Goal: Task Accomplishment & Management: Use online tool/utility

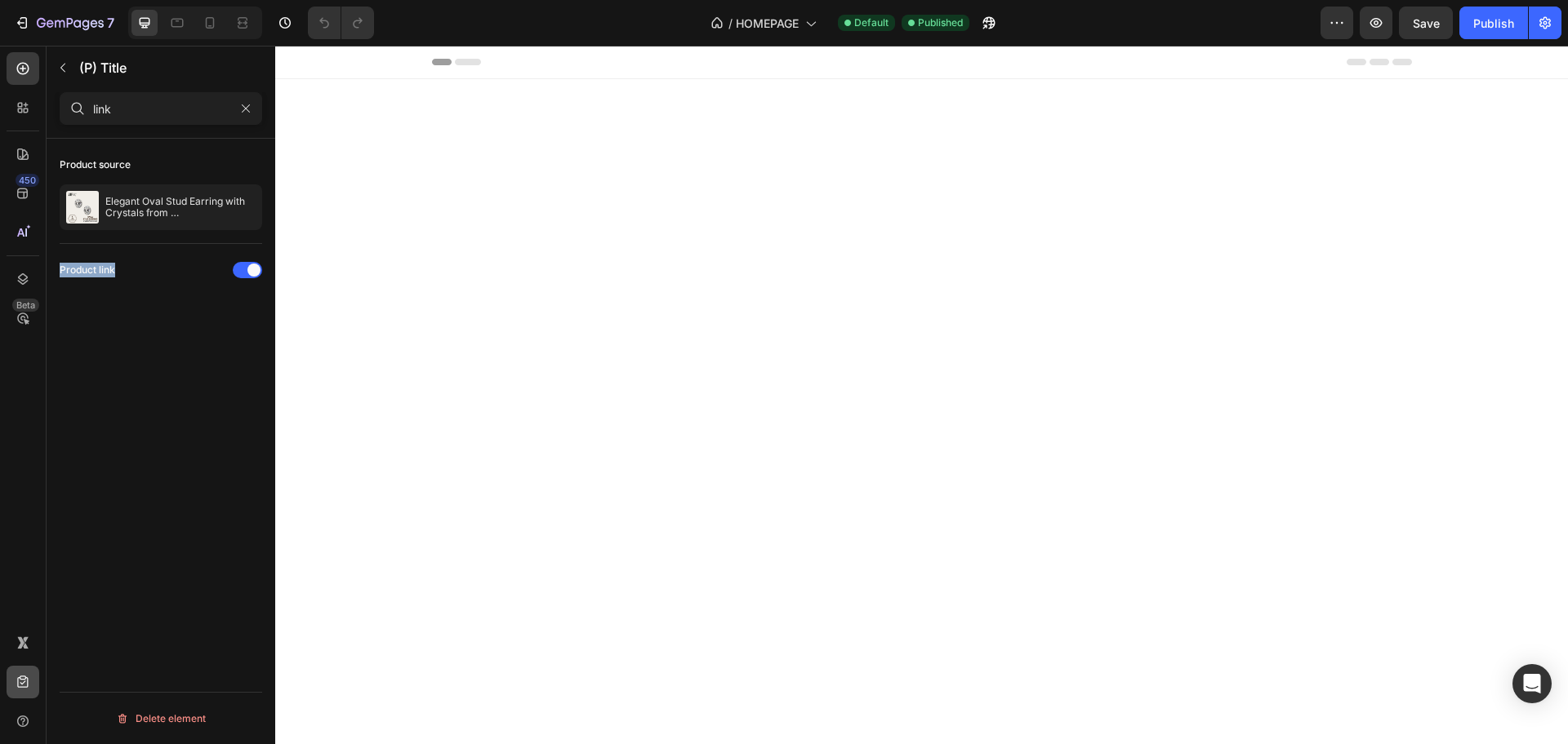
scroll to position [2571, 0]
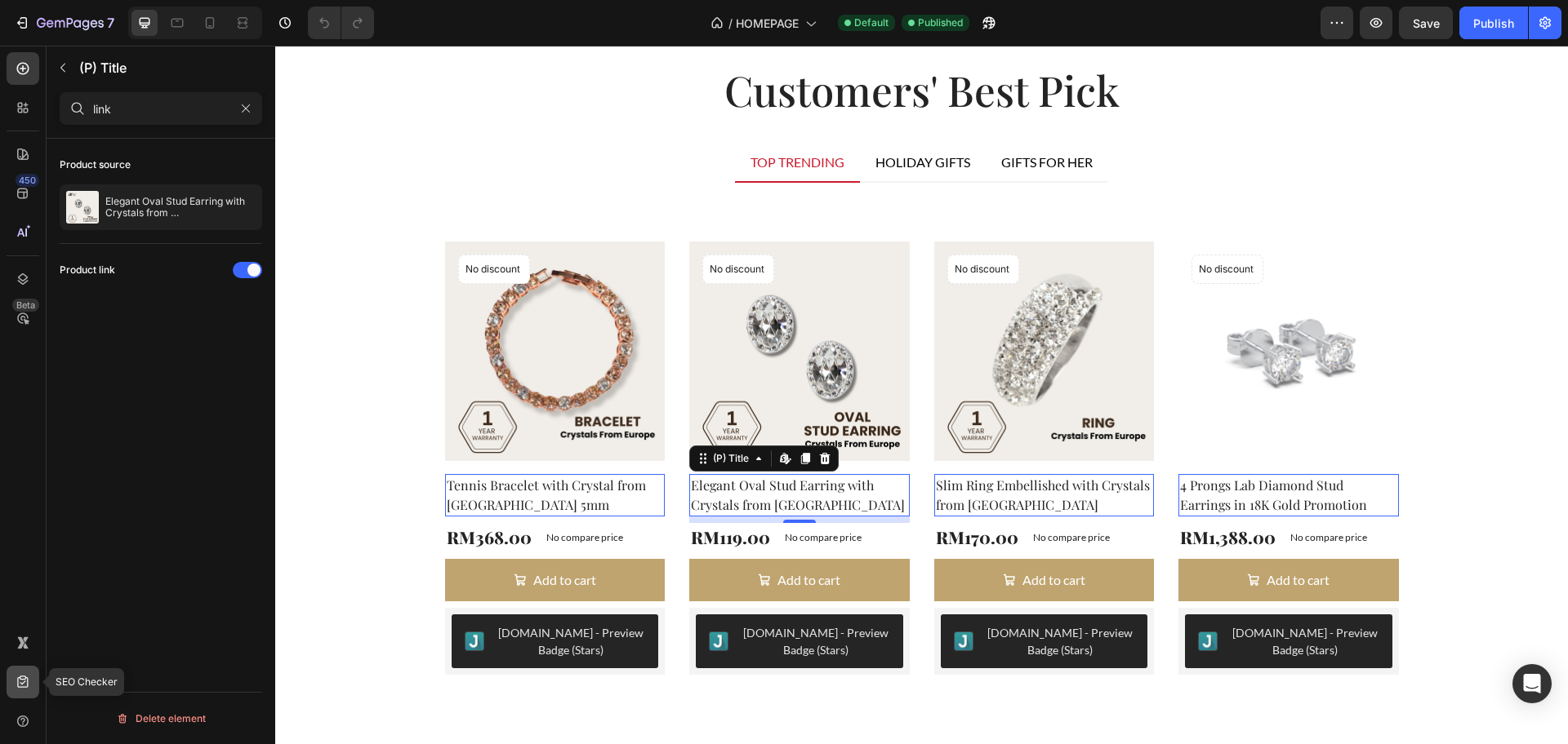
click at [20, 682] on icon at bounding box center [22, 682] width 16 height 16
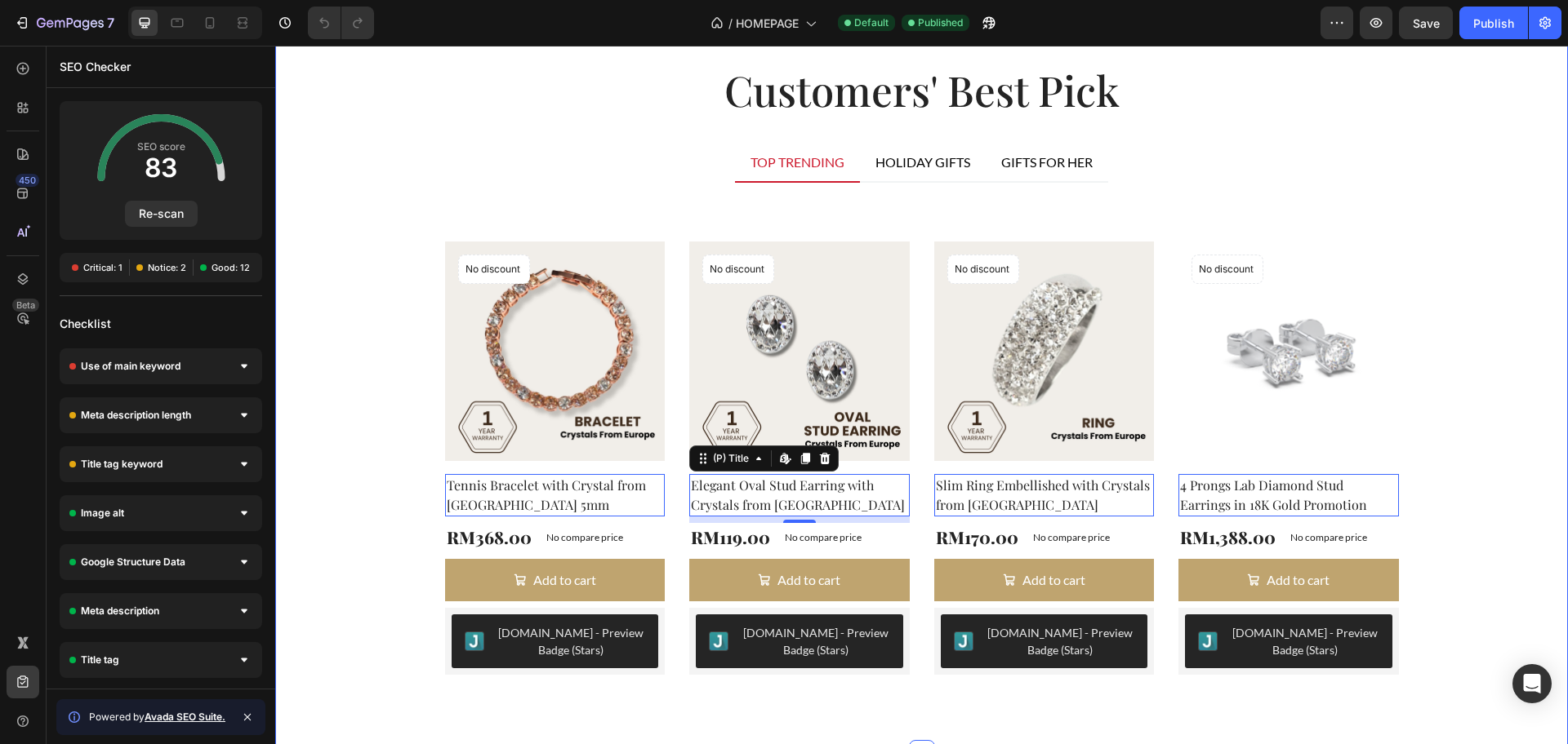
click at [1484, 365] on div "Customers' Best Pick Heading TOP TRENDING HOLIDAY GIFTS GIFTS FOR HER Product I…" at bounding box center [921, 378] width 1268 height 631
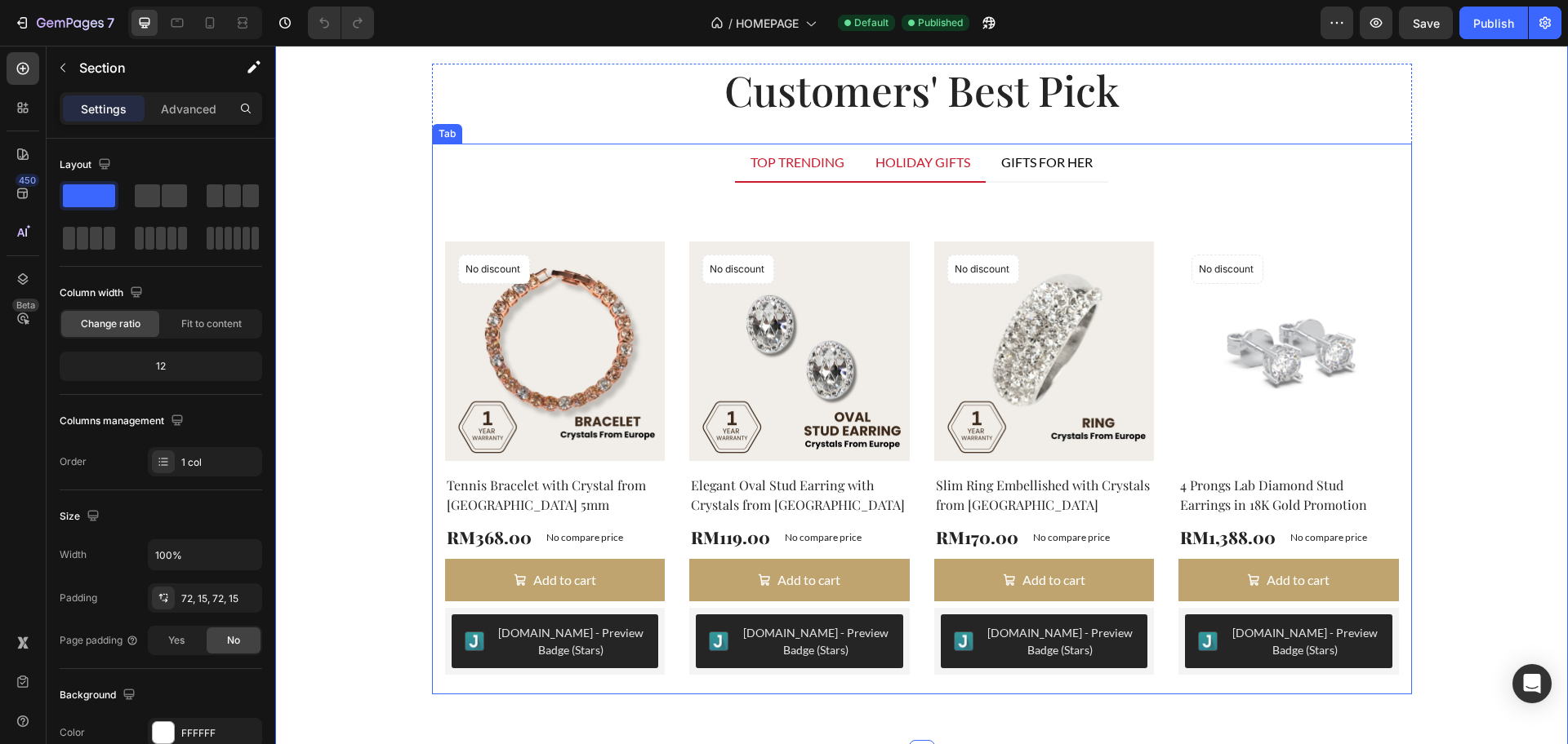
click at [922, 169] on div "HOLIDAY GIFTS" at bounding box center [923, 161] width 100 height 24
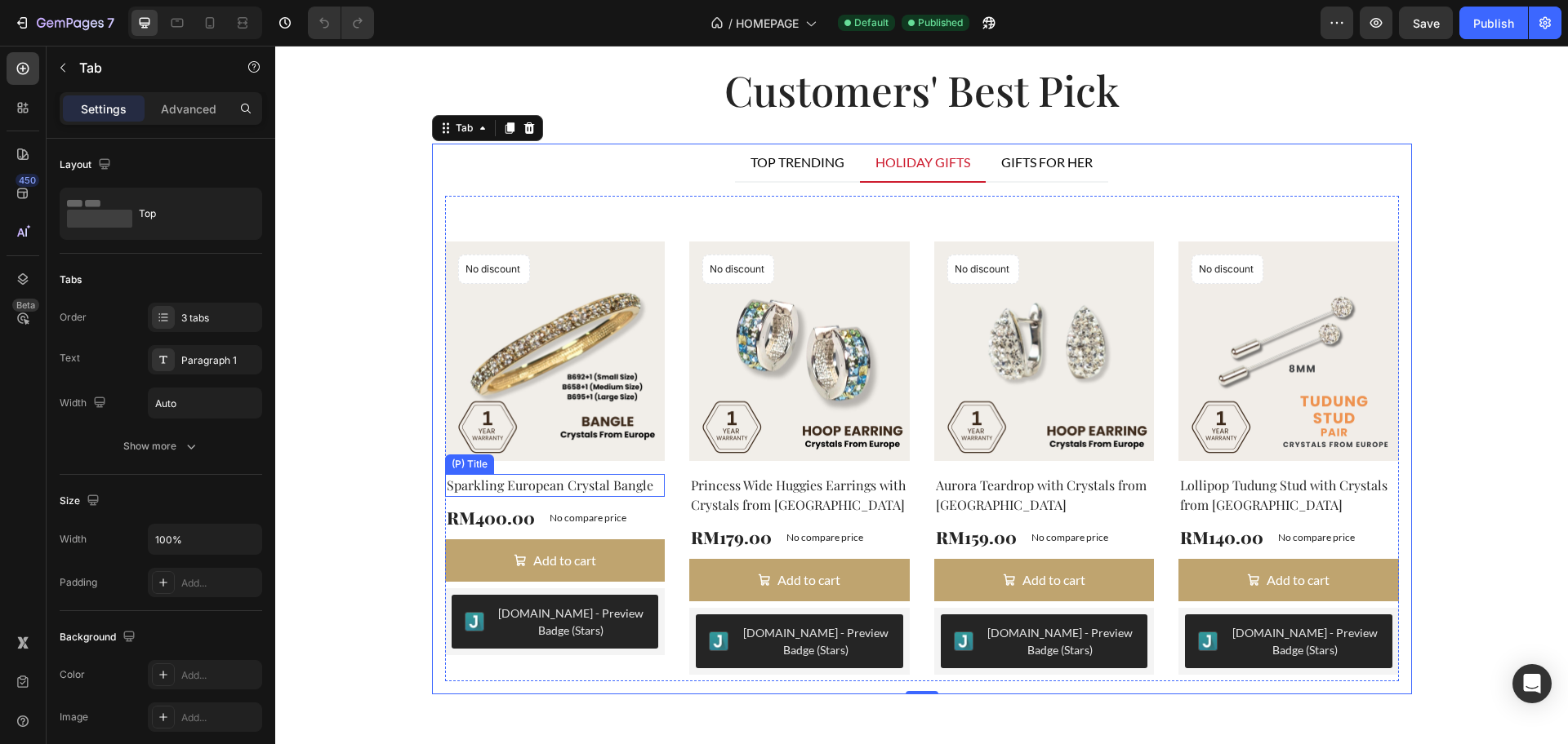
click at [600, 493] on h2 "Sparkling European Crystal Bangle" at bounding box center [555, 486] width 220 height 23
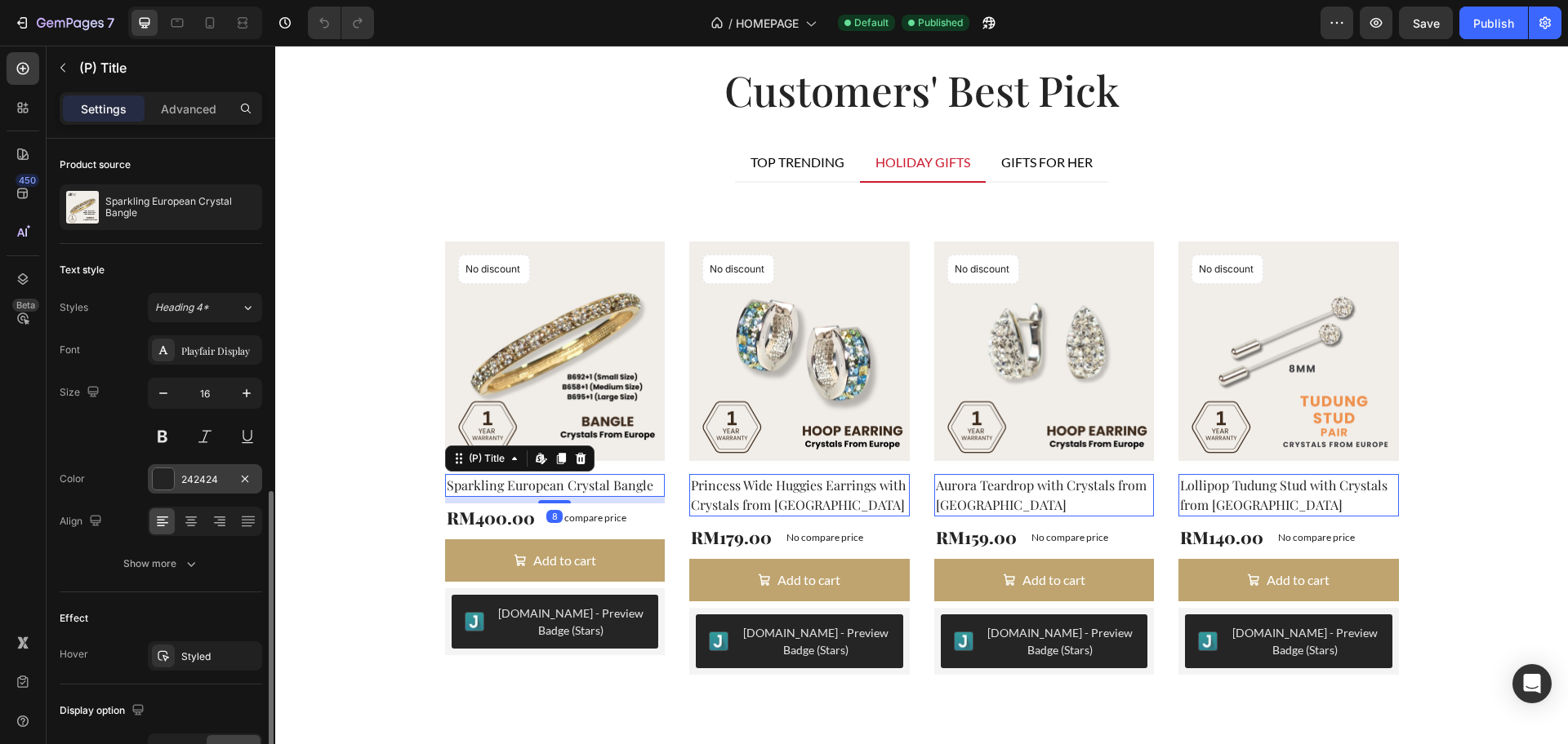
scroll to position [243, 0]
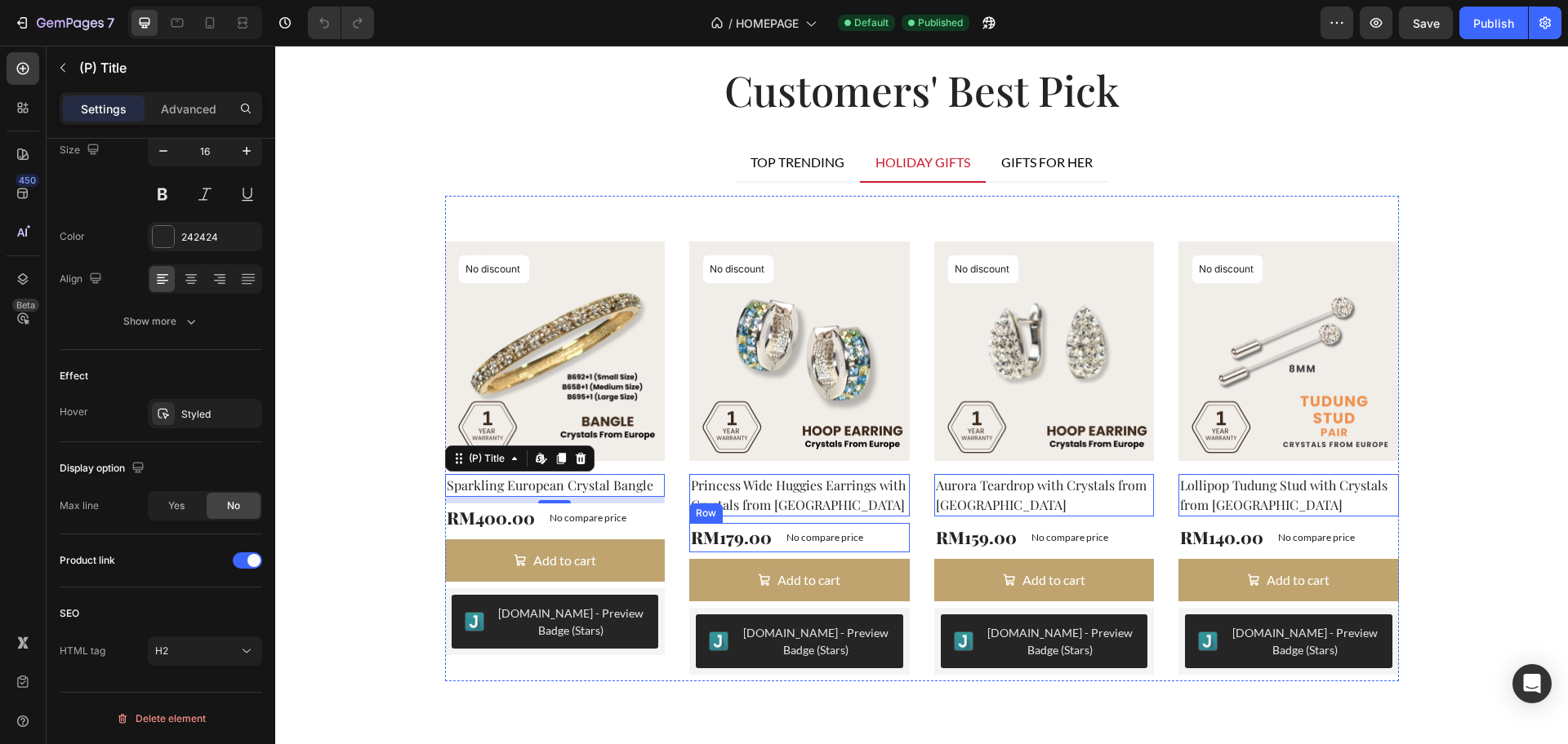
click at [666, 533] on div "RM179.00 (P) Price (P) Price No compare price (P) Price Row" at bounding box center [555, 518] width 220 height 29
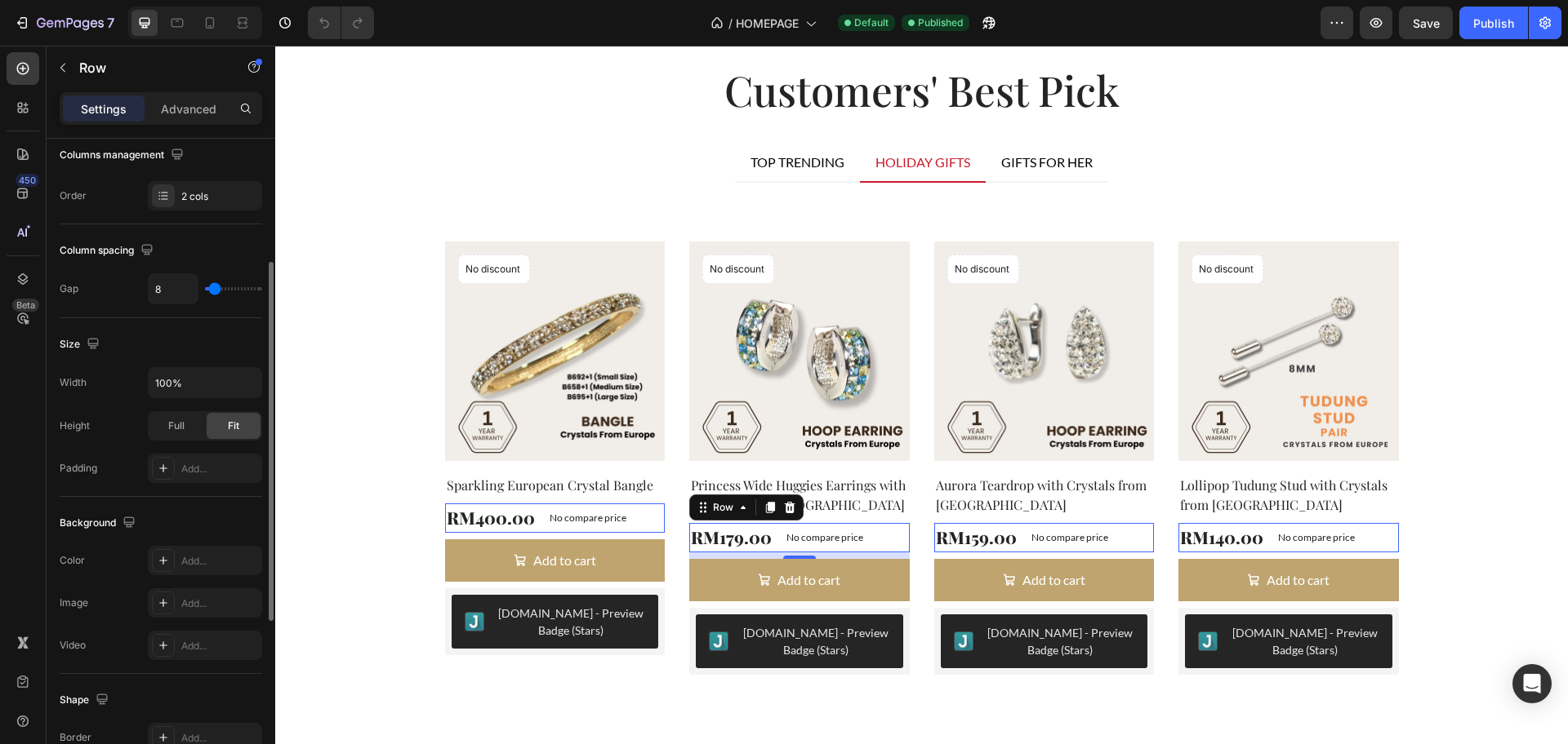
scroll to position [121, 0]
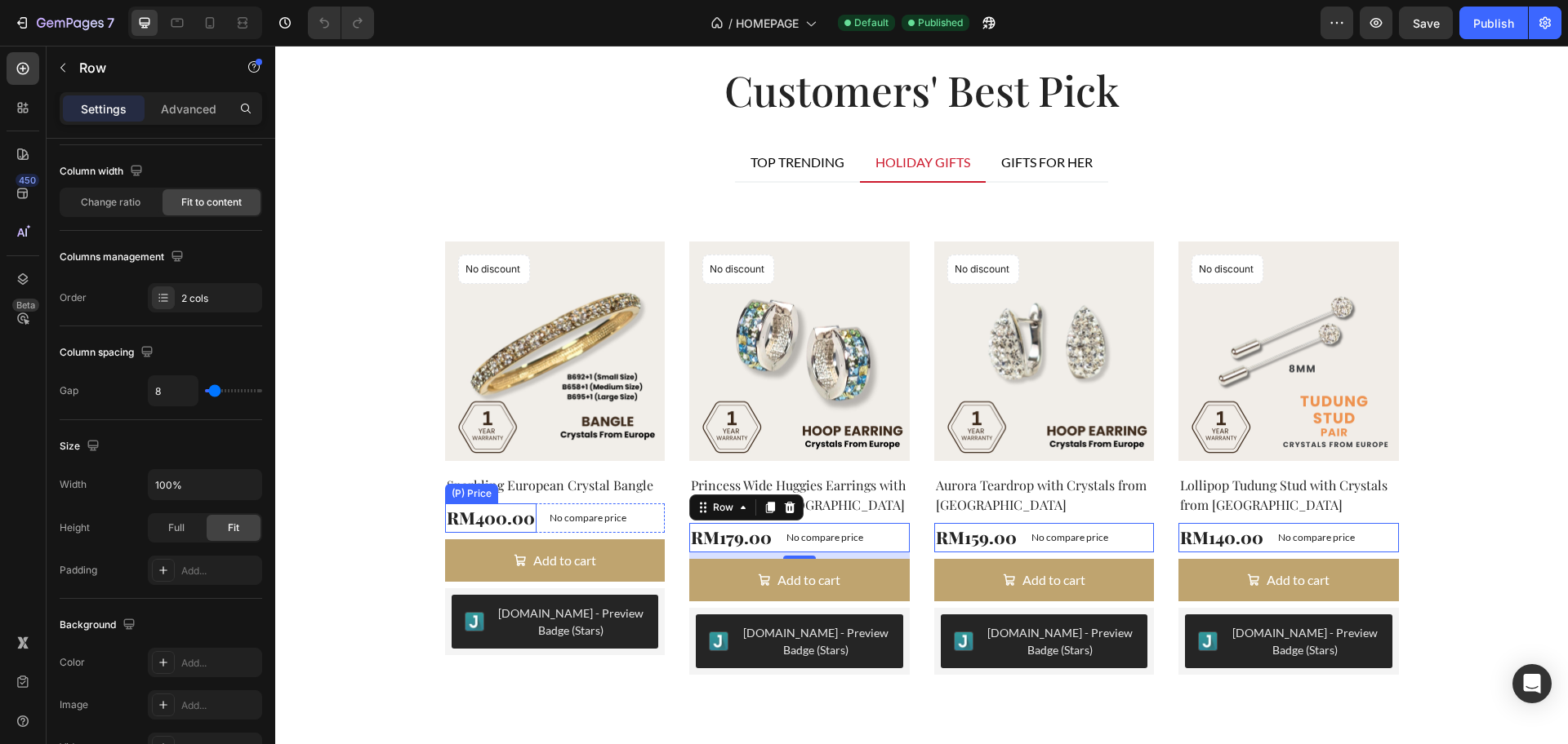
click at [494, 515] on div "RM400.00" at bounding box center [491, 518] width 91 height 29
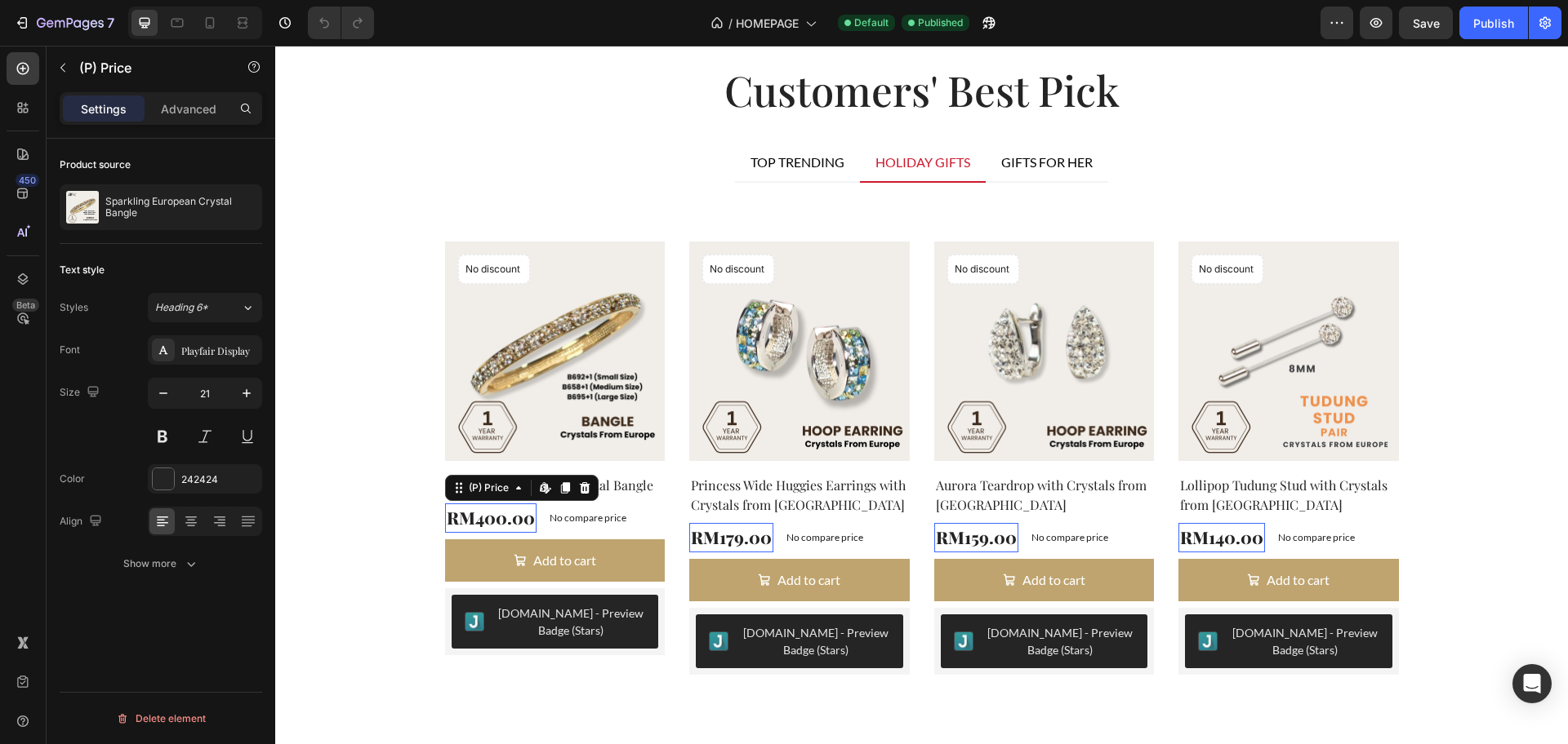
scroll to position [0, 0]
click at [550, 520] on p "No compare price" at bounding box center [588, 518] width 77 height 10
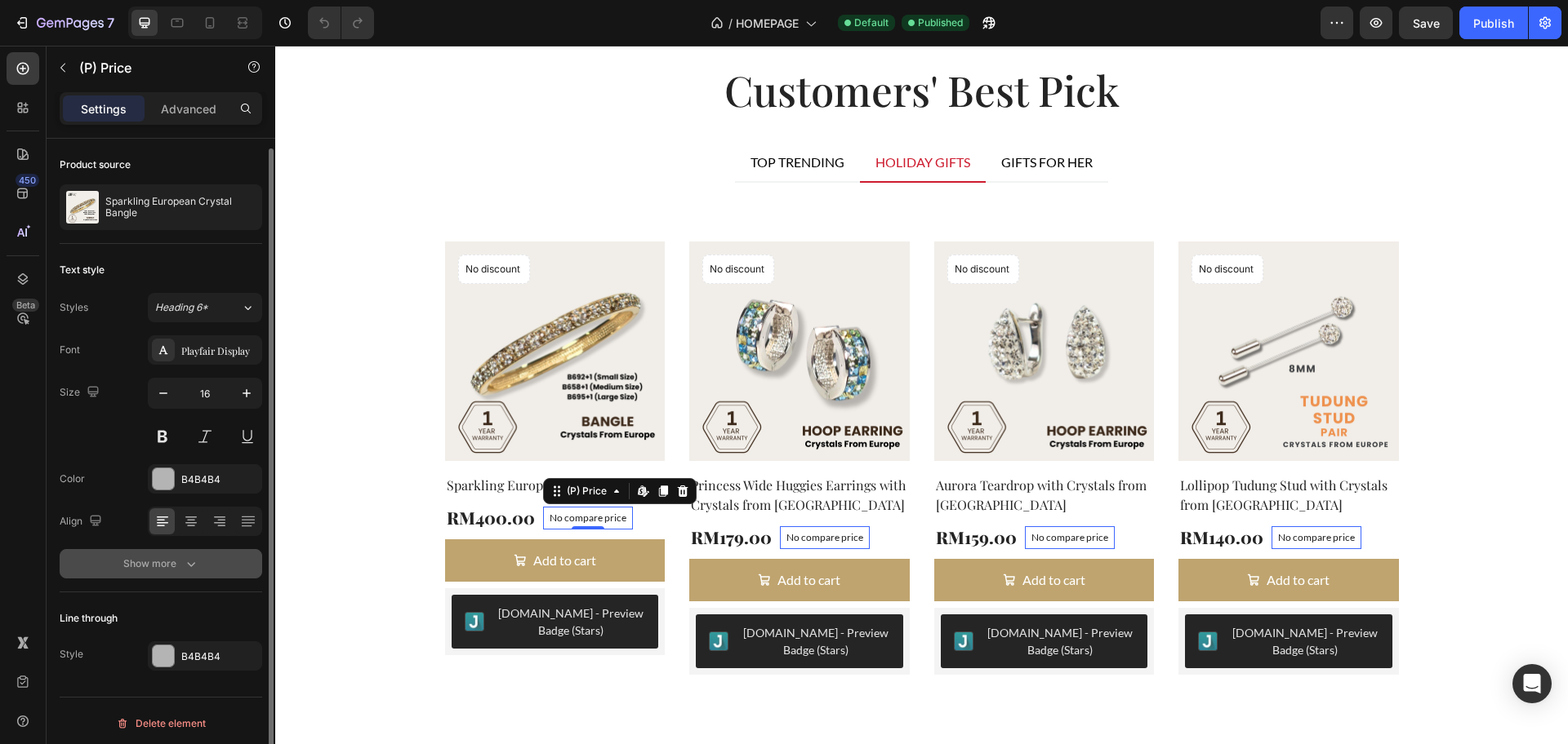
scroll to position [4, 0]
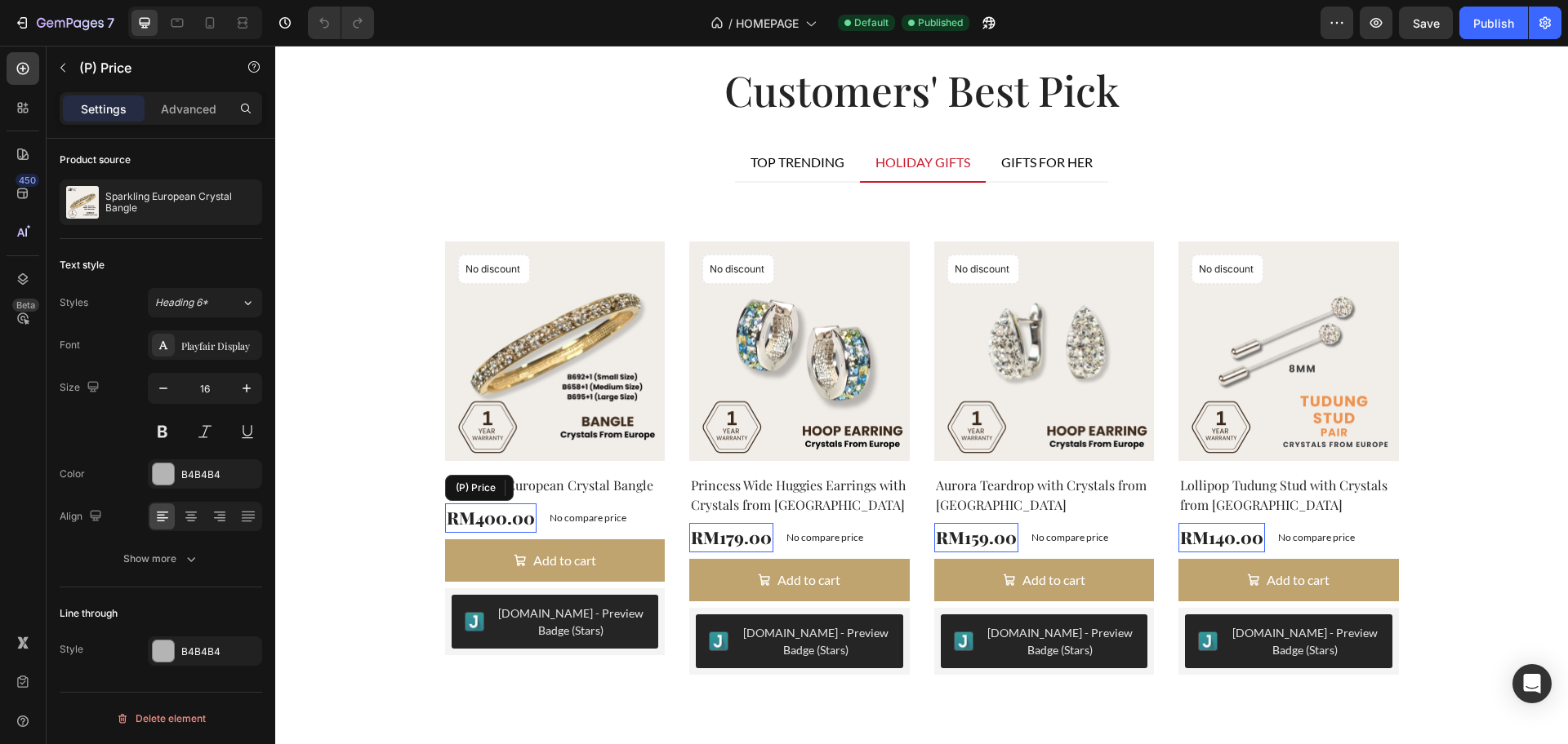
click at [507, 521] on div "RM400.00" at bounding box center [491, 518] width 91 height 29
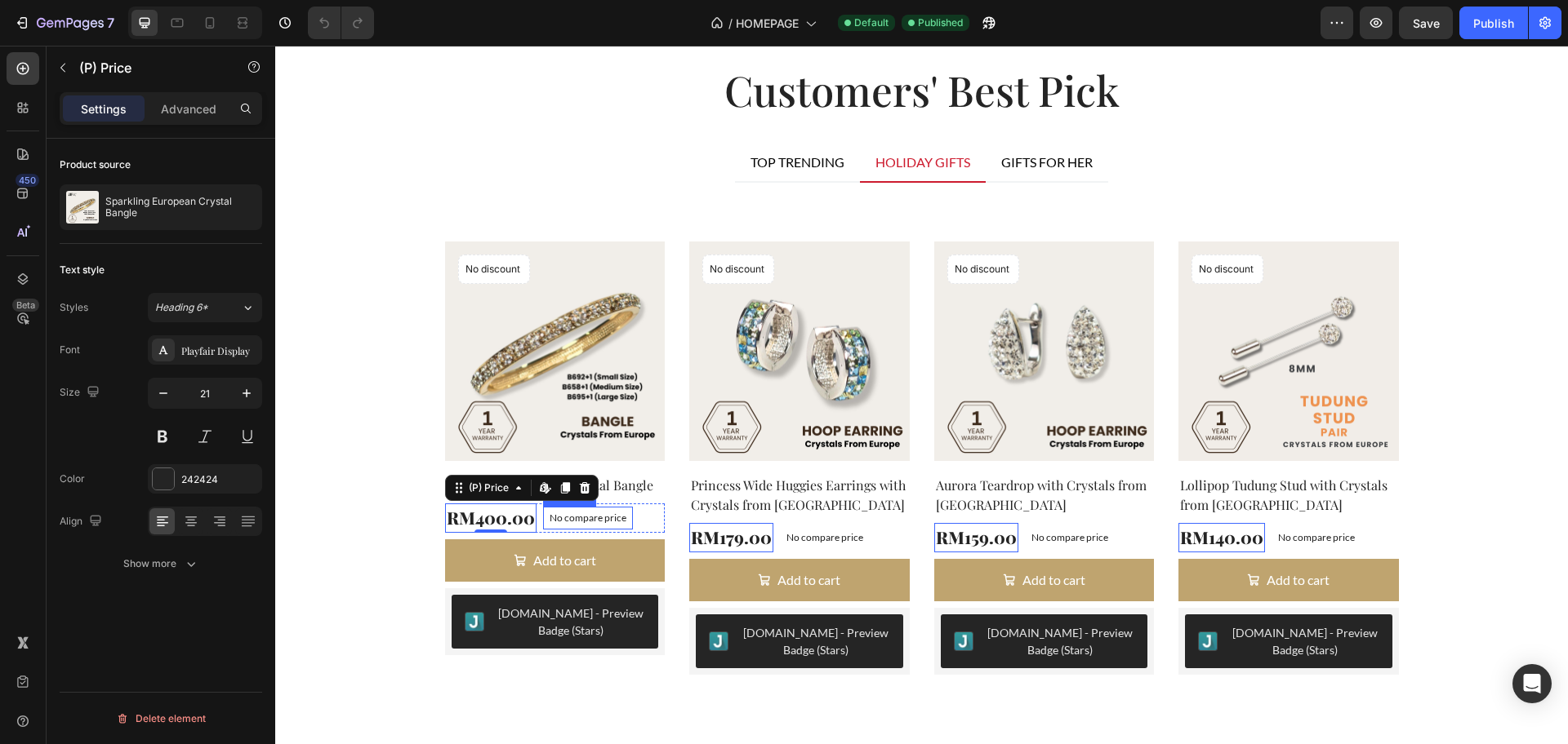
click at [595, 517] on p "No compare price" at bounding box center [588, 518] width 77 height 10
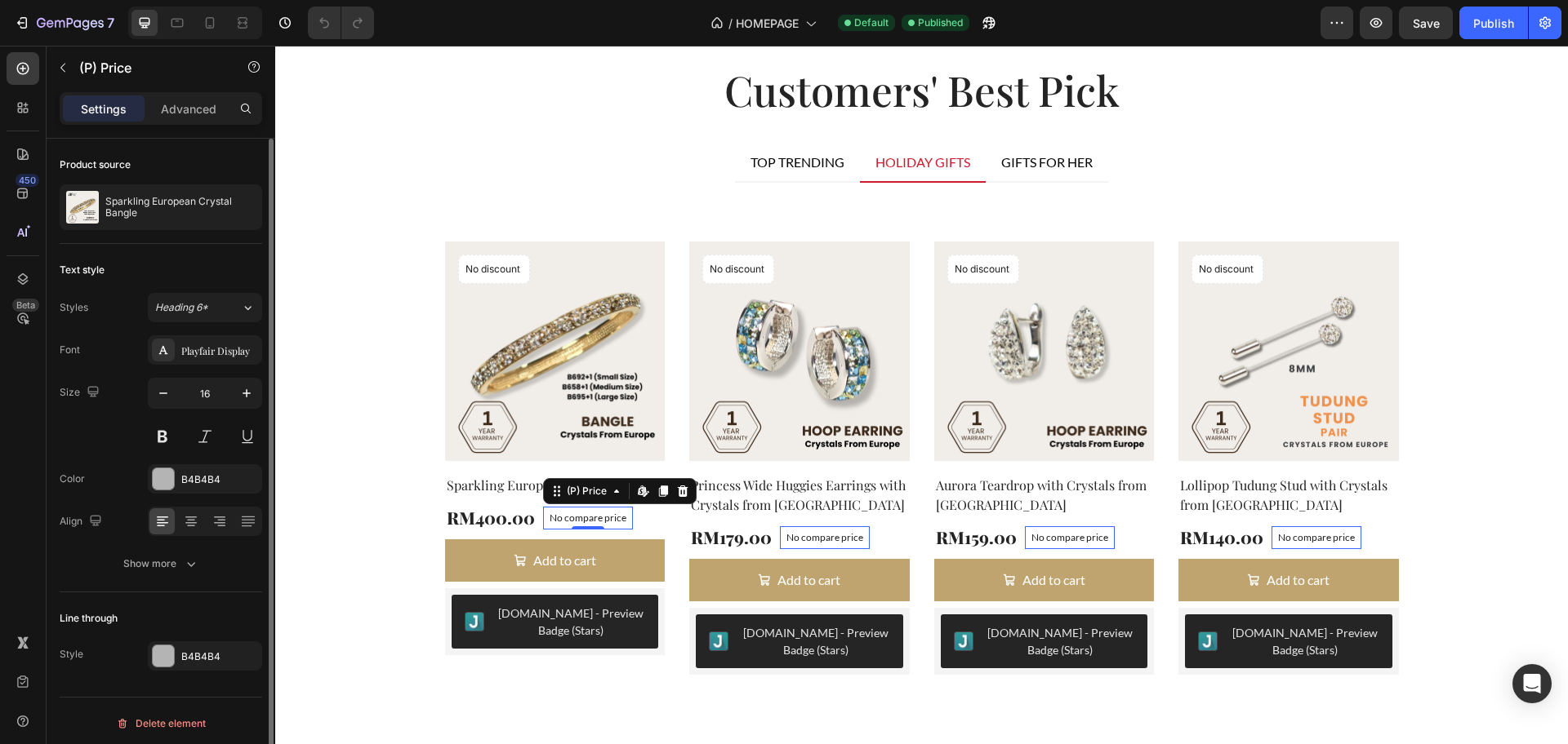
scroll to position [4, 0]
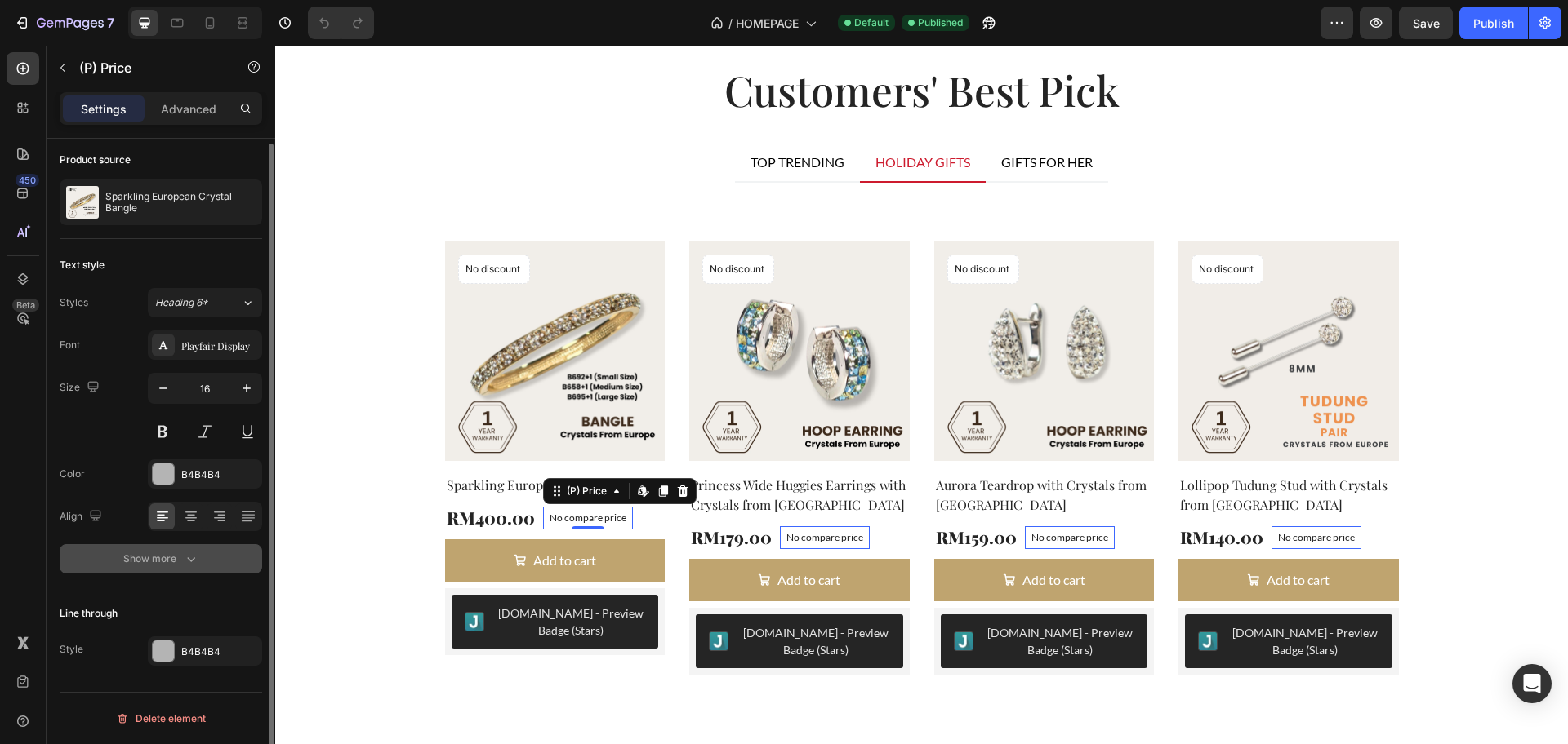
click at [203, 560] on button "Show more" at bounding box center [161, 558] width 203 height 29
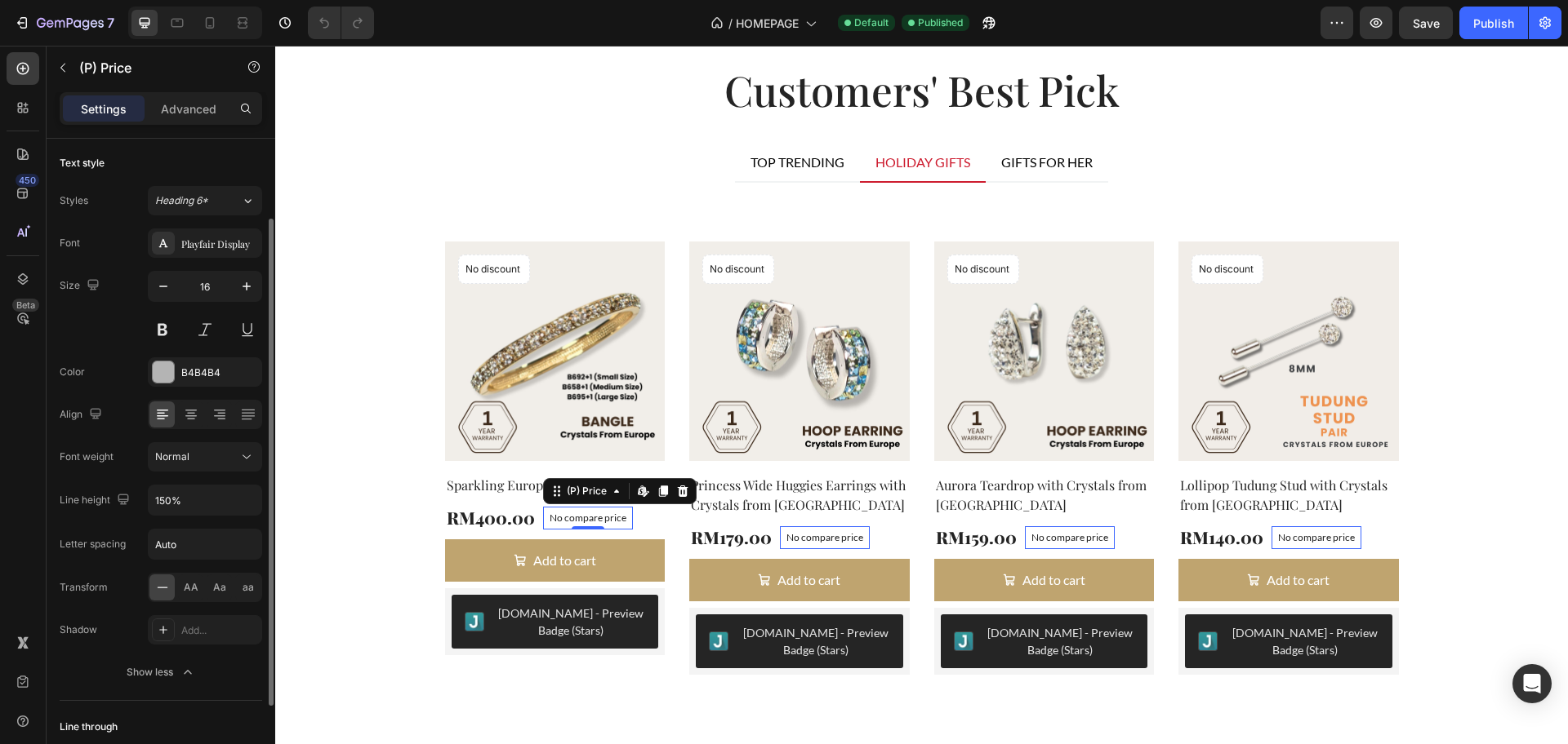
scroll to position [209, 0]
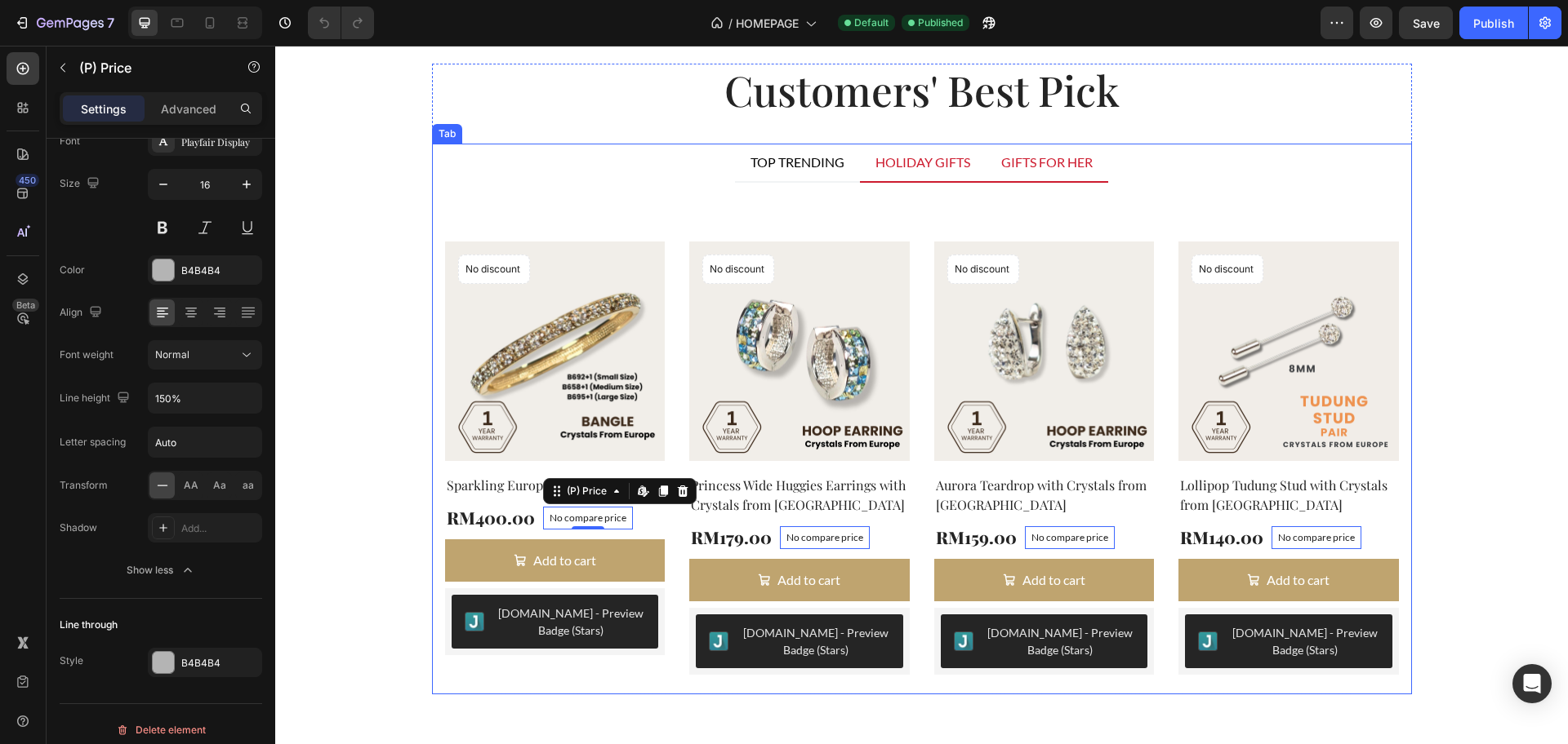
click at [1003, 166] on div "GIFTS FOR HER" at bounding box center [1047, 161] width 96 height 24
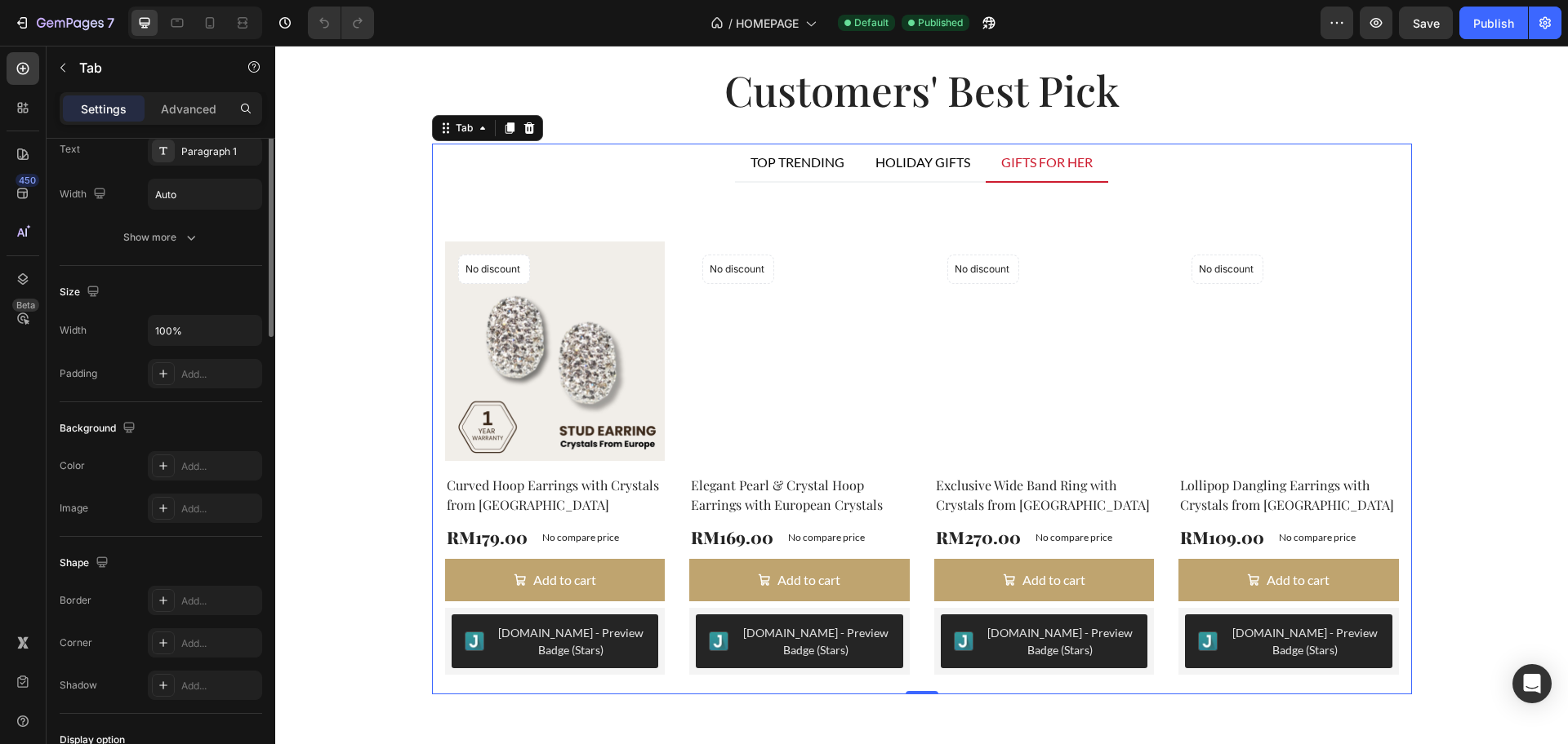
scroll to position [0, 0]
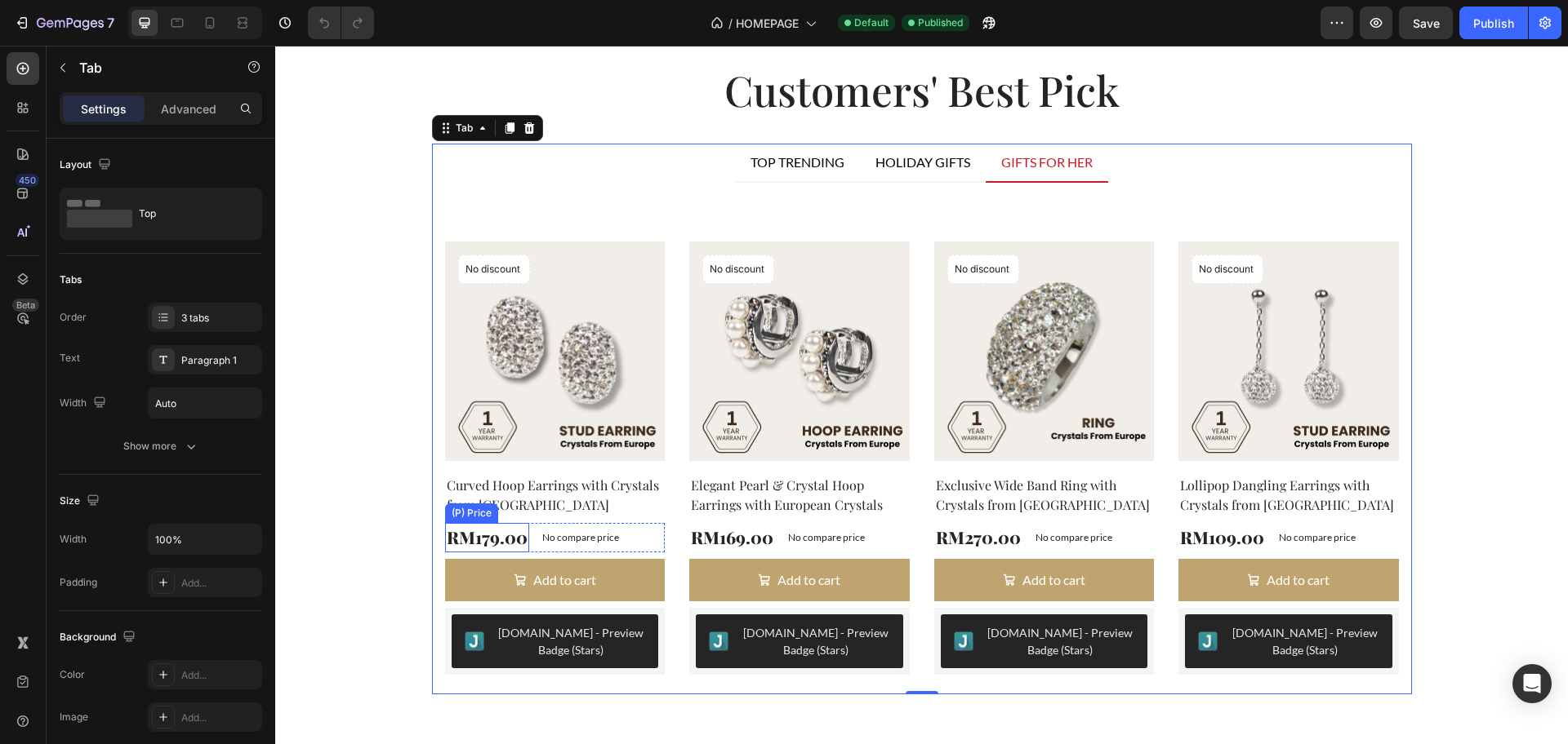
click at [475, 544] on div "RM179.00" at bounding box center [487, 537] width 84 height 29
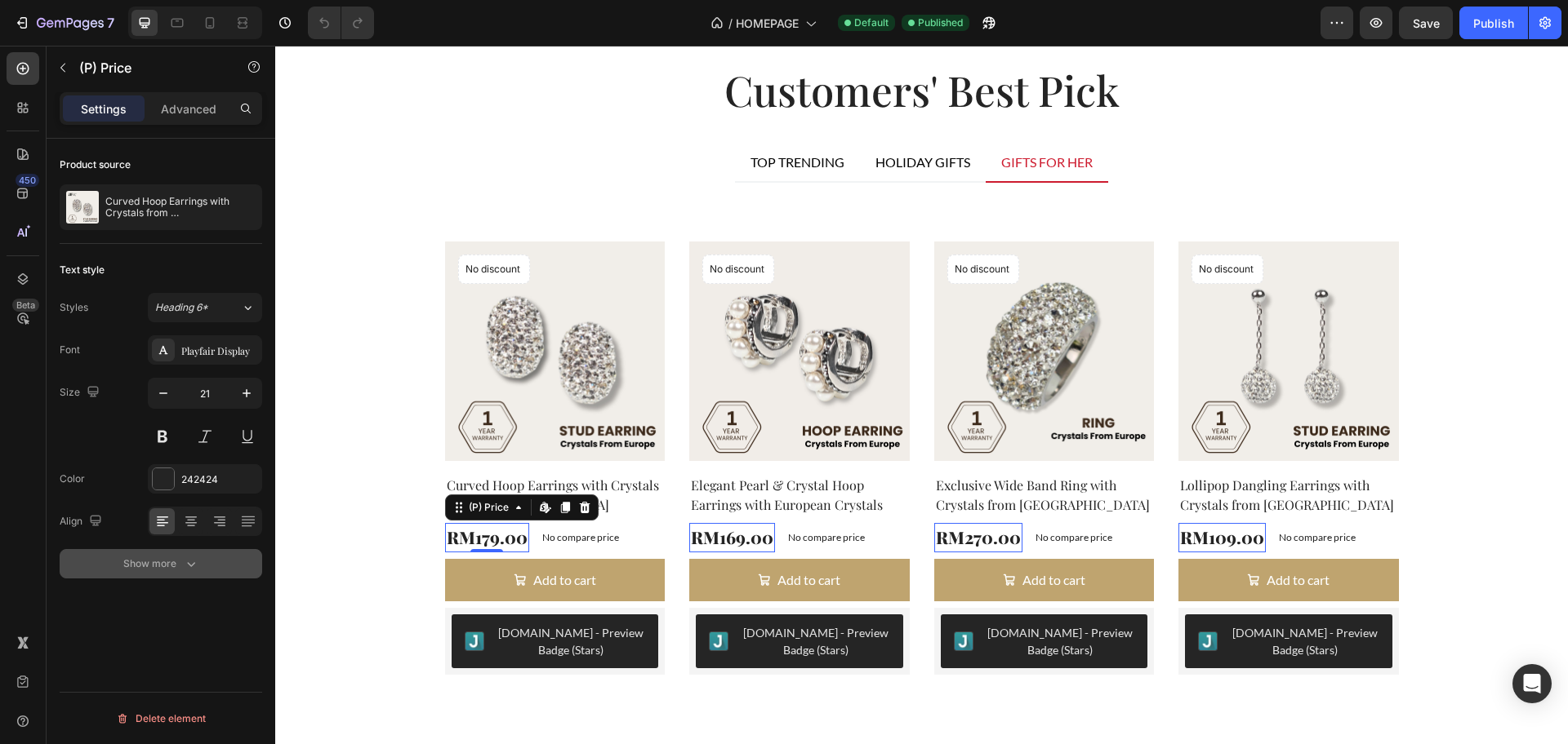
click at [183, 564] on icon "button" at bounding box center [191, 564] width 16 height 16
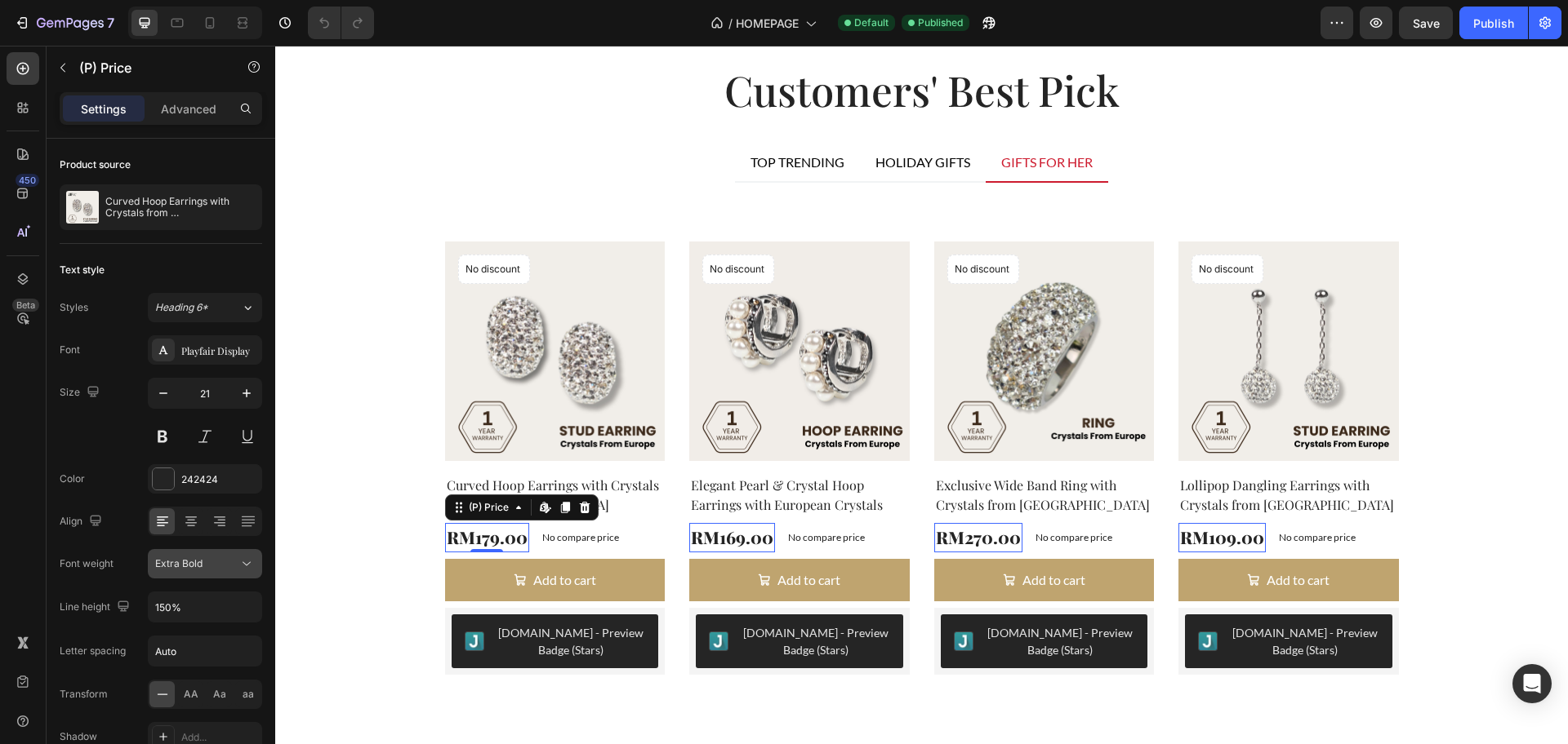
scroll to position [128, 0]
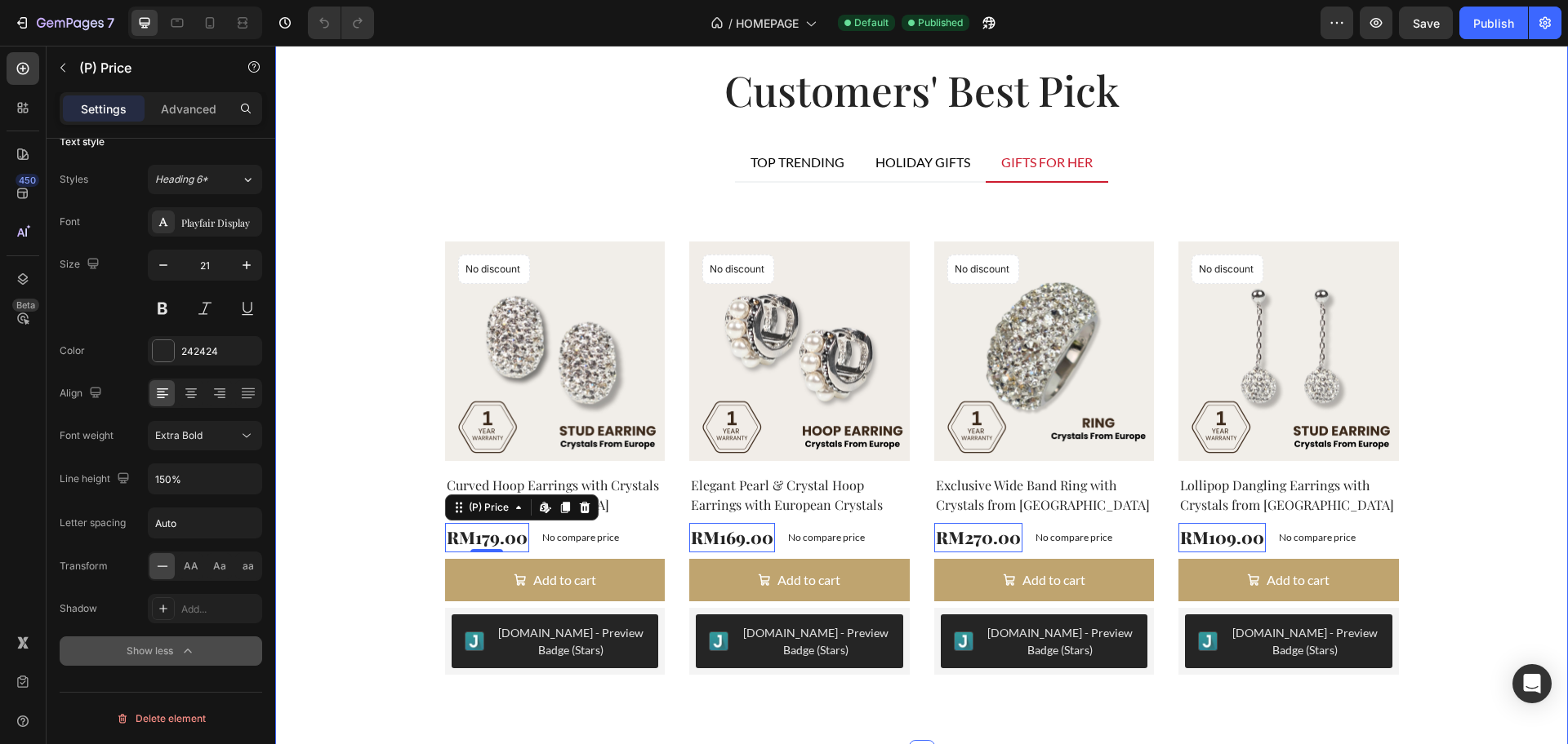
click at [336, 588] on div "Customers' Best Pick Heading TOP TRENDING HOLIDAY GIFTS GIFTS FOR HER Product I…" at bounding box center [921, 378] width 1268 height 631
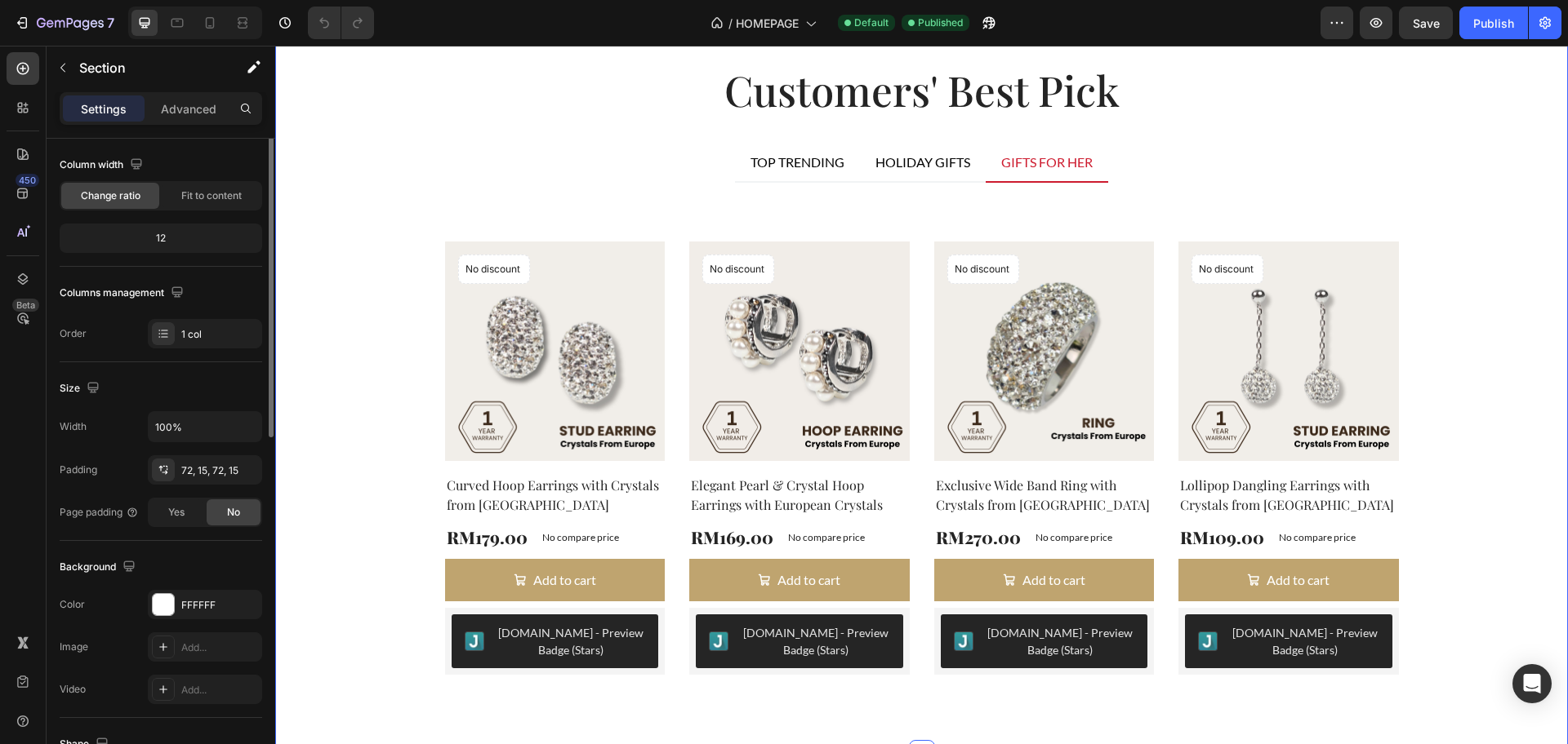
scroll to position [0, 0]
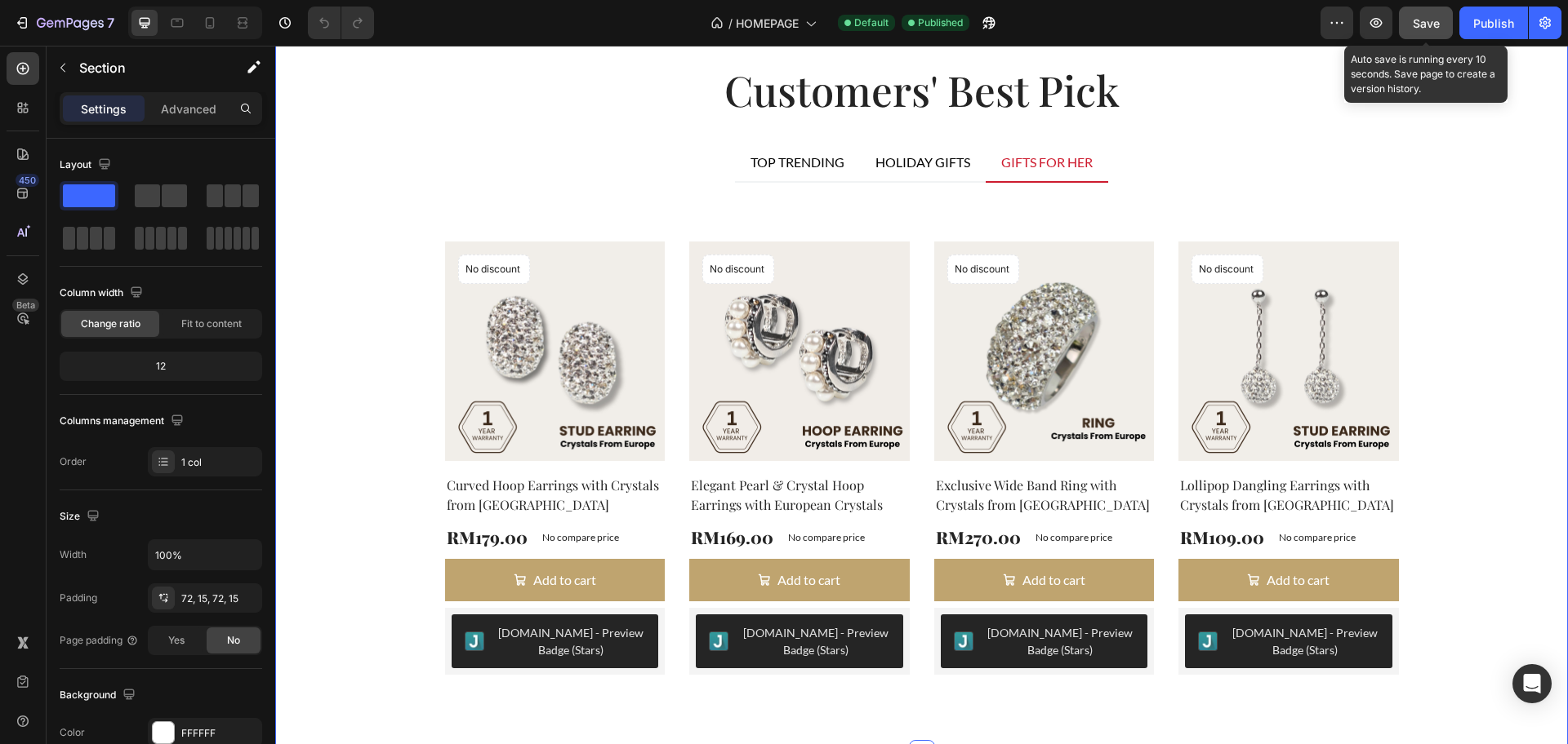
click at [1426, 23] on span "Save" at bounding box center [1426, 23] width 27 height 14
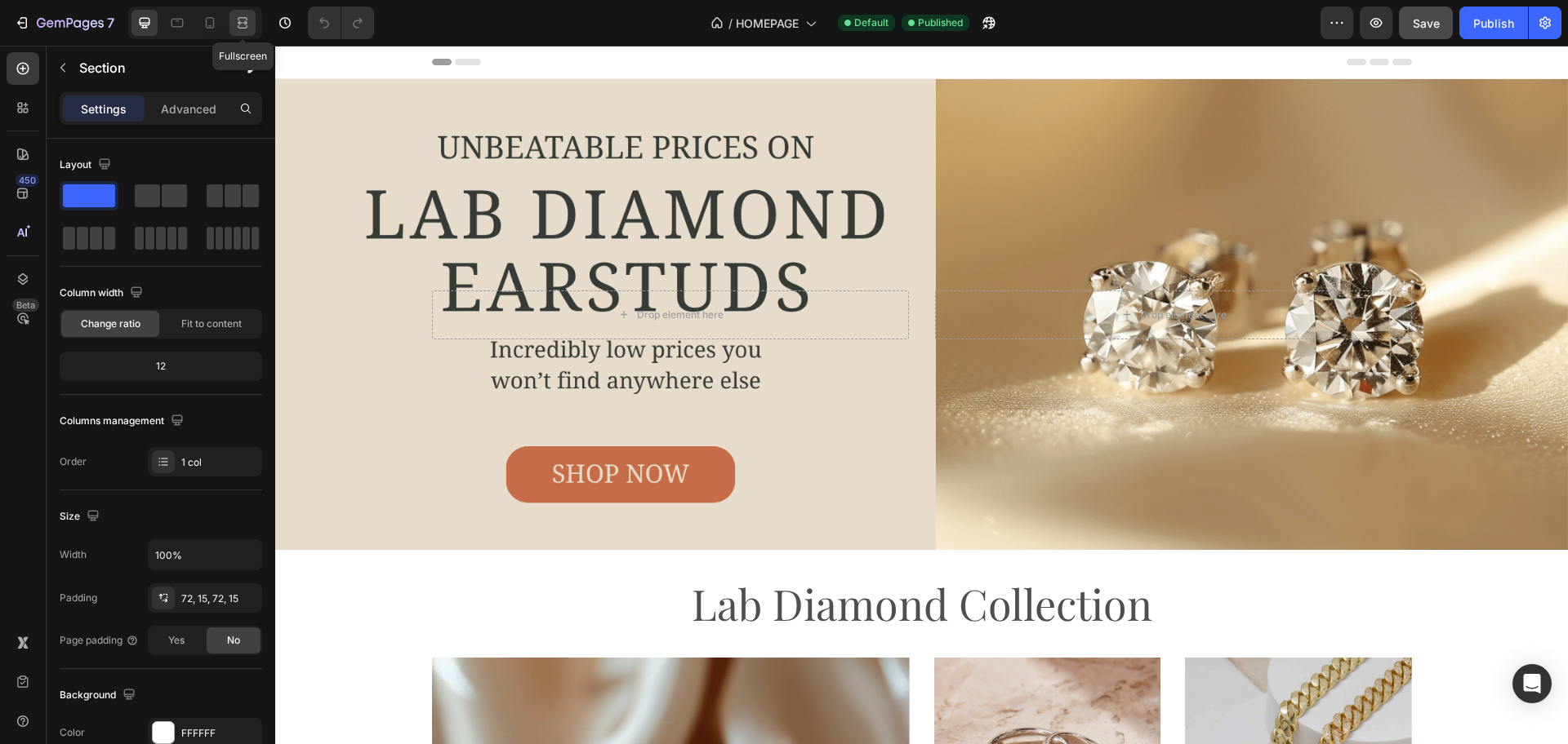
click at [241, 25] on icon at bounding box center [242, 27] width 10 height 4
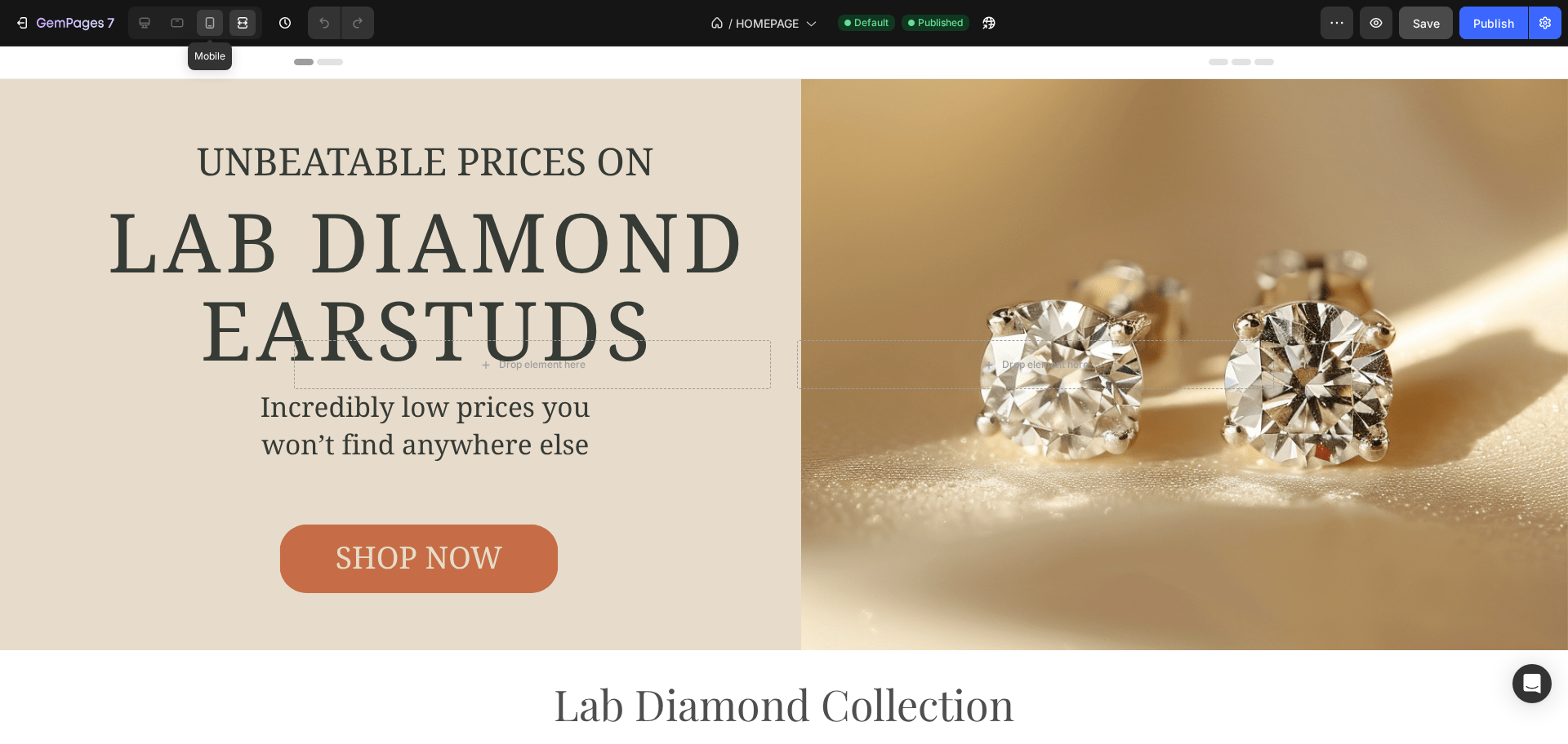
click at [212, 21] on icon at bounding box center [210, 22] width 16 height 16
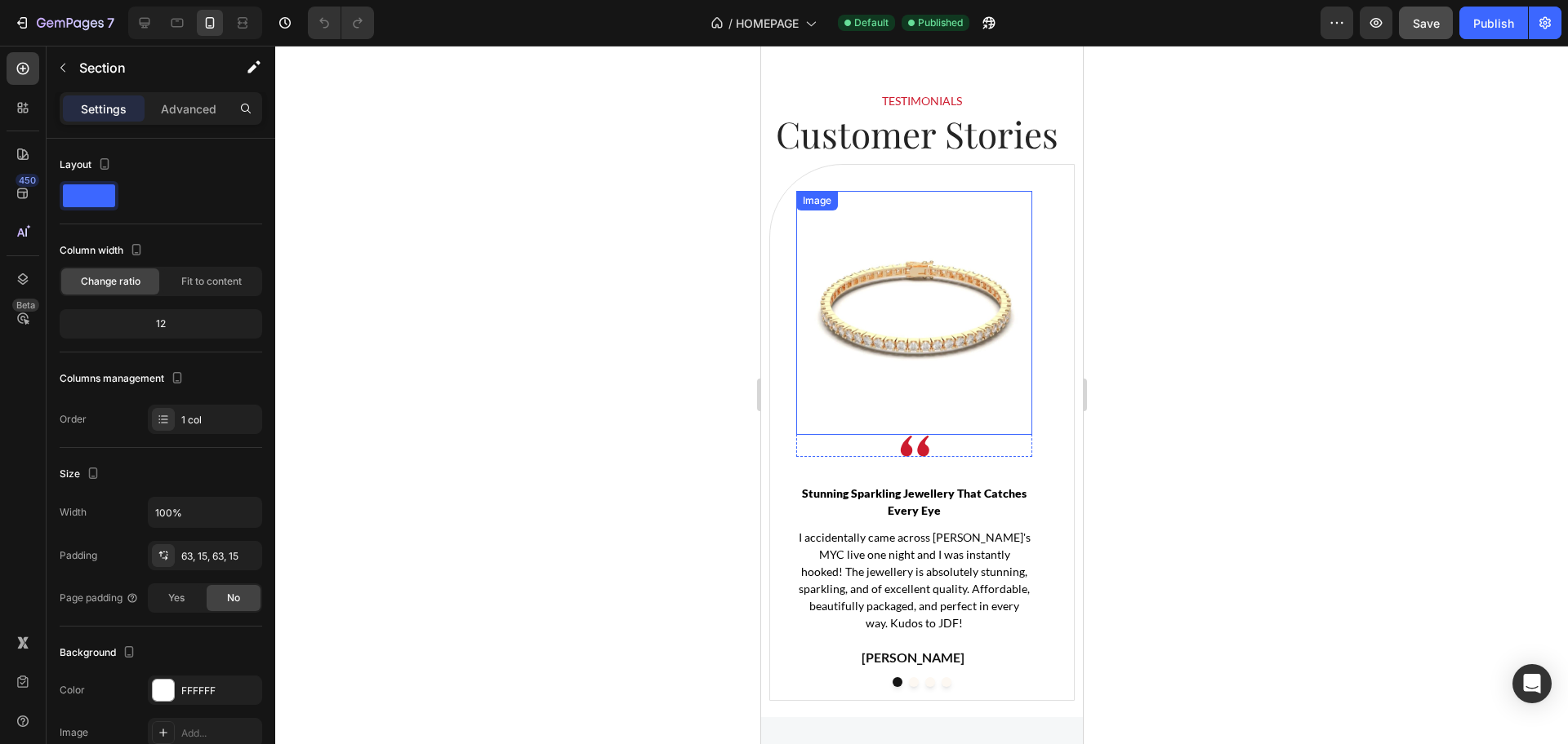
scroll to position [4895, 0]
click at [1231, 470] on div at bounding box center [921, 394] width 1292 height 699
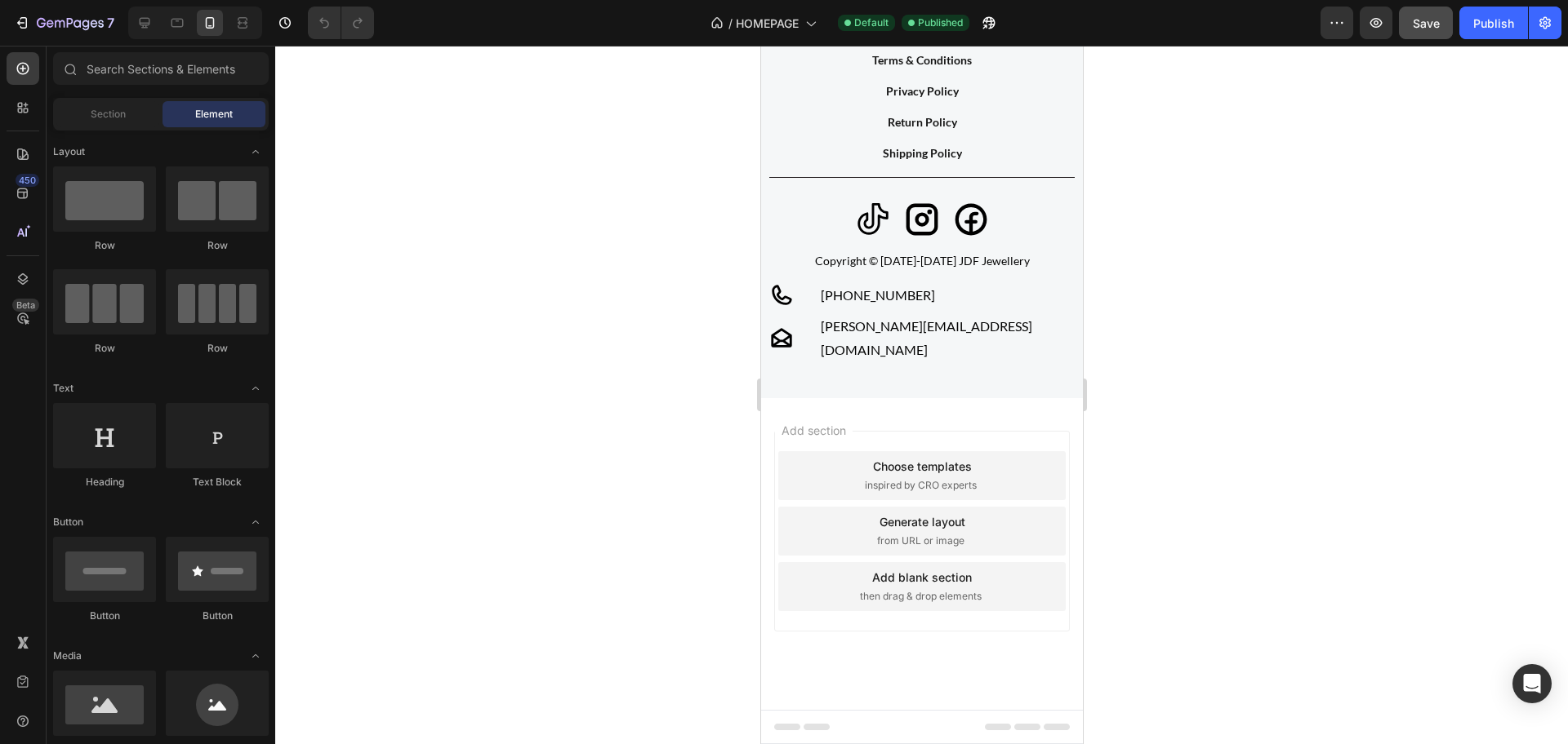
scroll to position [4766, 0]
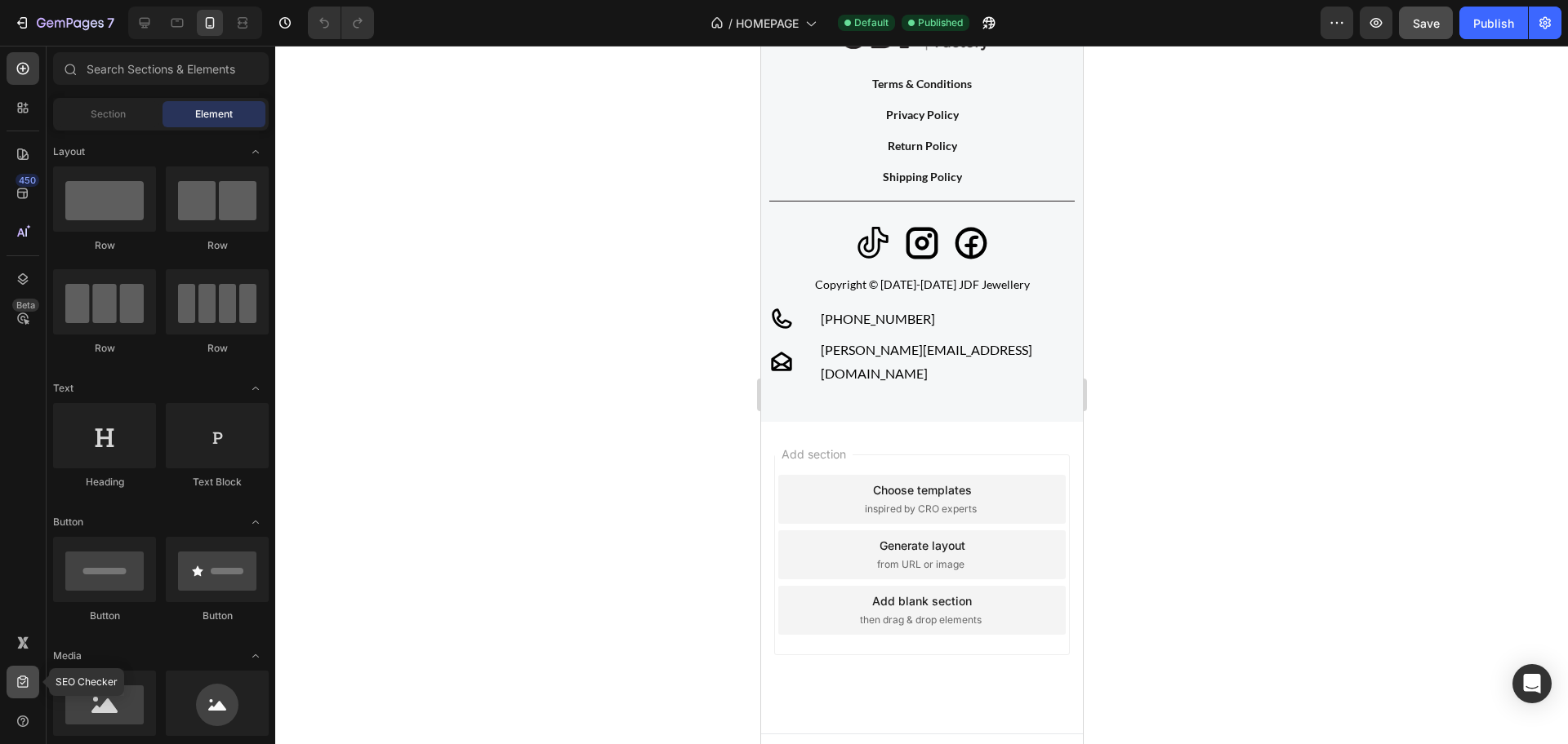
click at [34, 673] on div at bounding box center [22, 682] width 33 height 33
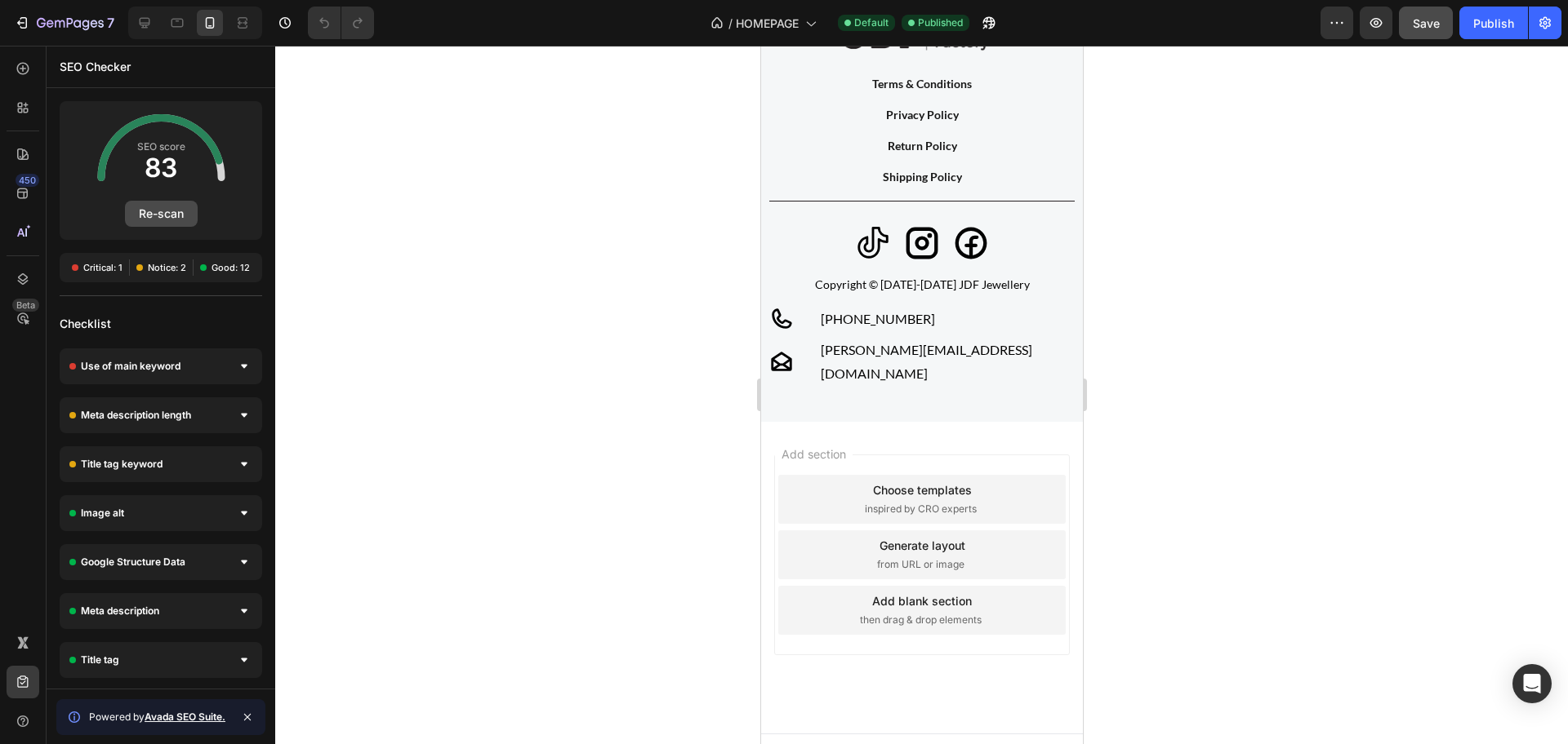
click at [170, 209] on button "Re-scan" at bounding box center [161, 213] width 72 height 26
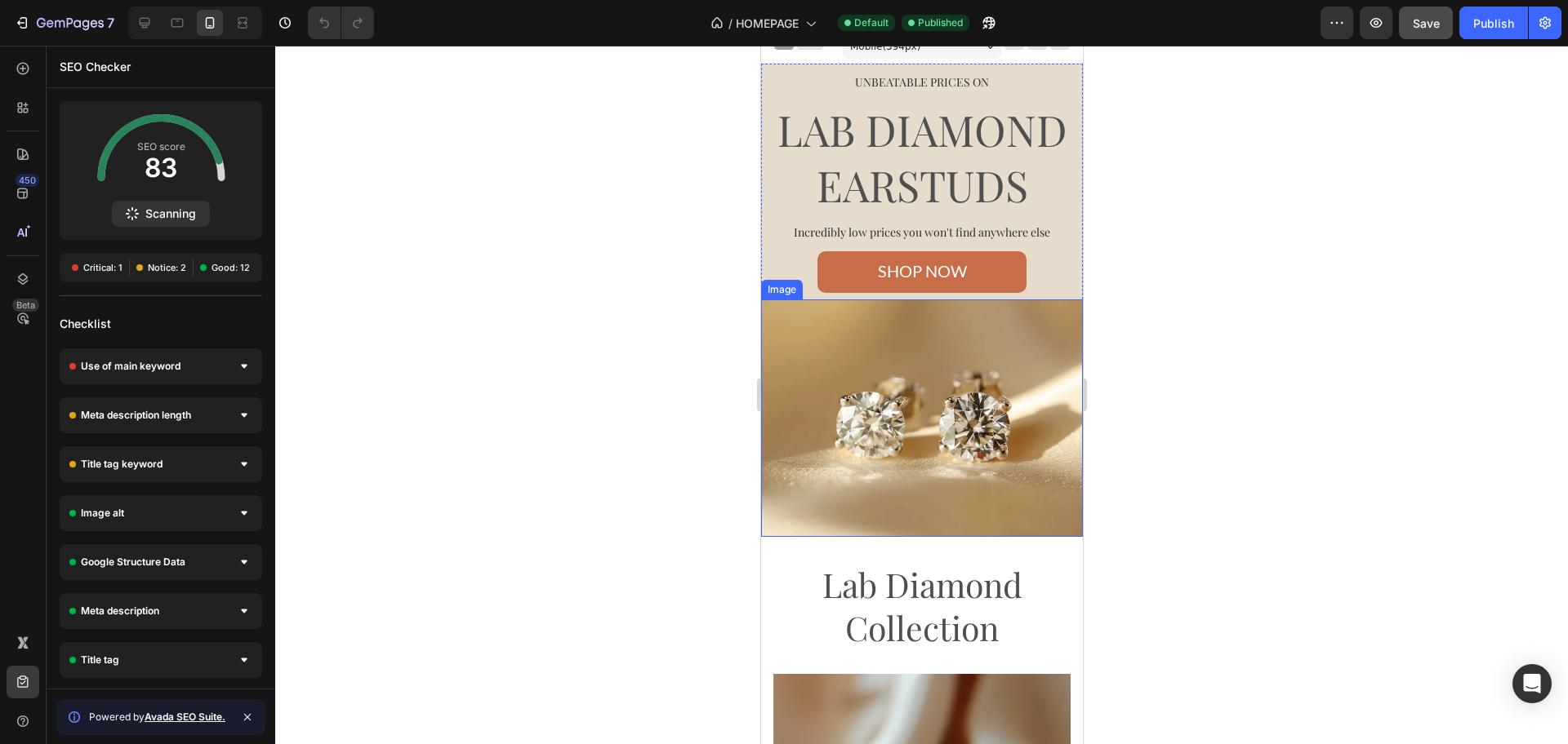
scroll to position [0, 0]
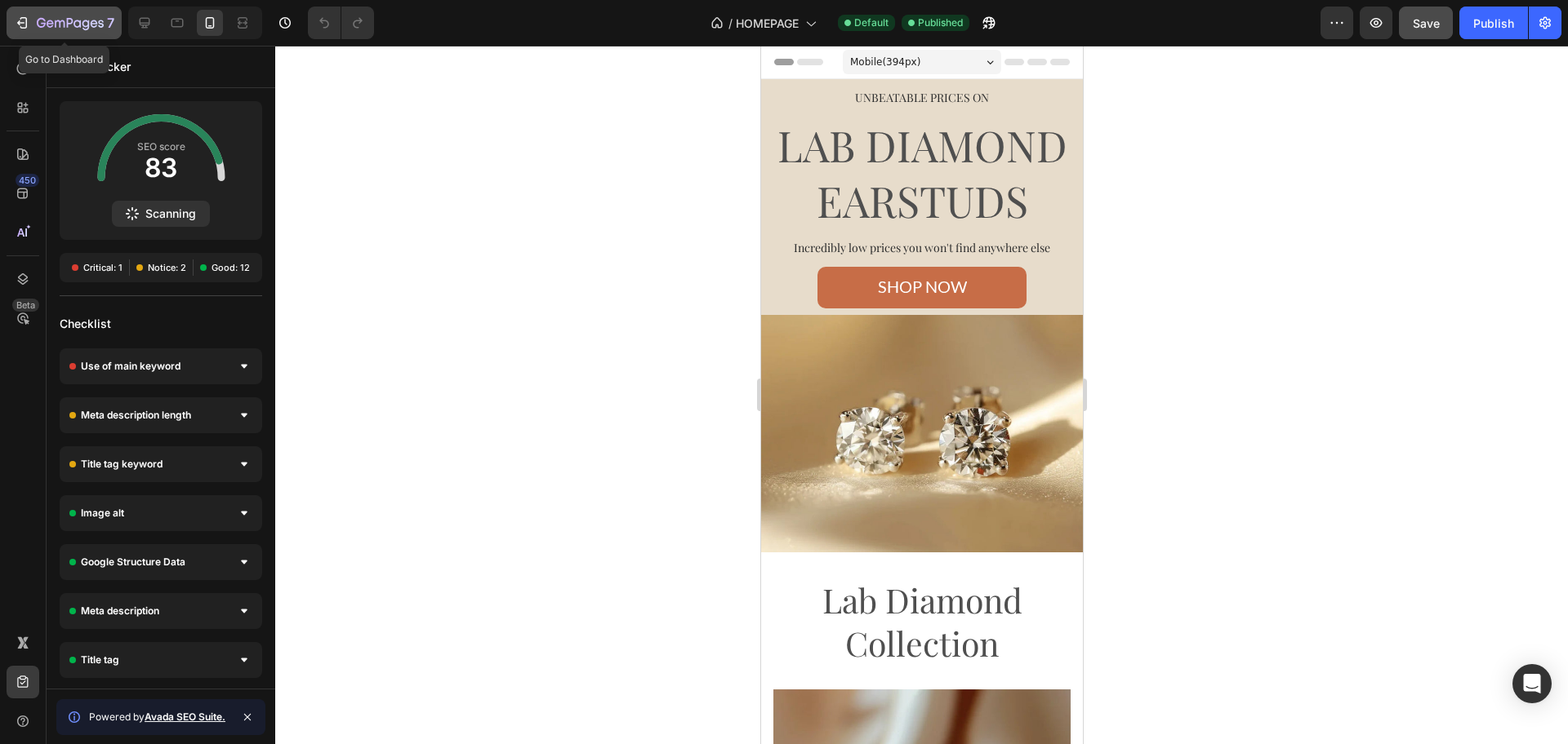
click at [35, 34] on button "7" at bounding box center [63, 22] width 115 height 33
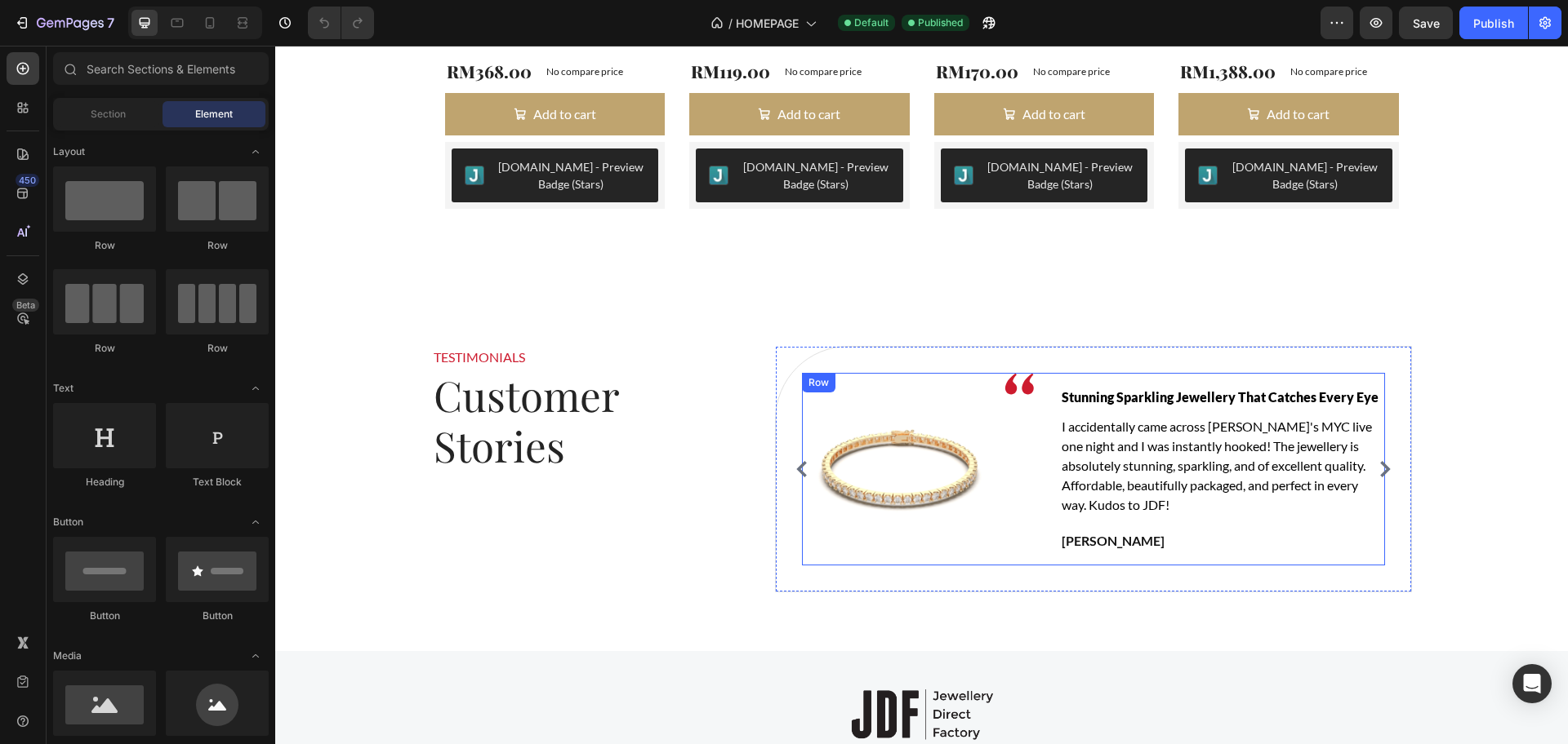
scroll to position [3162, 0]
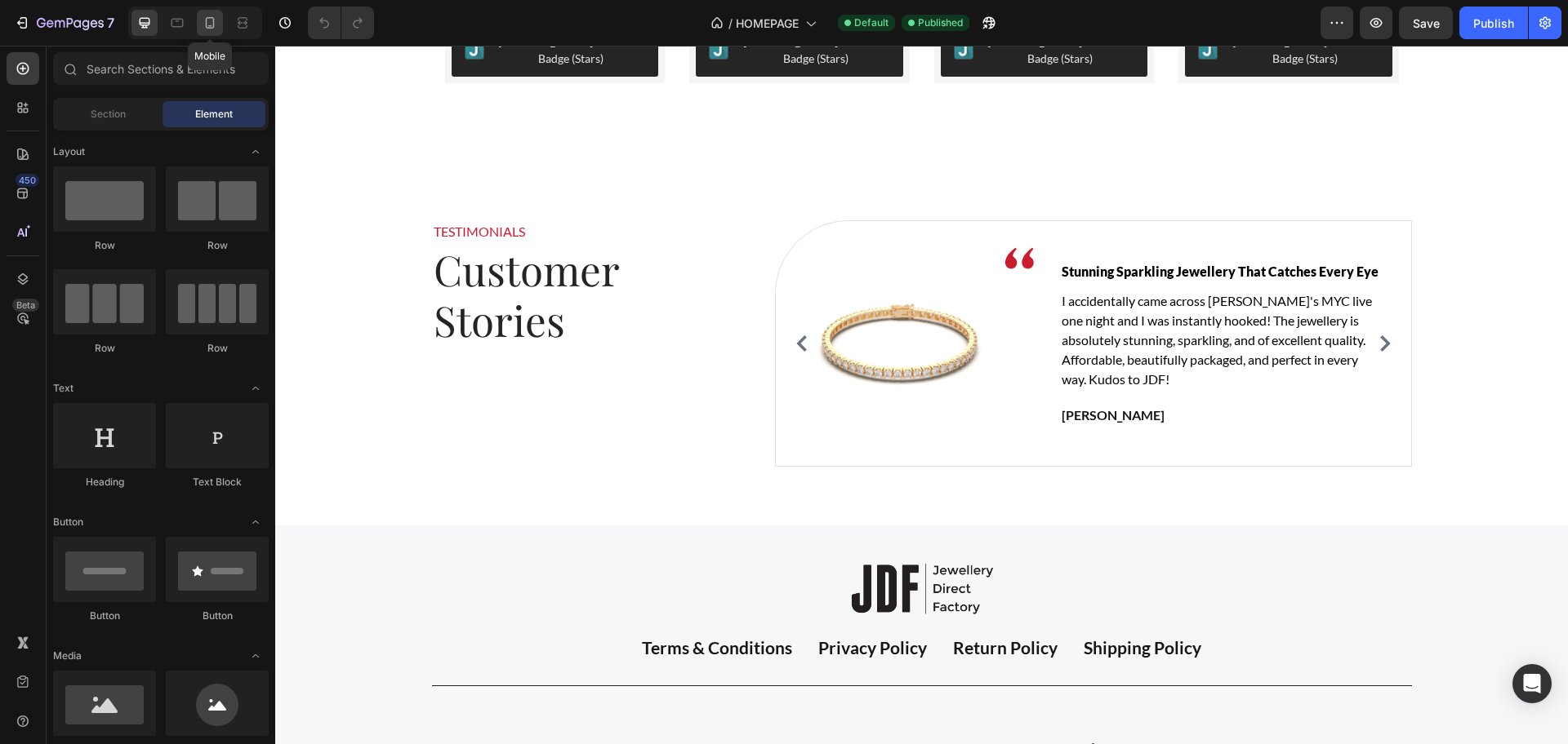
click at [212, 14] on icon at bounding box center [210, 22] width 16 height 16
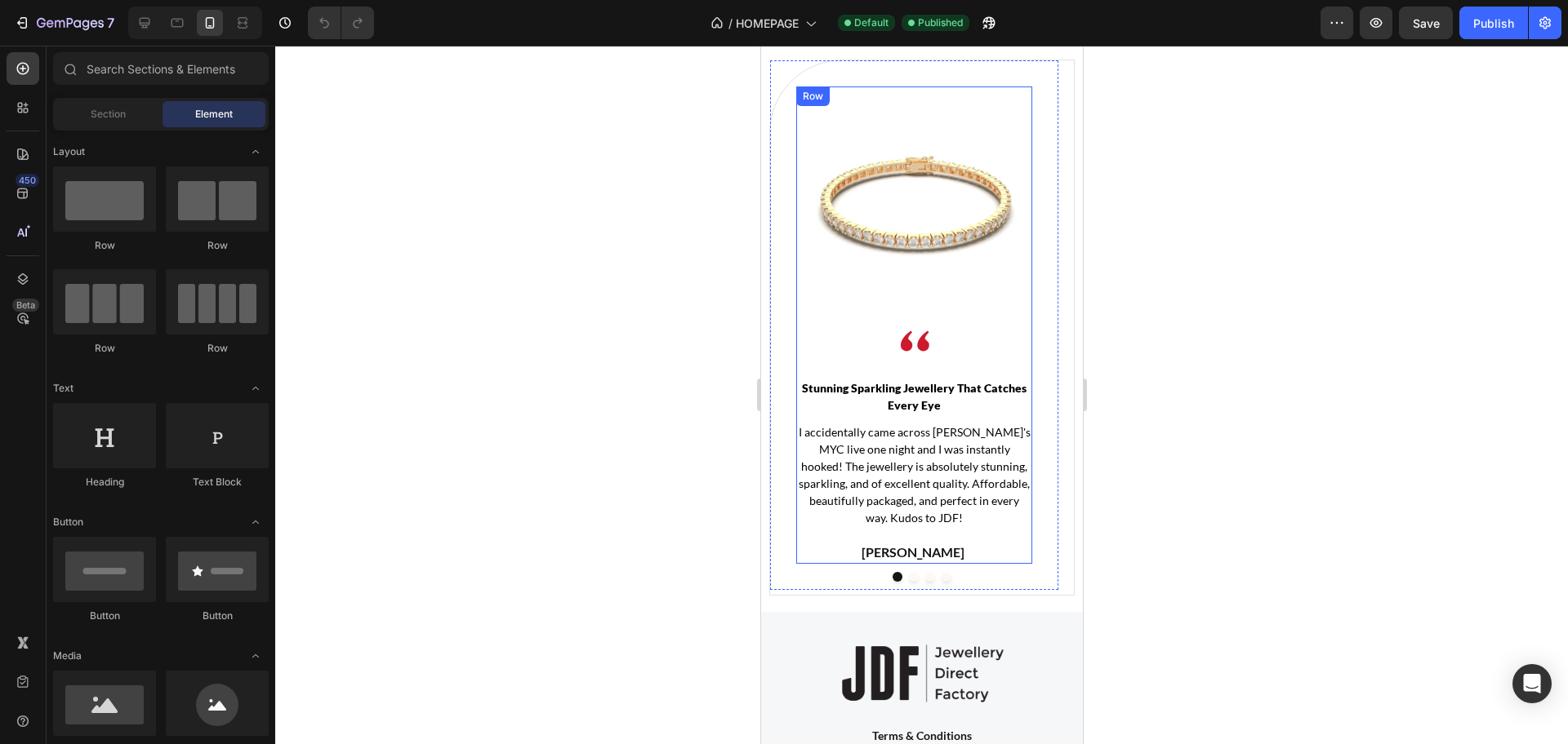
scroll to position [4357, 0]
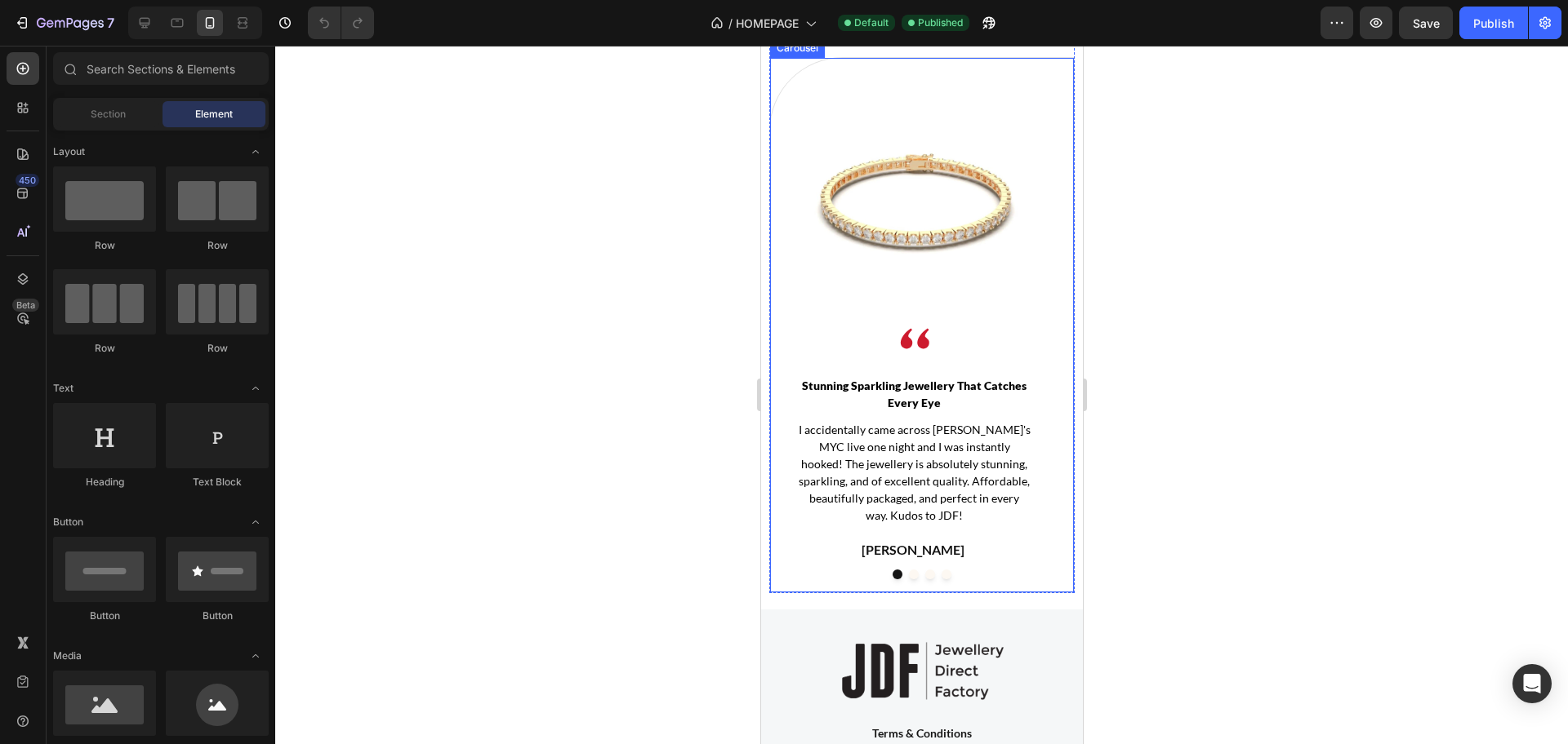
click at [908, 580] on button "Dot" at bounding box center [912, 575] width 10 height 10
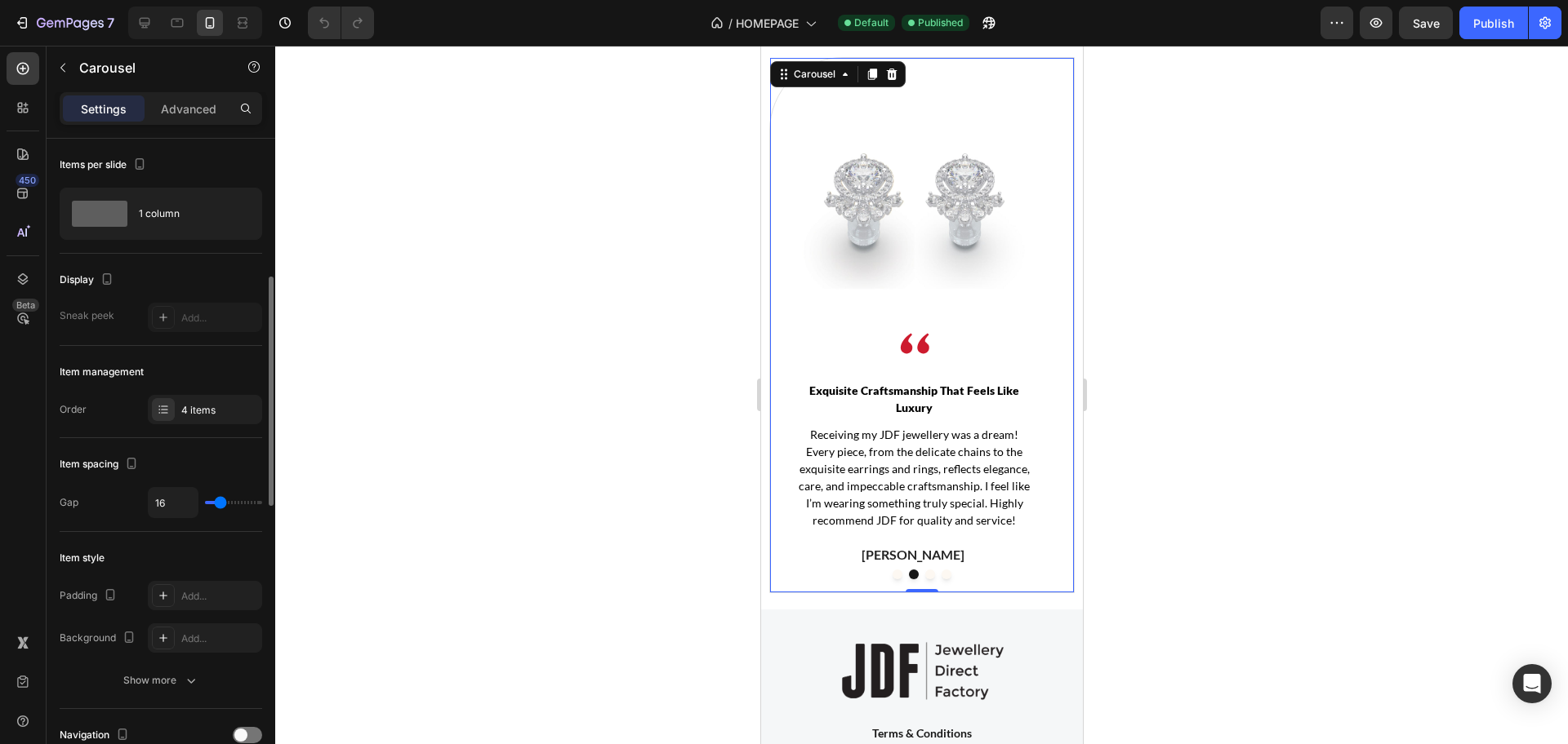
scroll to position [102, 0]
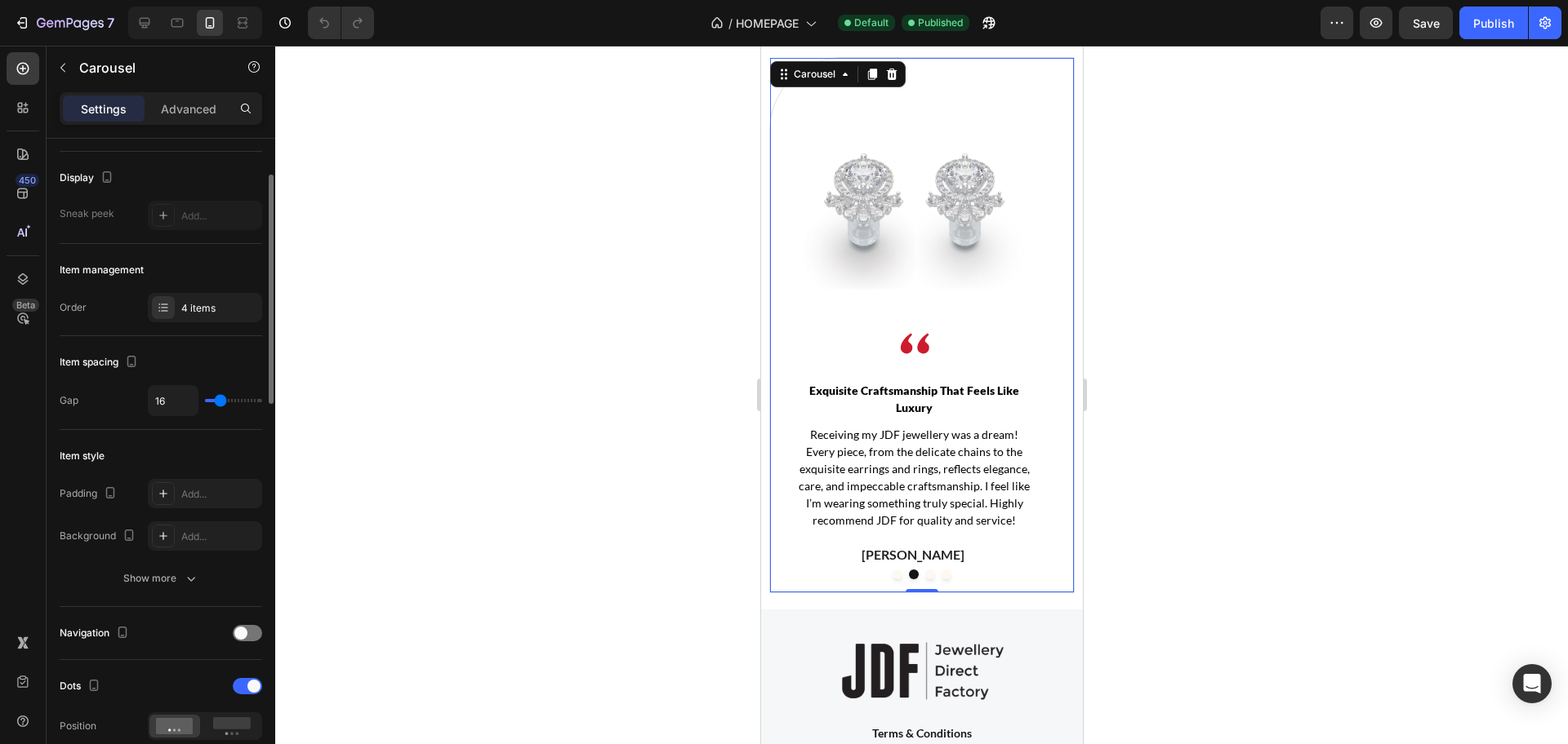
type input "24"
type input "27"
type input "33"
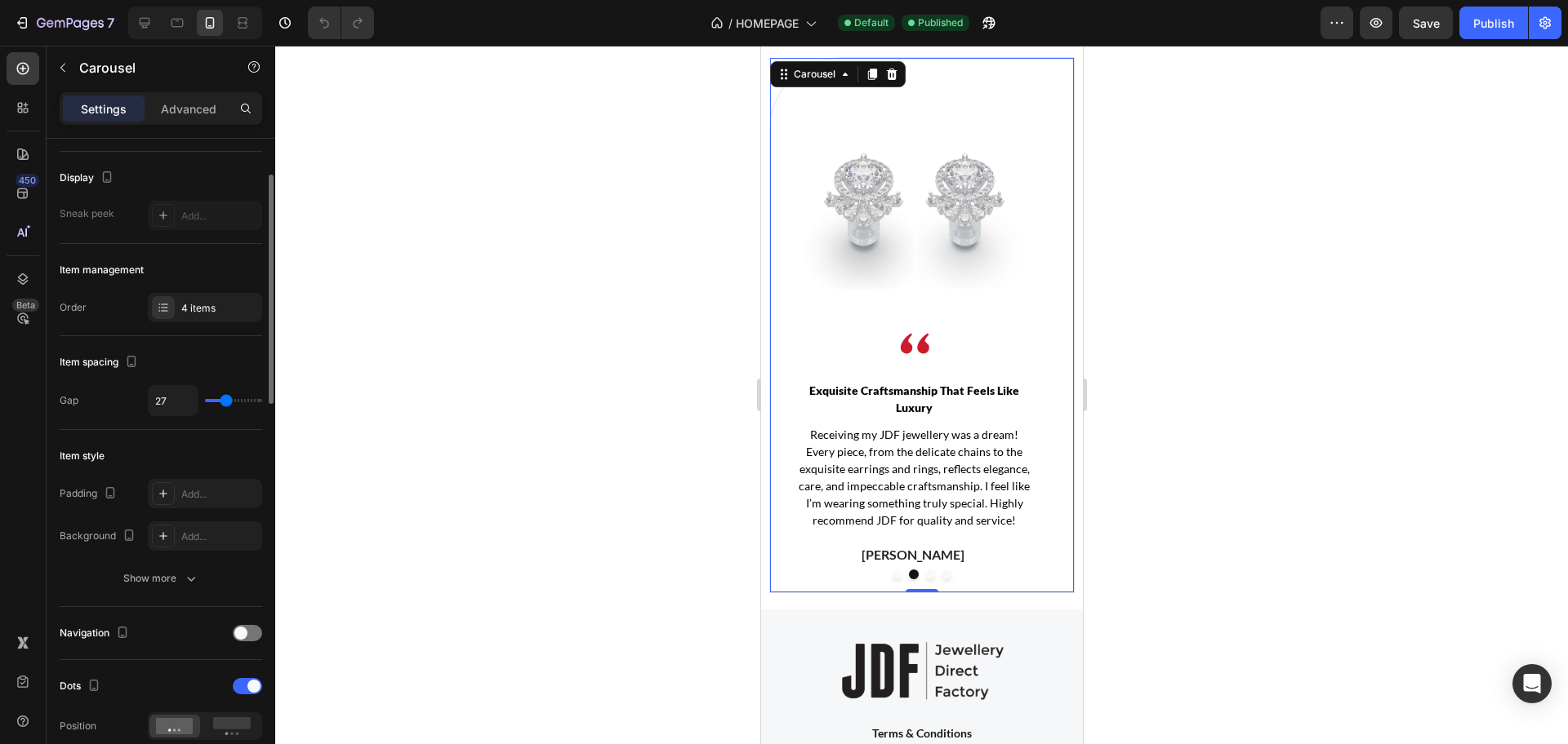
type input "33"
type input "40"
type input "44"
drag, startPoint x: 223, startPoint y: 402, endPoint x: 236, endPoint y: 403, distance: 13.0
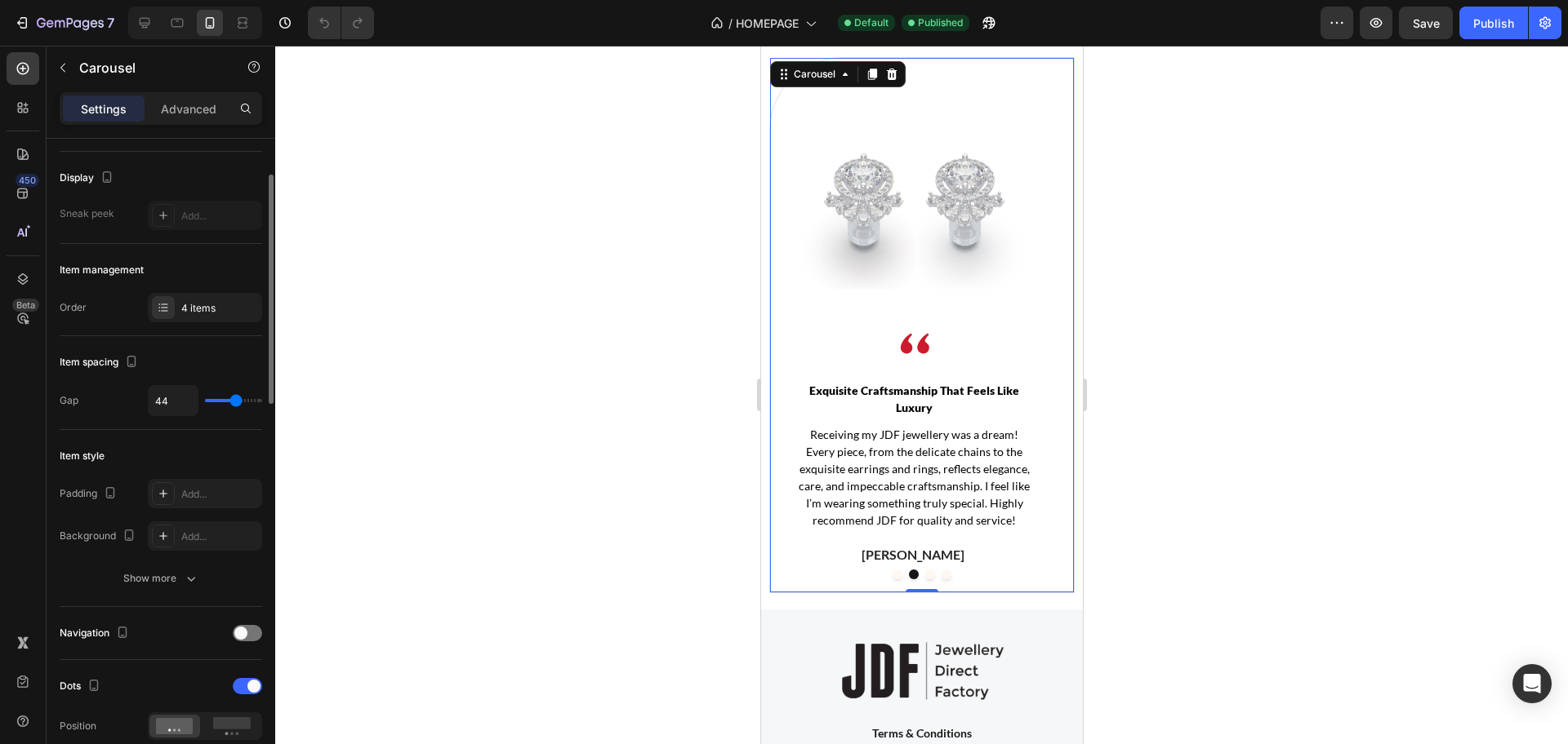
type input "44"
click at [236, 402] on input "range" at bounding box center [234, 401] width 57 height 4
click at [925, 580] on button "Dot" at bounding box center [929, 575] width 10 height 10
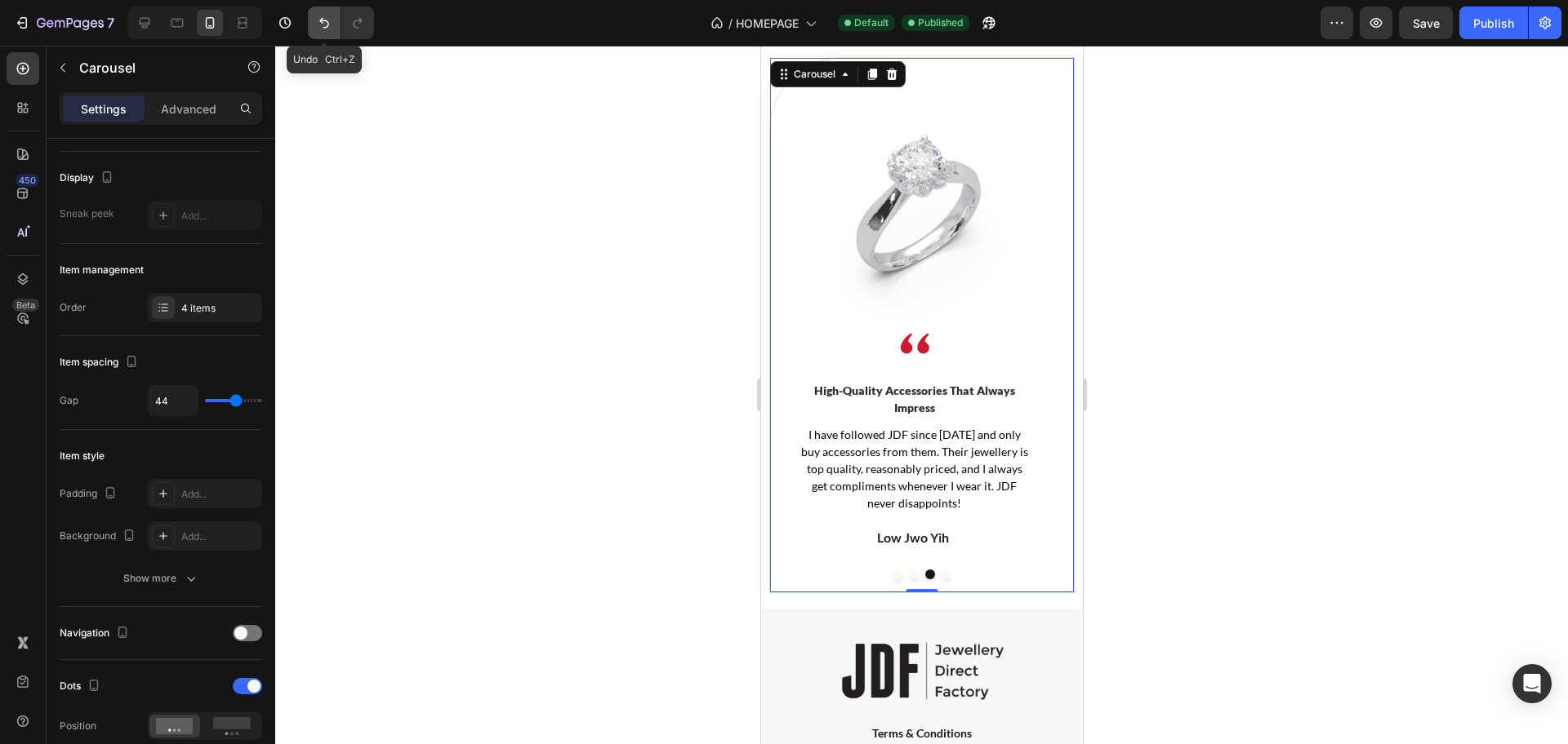
click at [320, 12] on button "Undo/Redo" at bounding box center [324, 22] width 33 height 33
type input "16"
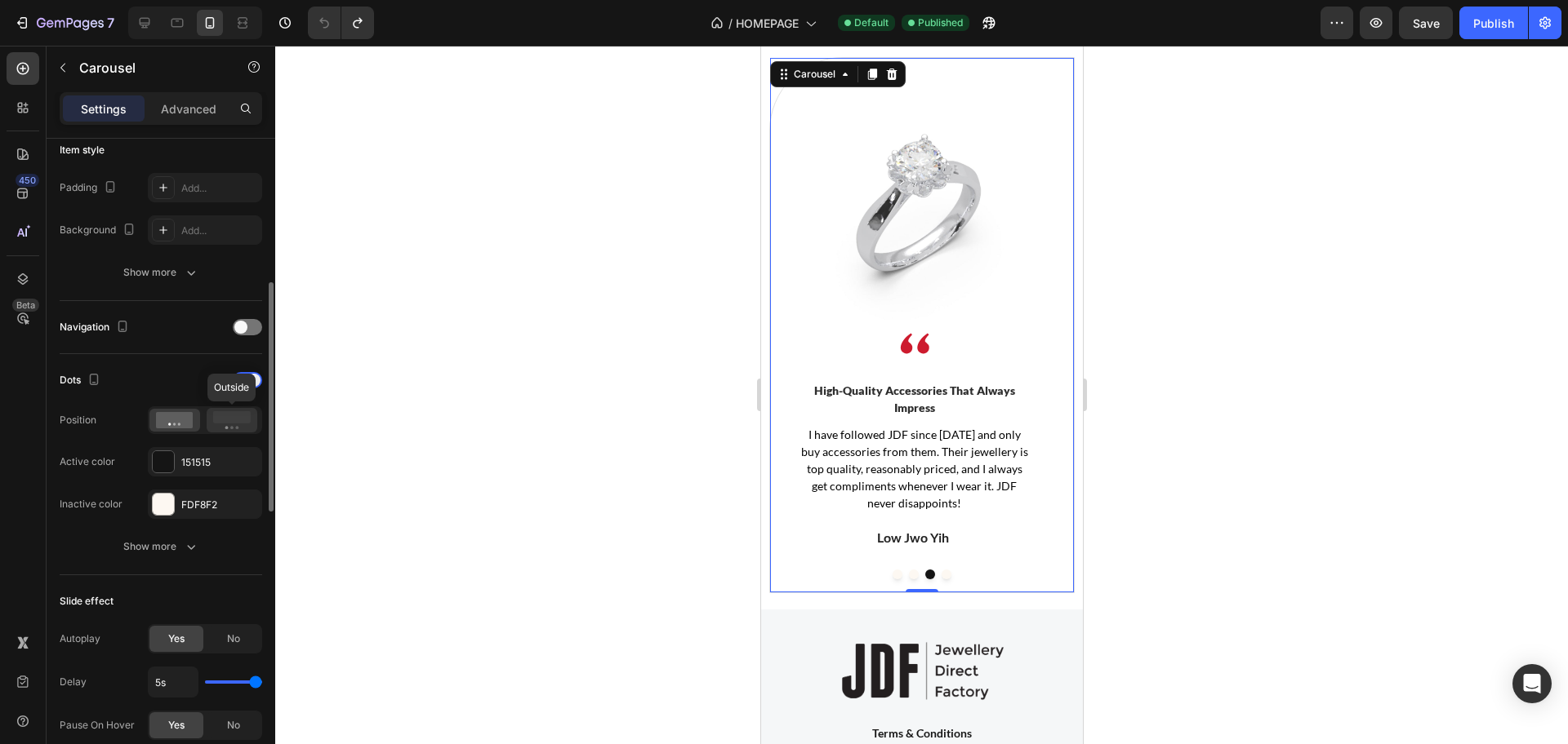
click at [235, 428] on icon at bounding box center [232, 420] width 37 height 18
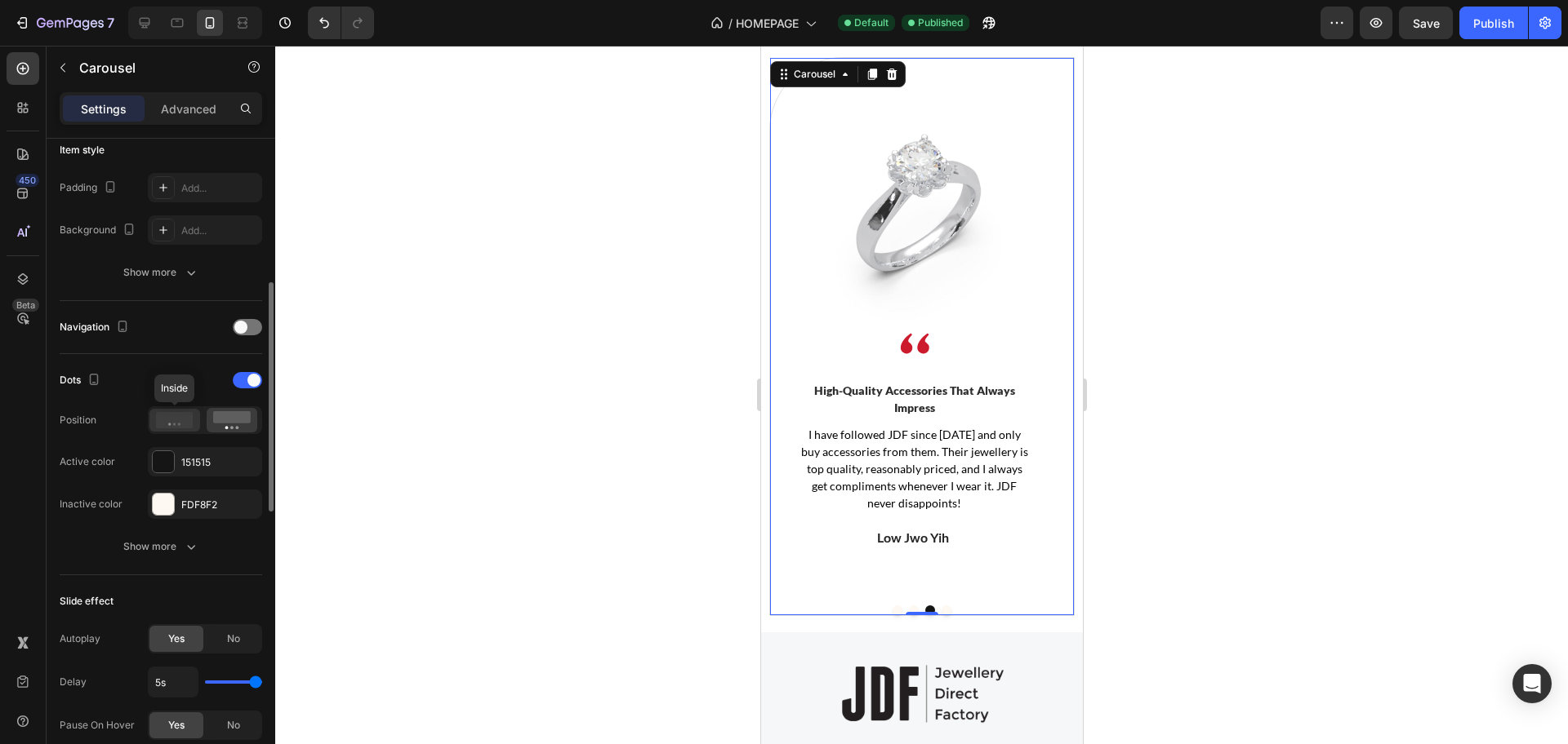
click at [176, 423] on icon at bounding box center [175, 420] width 37 height 16
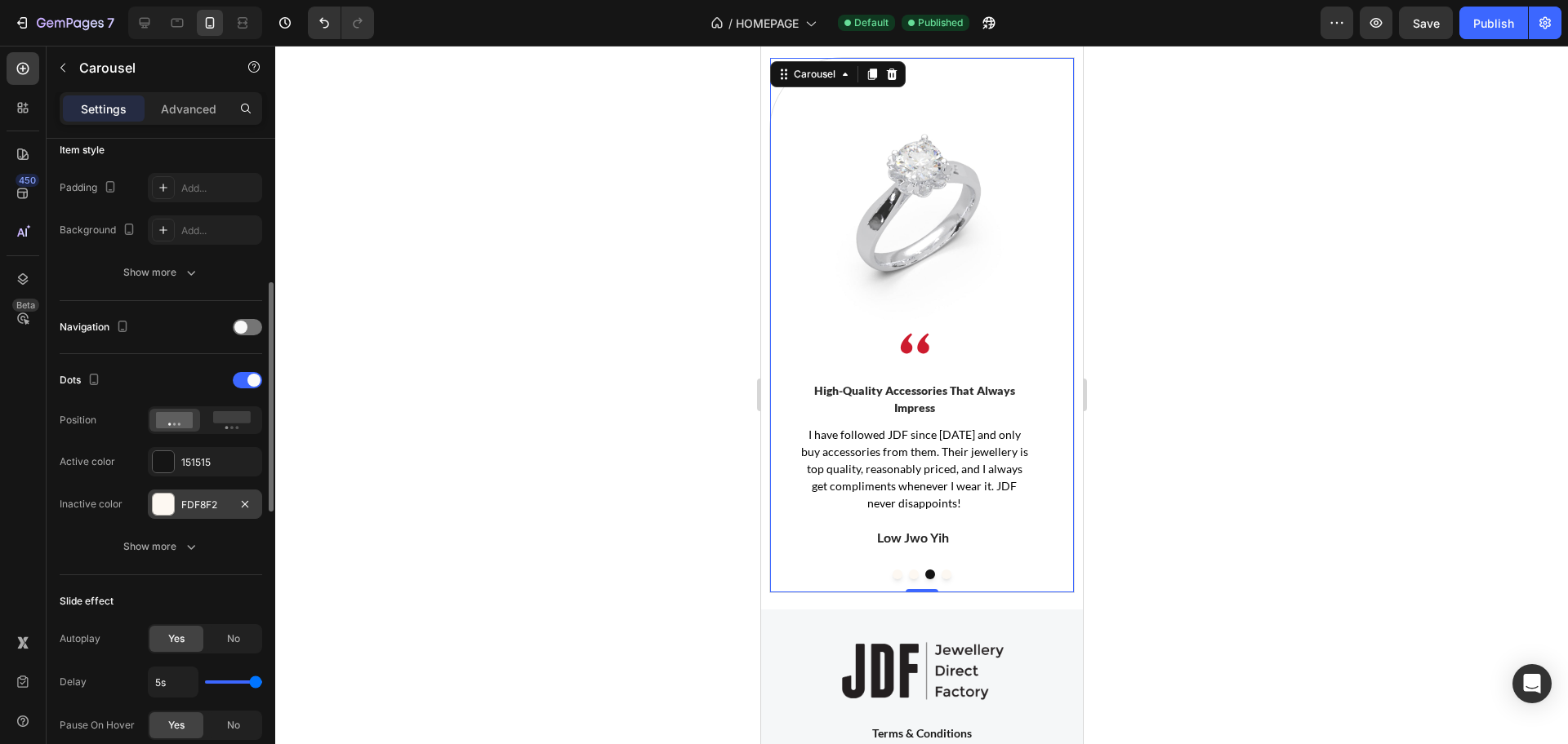
scroll to position [510, 0]
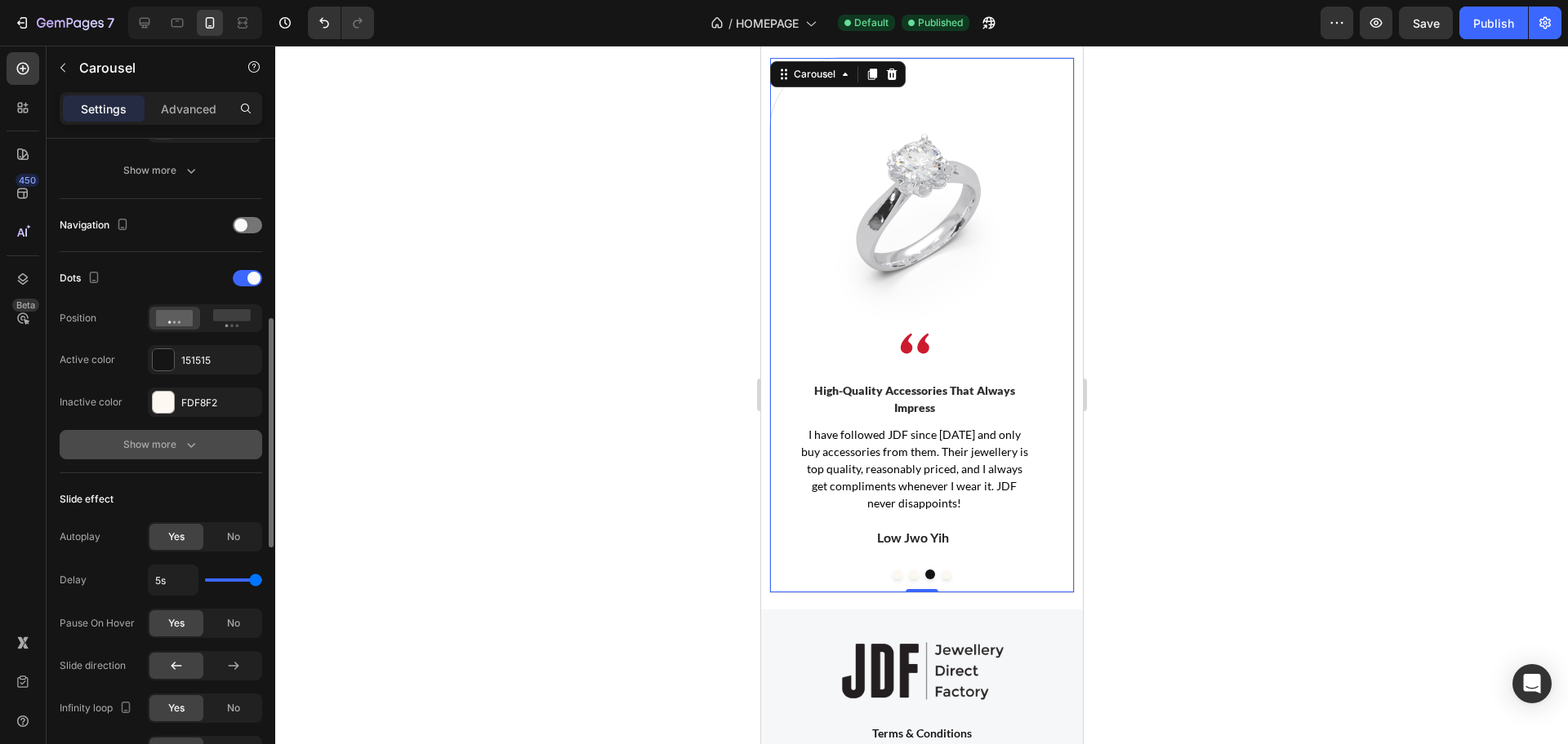
click at [187, 443] on icon "button" at bounding box center [191, 445] width 16 height 16
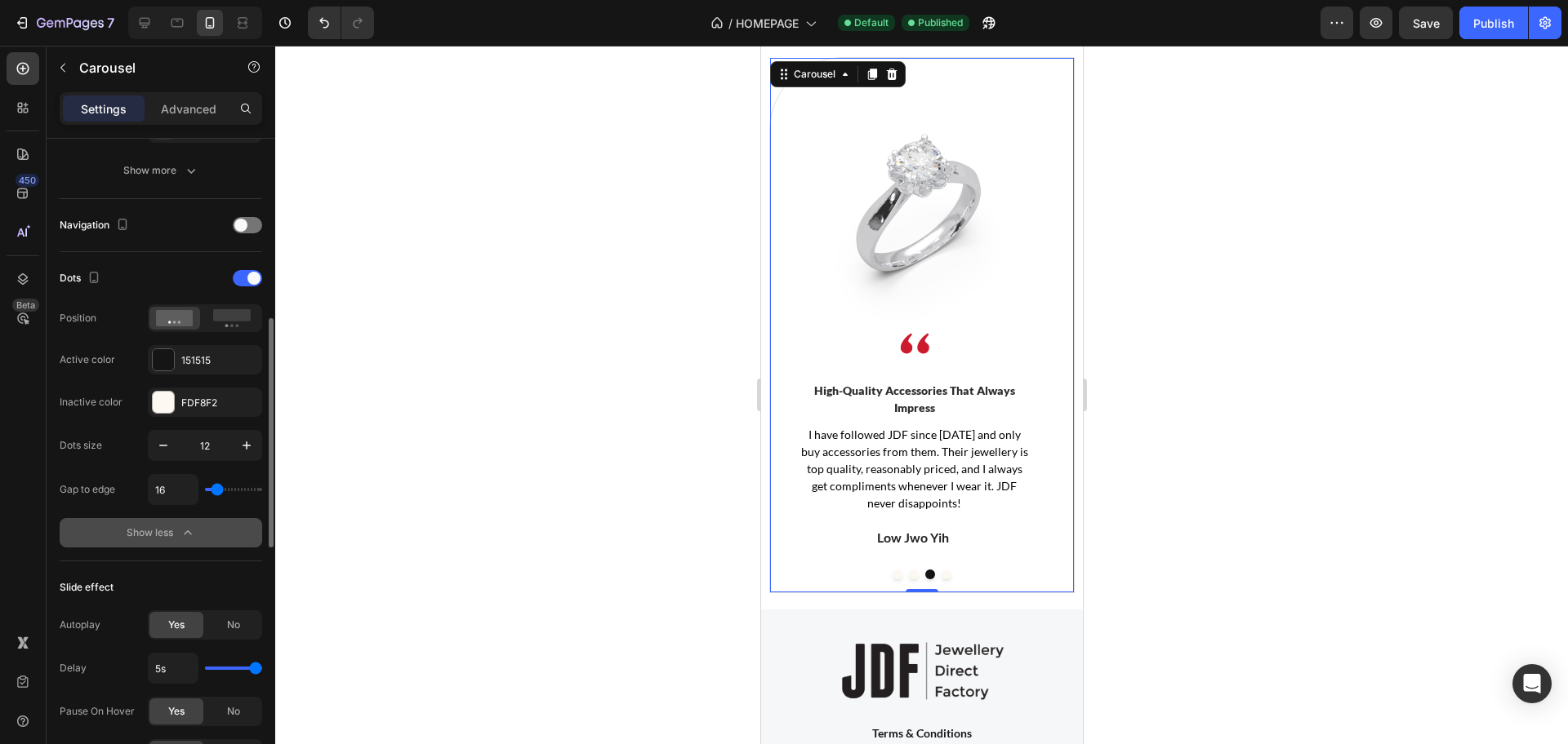
type input "40"
type input "44"
type input "47"
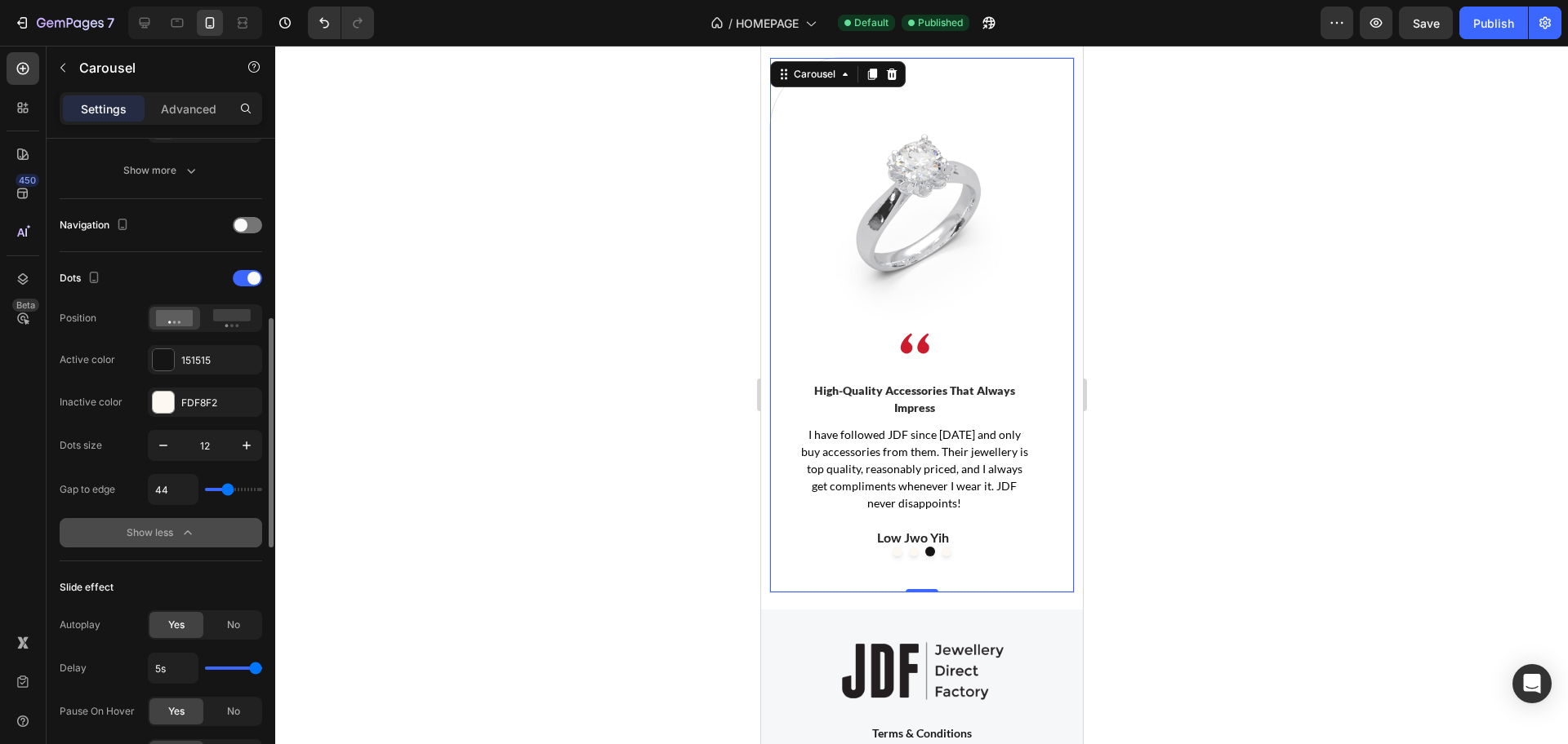
type input "47"
type input "27"
type input "24"
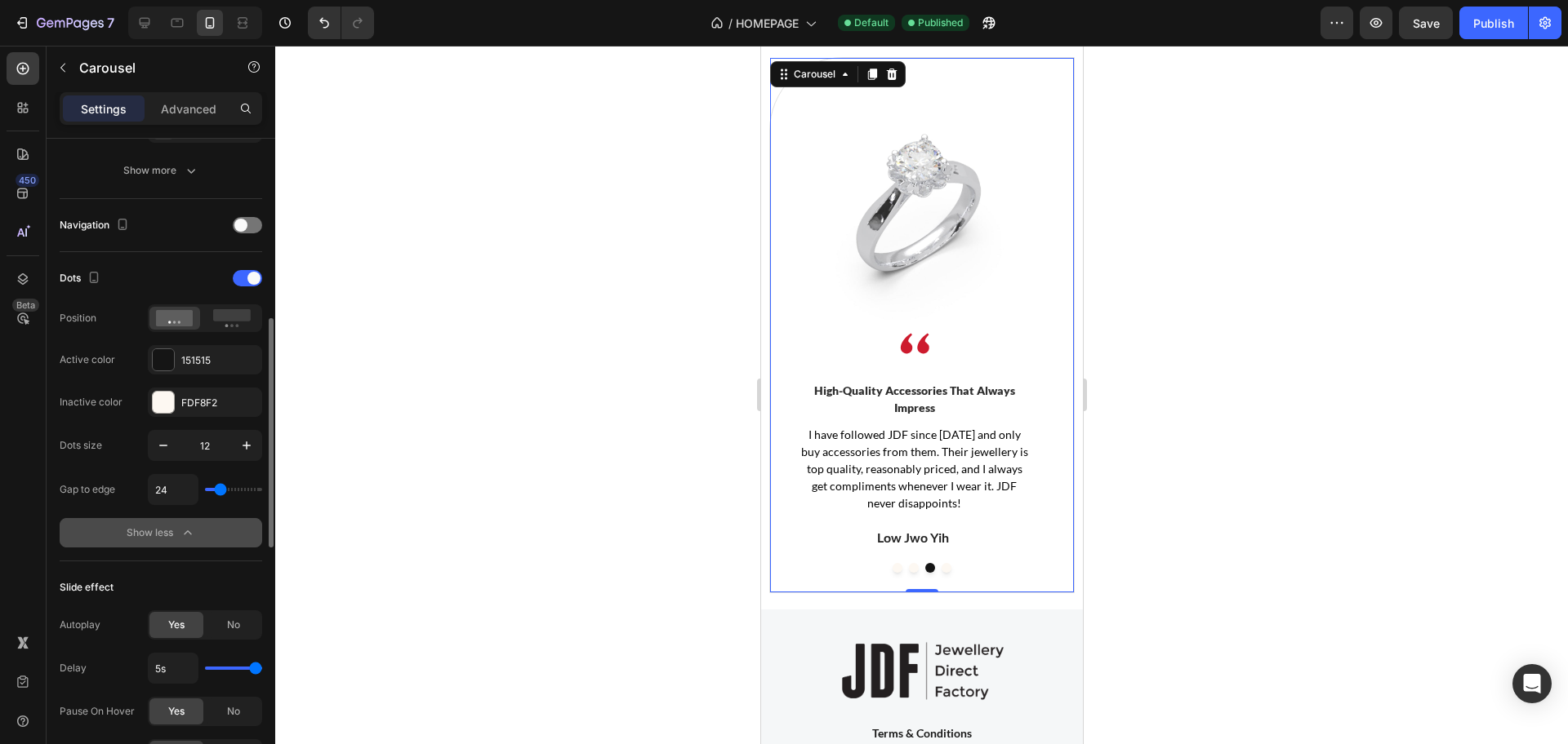
click at [220, 488] on input "range" at bounding box center [234, 490] width 57 height 4
click at [326, 21] on icon "Undo/Redo" at bounding box center [324, 23] width 10 height 11
type input "16"
click at [245, 458] on button "button" at bounding box center [246, 445] width 29 height 29
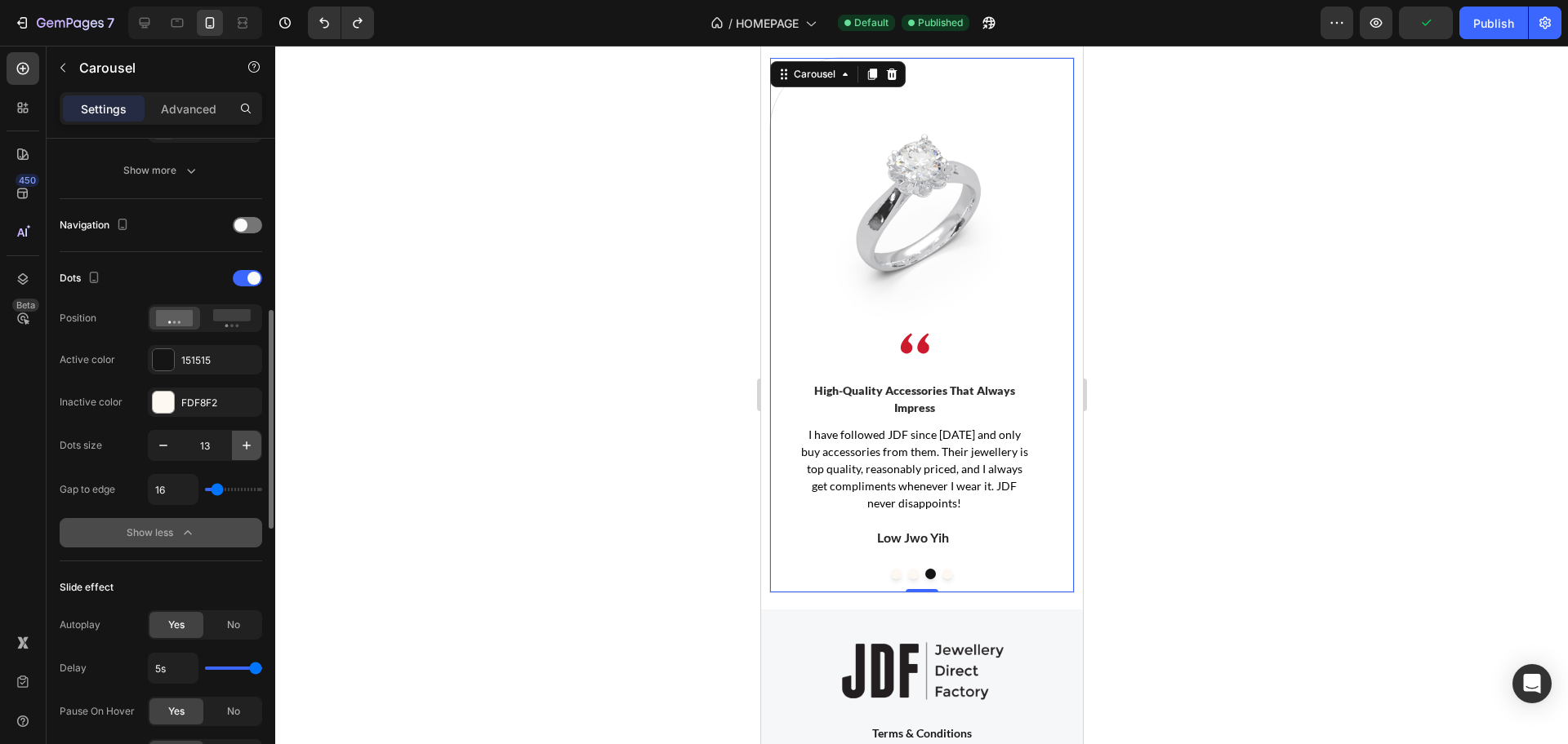
click at [243, 458] on button "button" at bounding box center [246, 445] width 29 height 29
click at [241, 457] on button "button" at bounding box center [246, 445] width 29 height 29
type input "15"
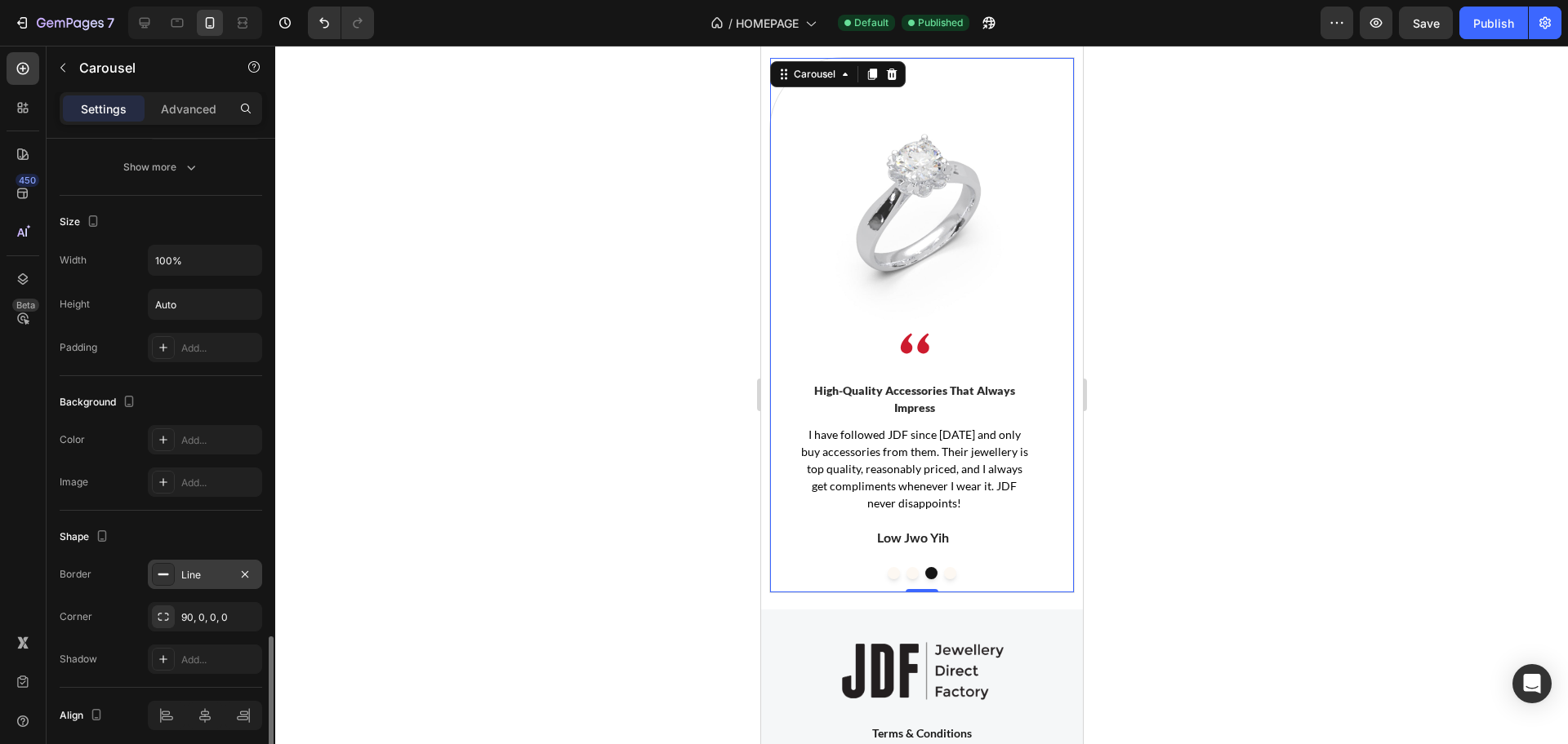
scroll to position [1289, 0]
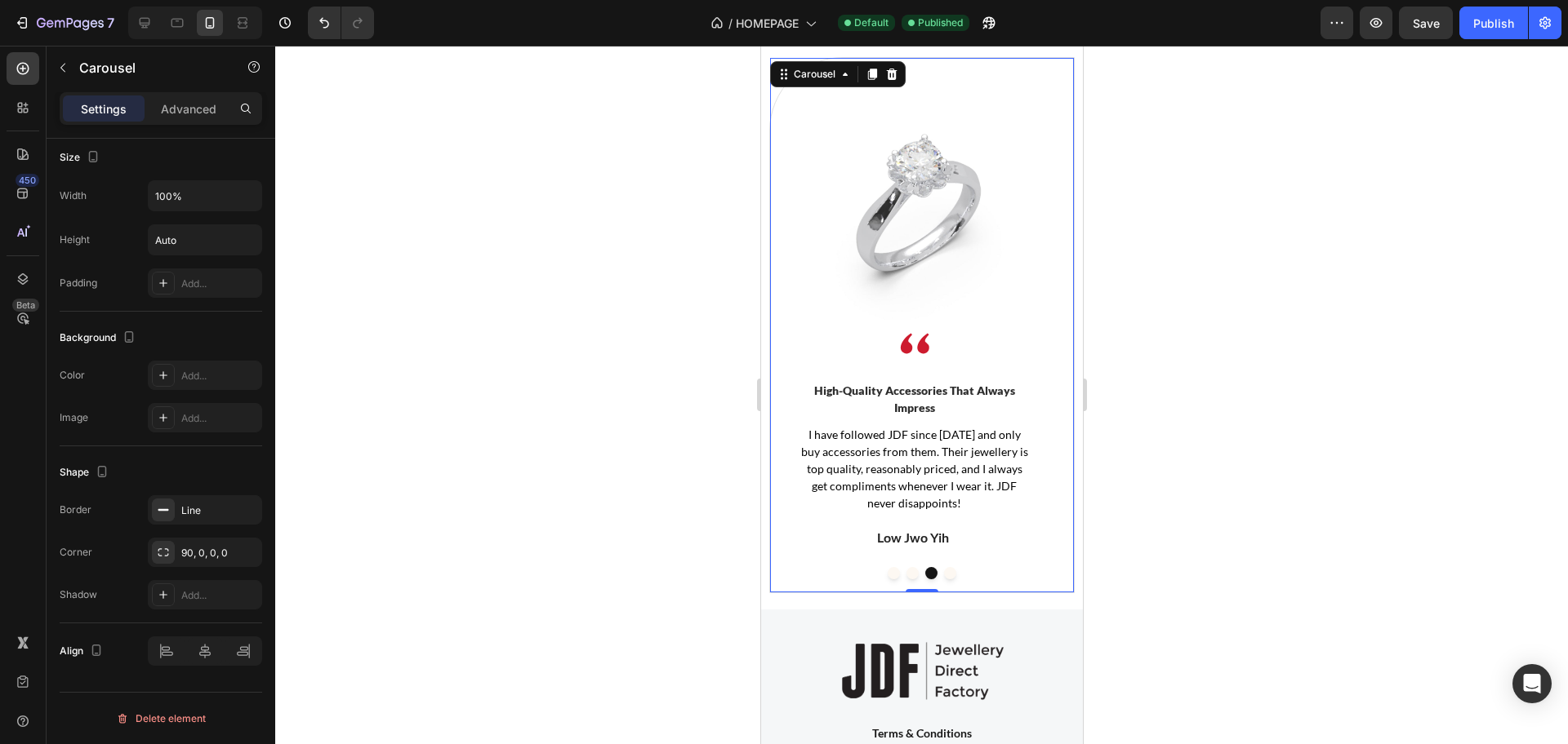
click at [887, 580] on button "Dot" at bounding box center [893, 574] width 12 height 12
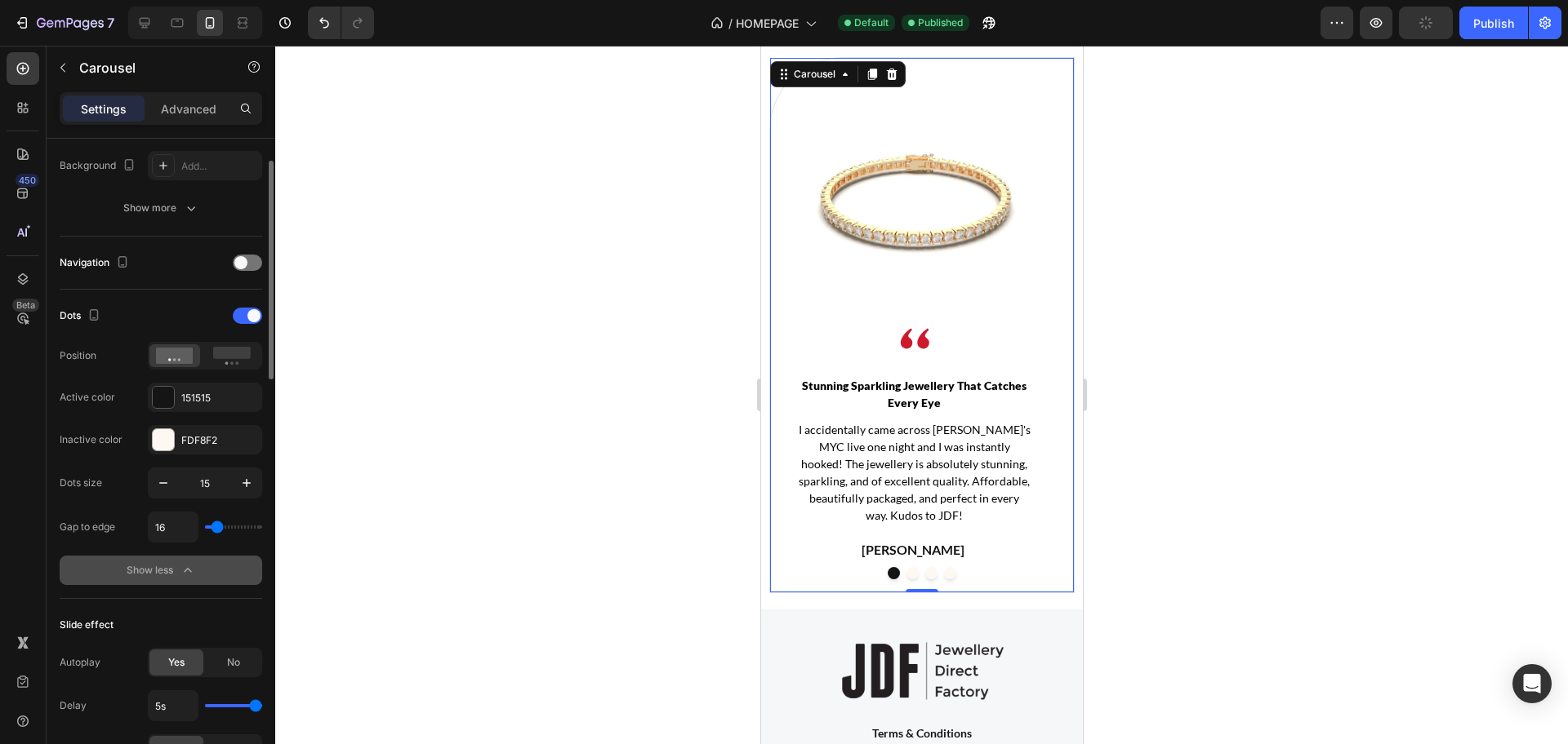
scroll to position [370, 0]
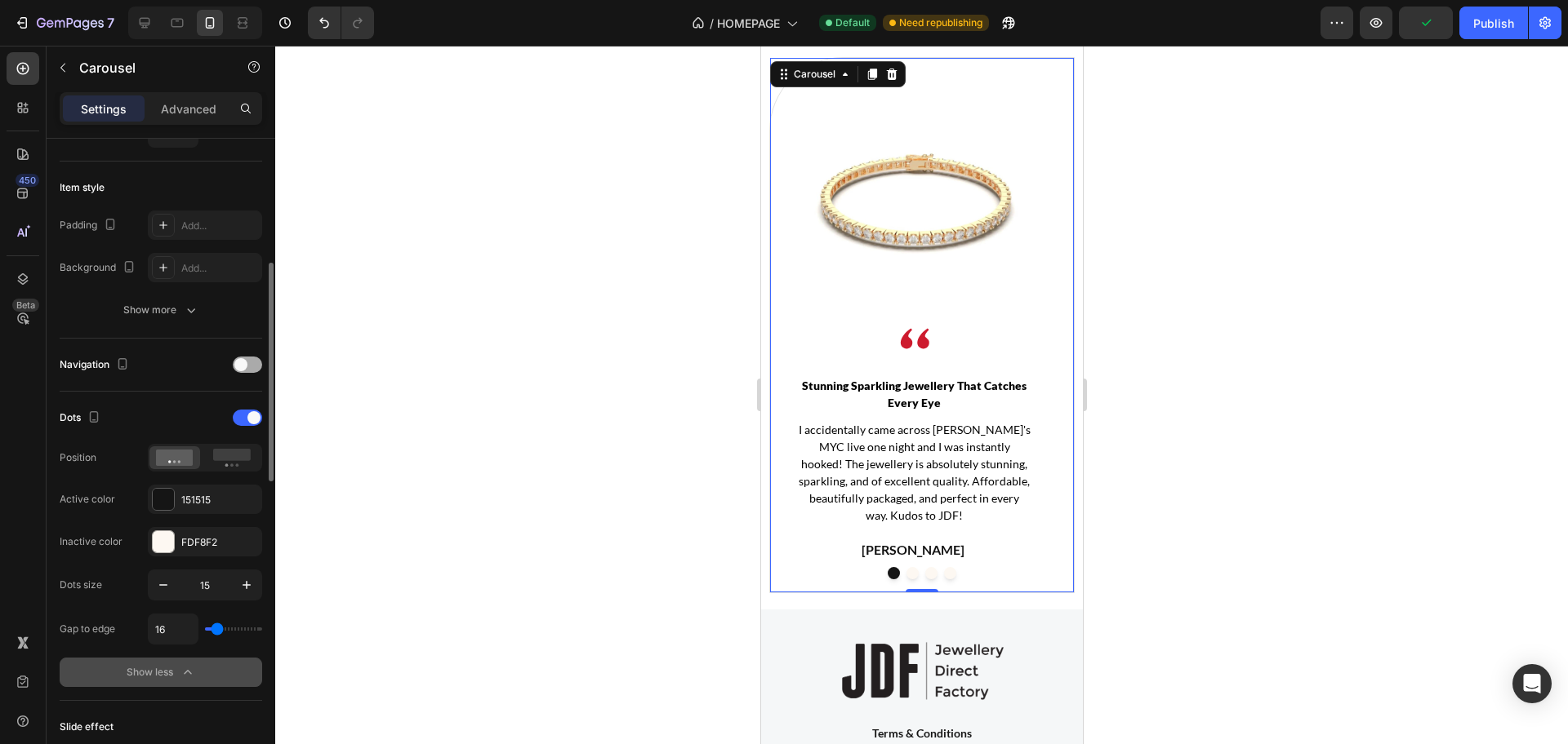
click at [236, 366] on span at bounding box center [241, 365] width 13 height 13
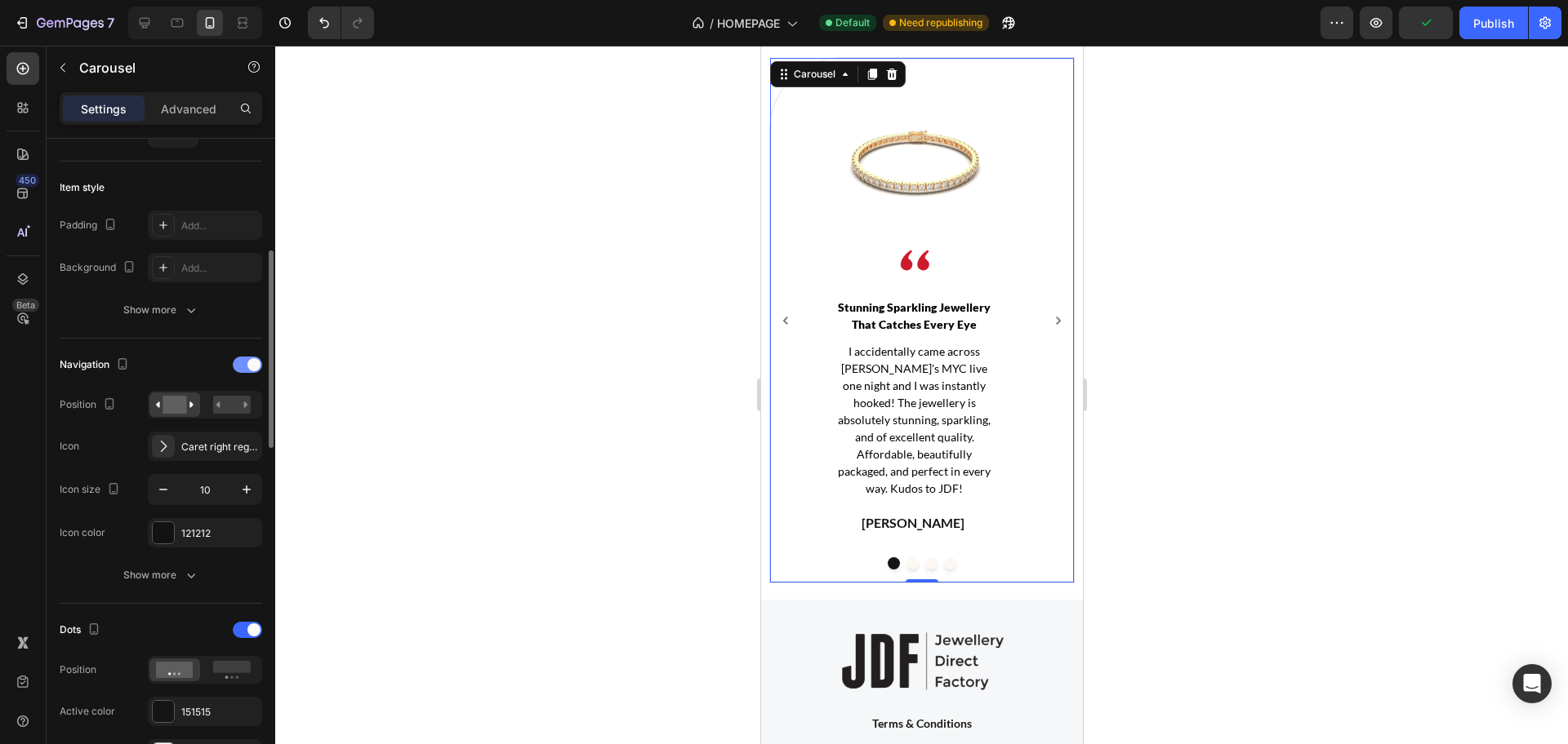
click at [250, 370] on div at bounding box center [247, 365] width 29 height 16
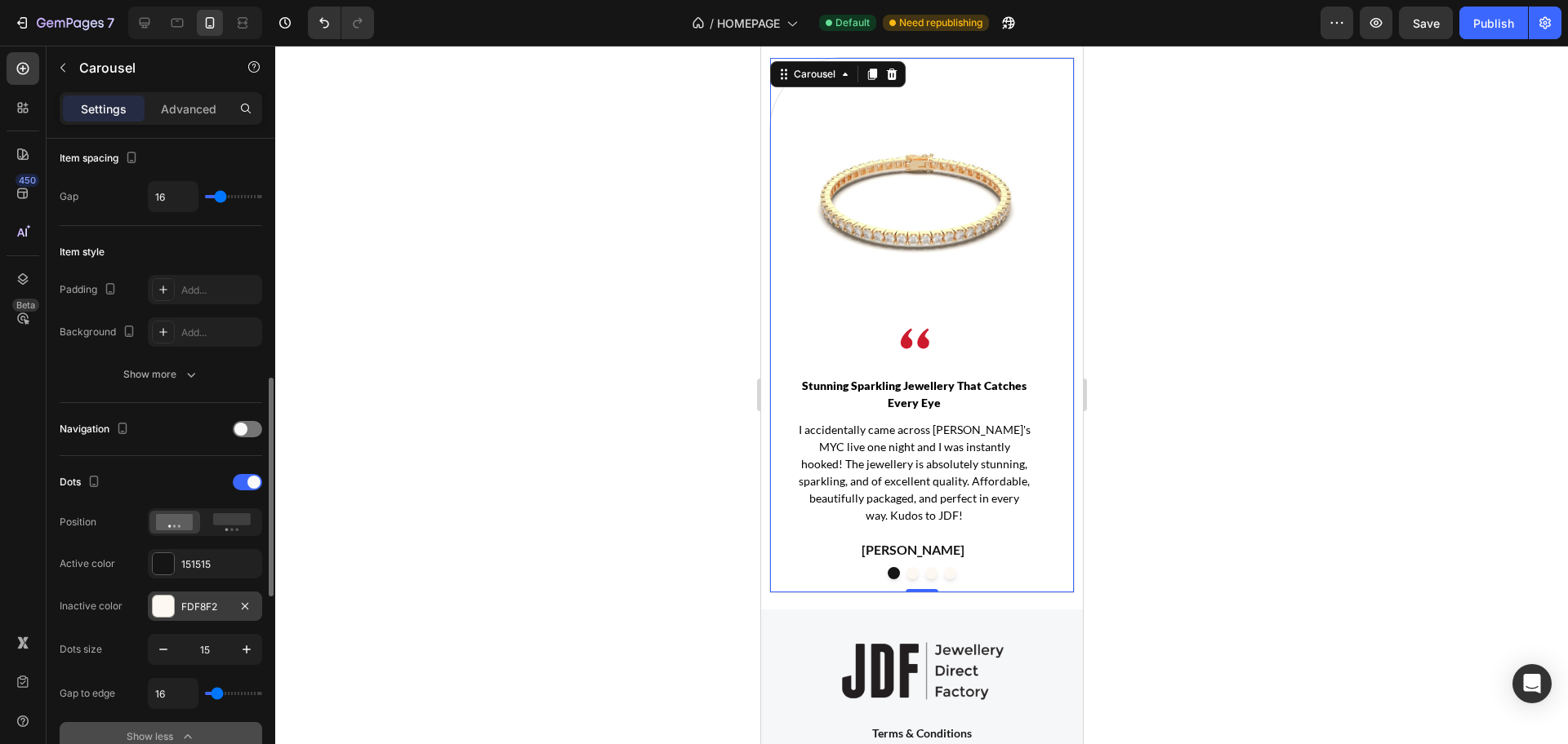
scroll to position [408, 0]
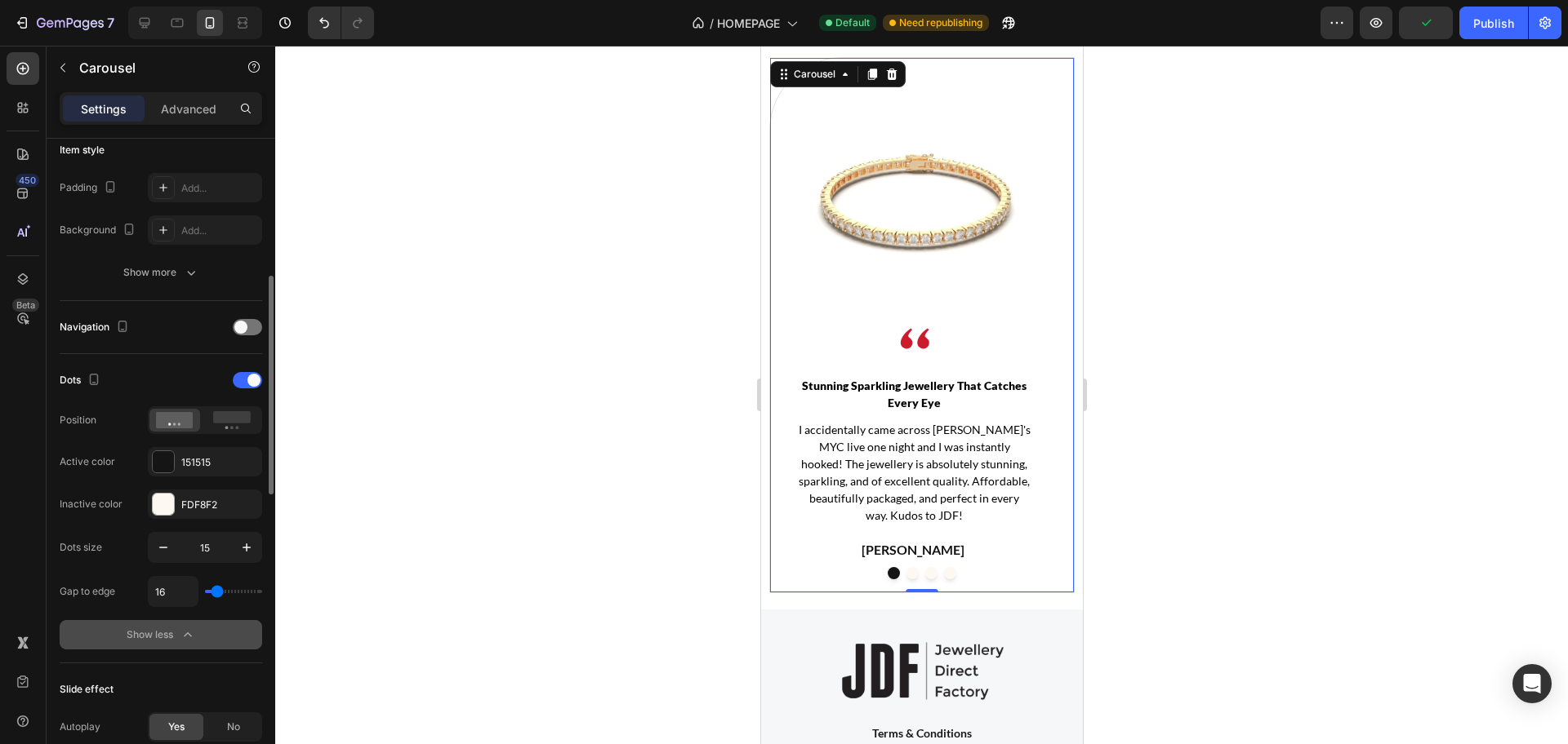
type input "120"
drag, startPoint x: 218, startPoint y: 594, endPoint x: 276, endPoint y: 592, distance: 58.0
type input "120"
click at [262, 592] on input "range" at bounding box center [234, 592] width 57 height 4
click at [330, 15] on icon "Undo/Redo" at bounding box center [324, 22] width 16 height 16
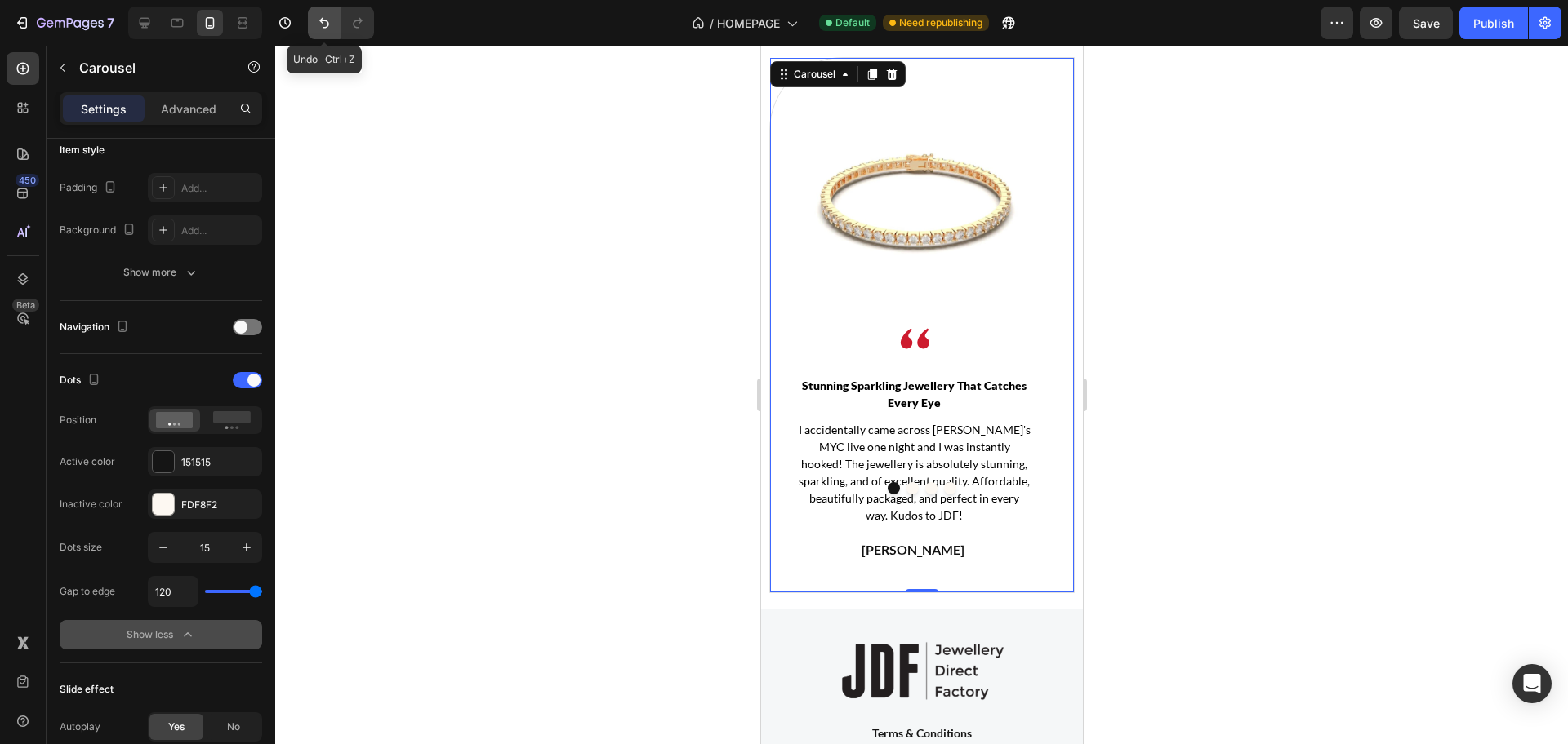
type input "16"
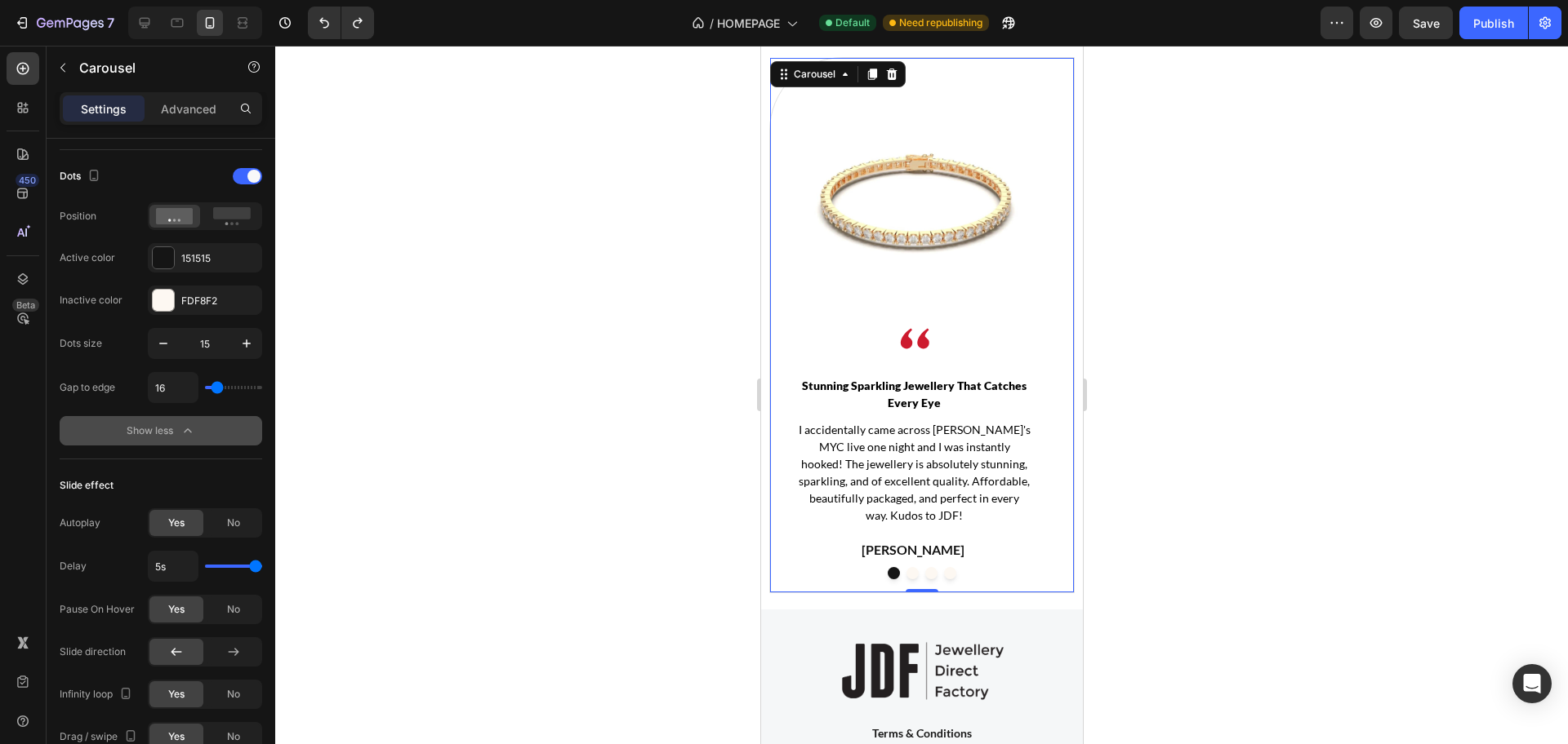
click at [199, 433] on button "Show less" at bounding box center [161, 431] width 203 height 29
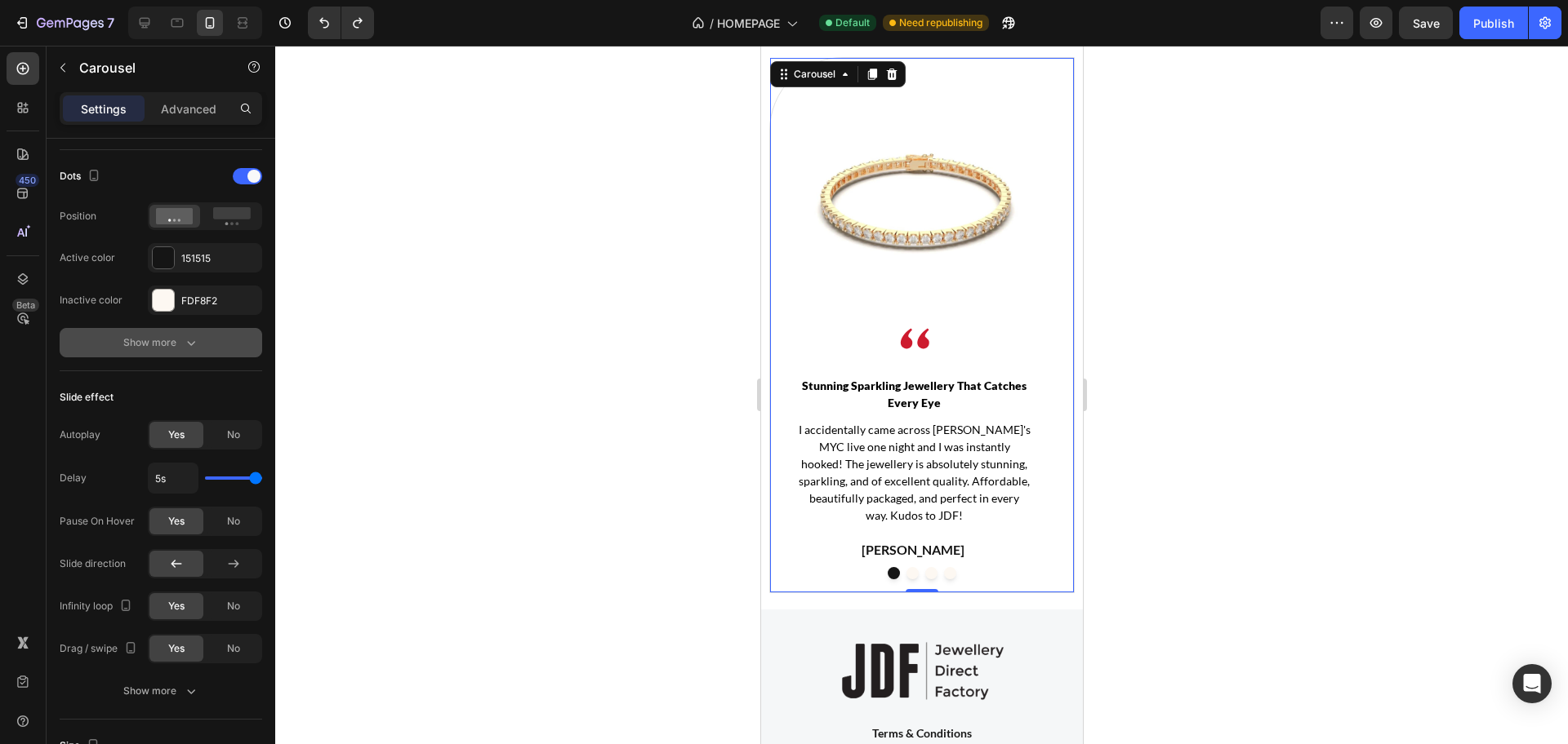
scroll to position [510, 0]
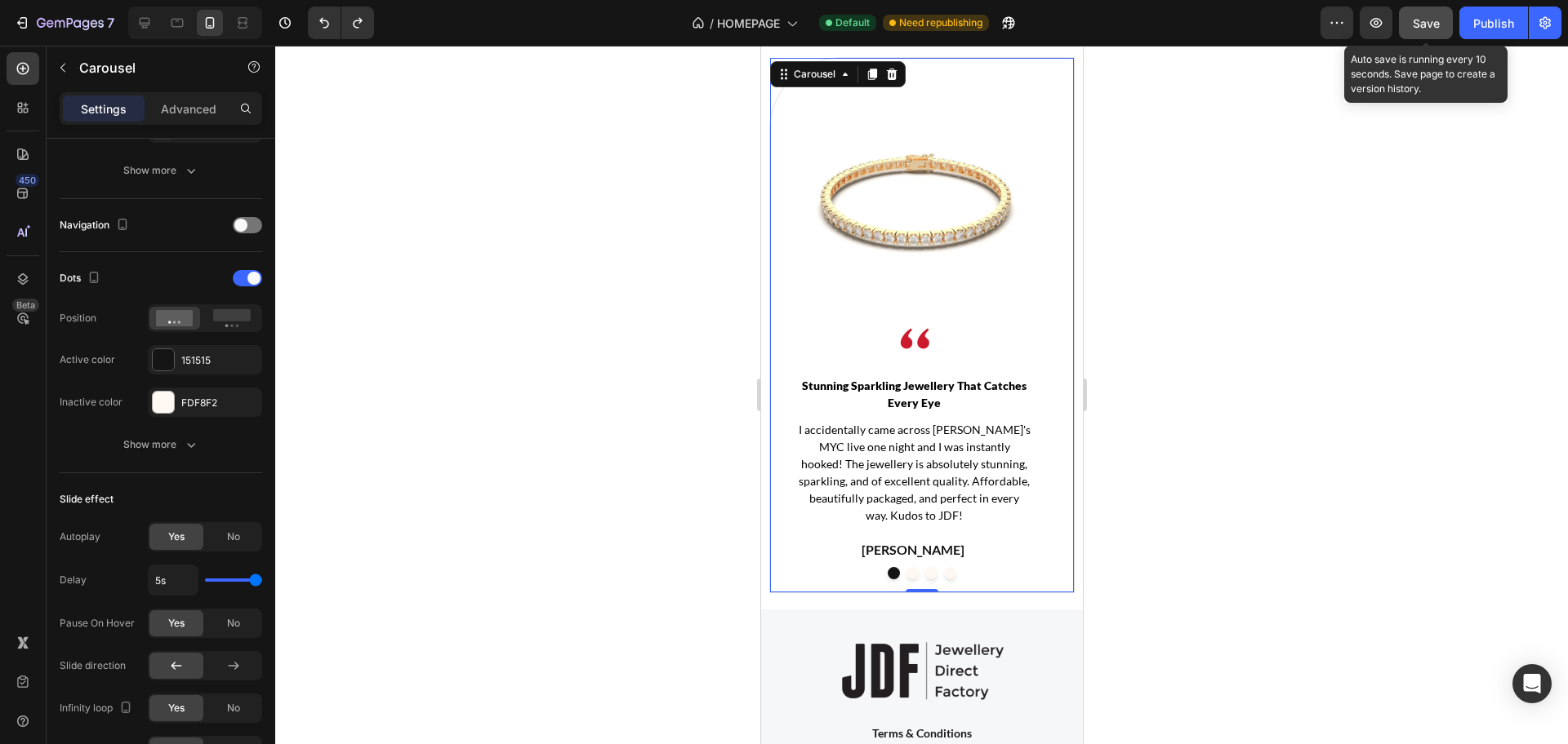
click at [1436, 29] on span "Save" at bounding box center [1426, 23] width 27 height 14
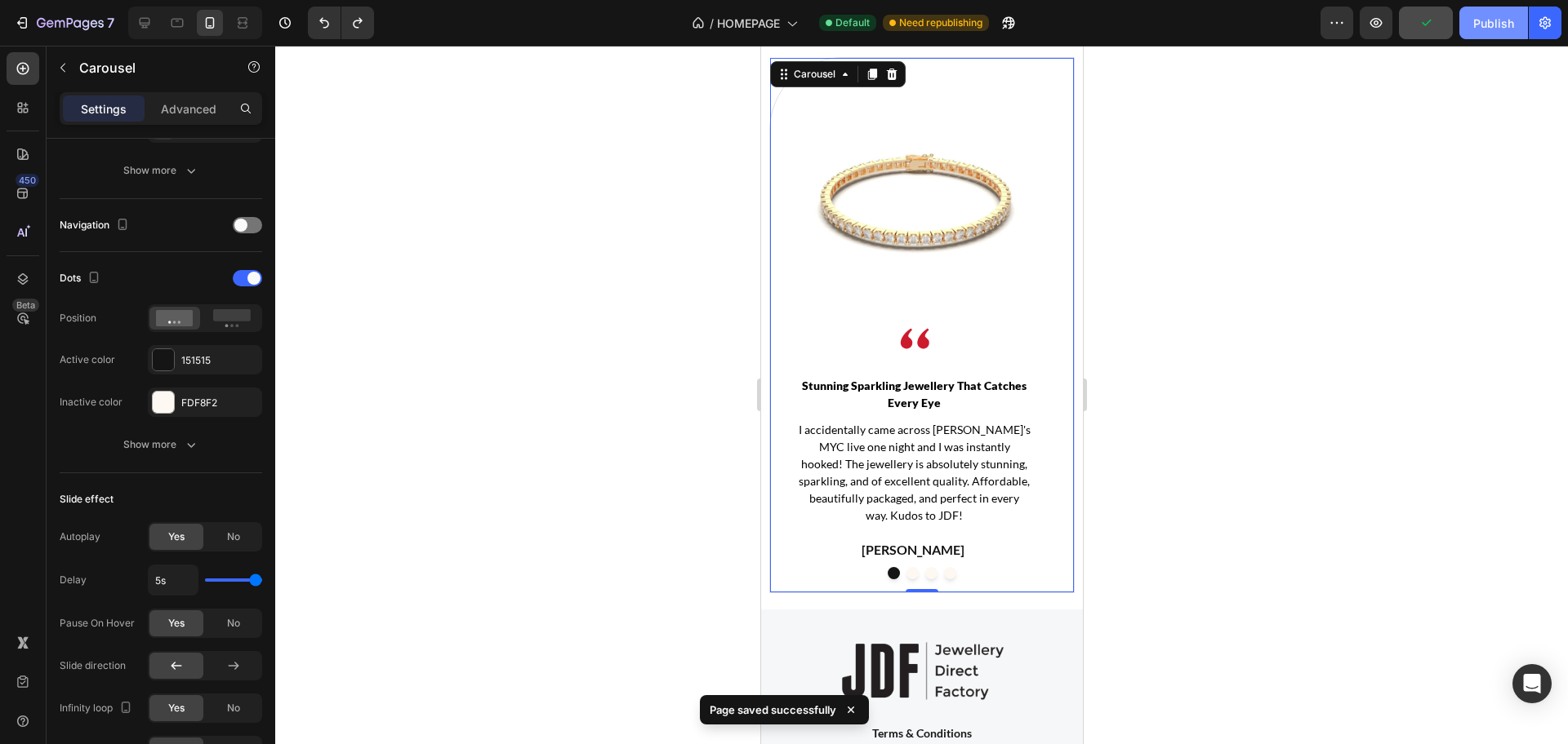
click at [1484, 29] on div "Publish" at bounding box center [1494, 22] width 41 height 17
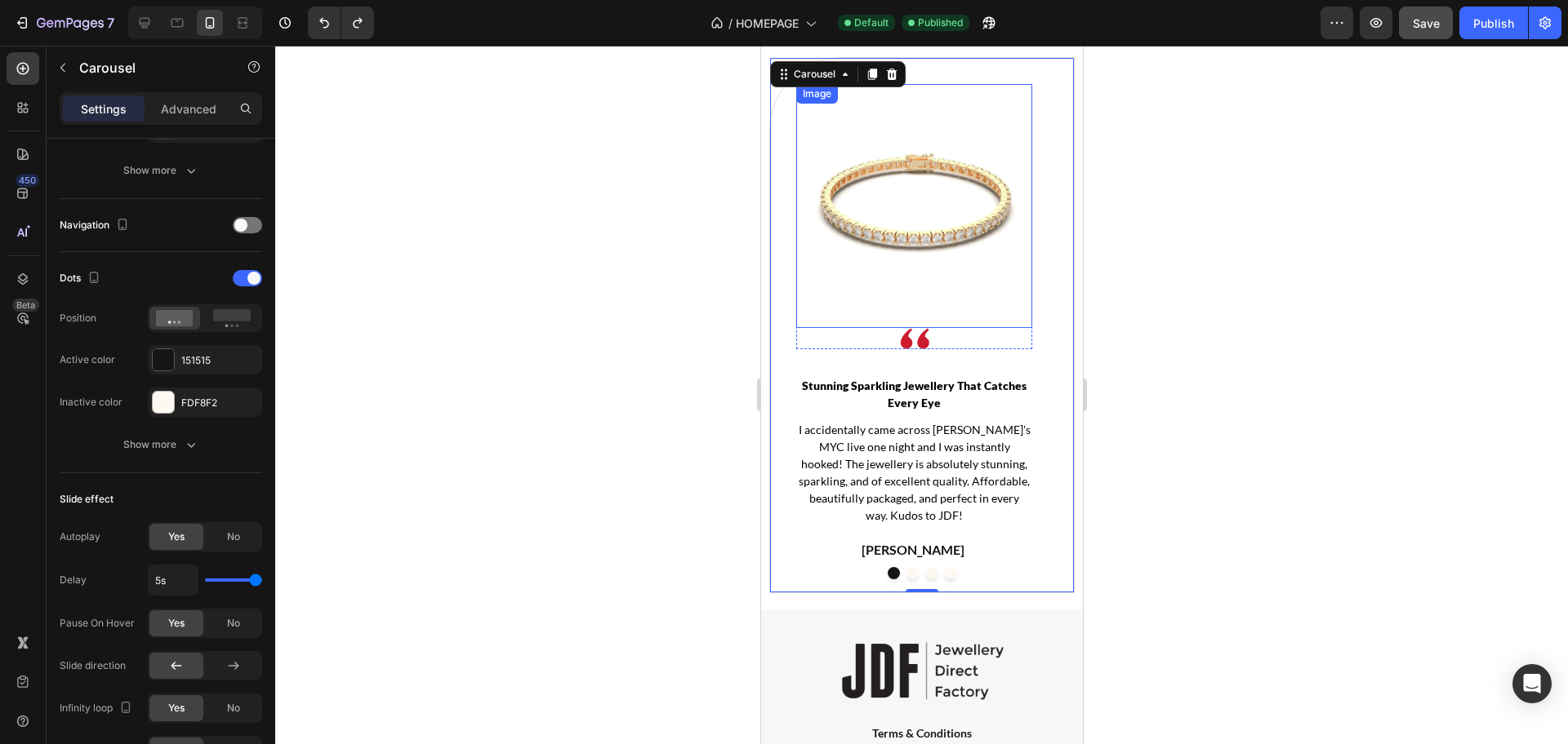
click at [924, 274] on img at bounding box center [913, 202] width 236 height 236
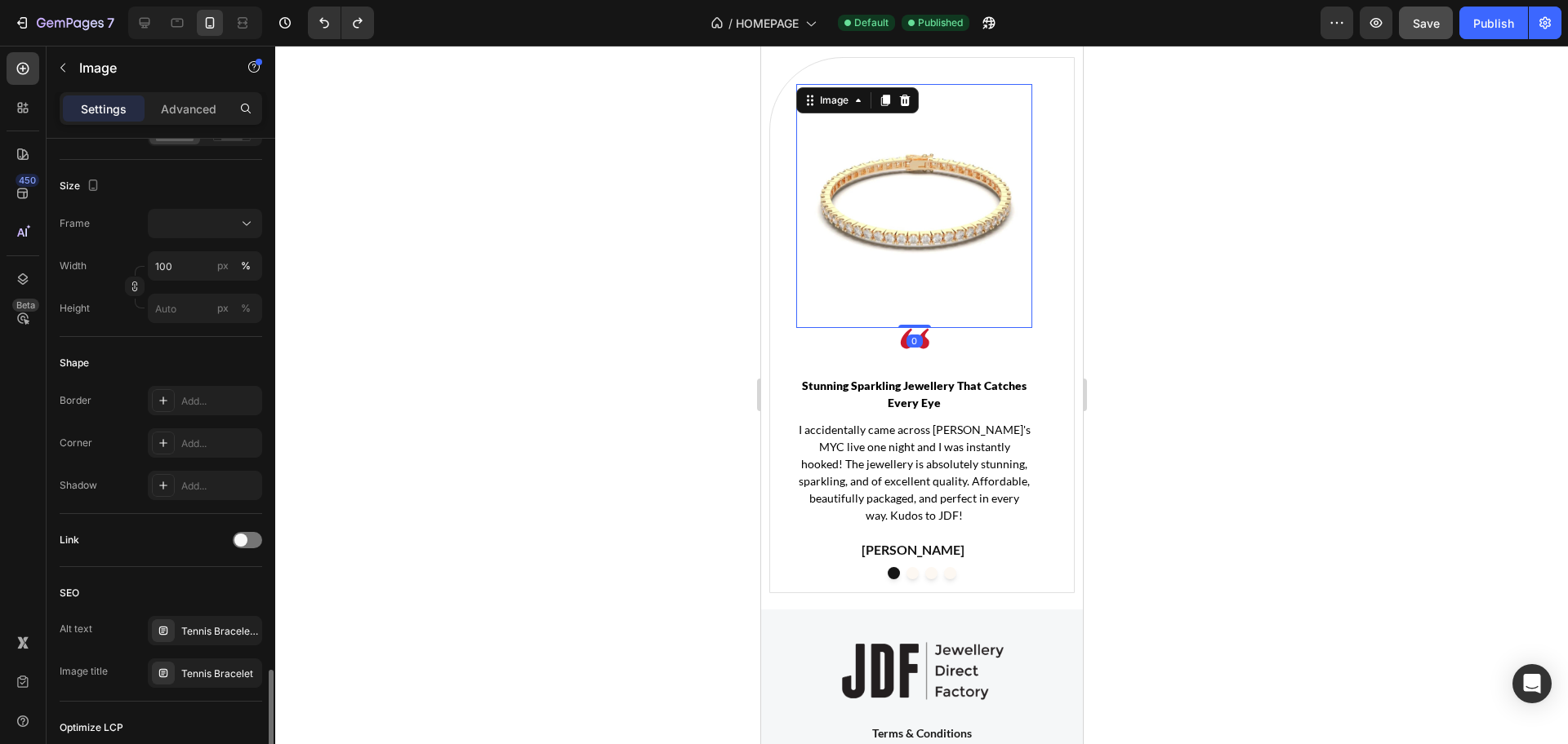
scroll to position [621, 0]
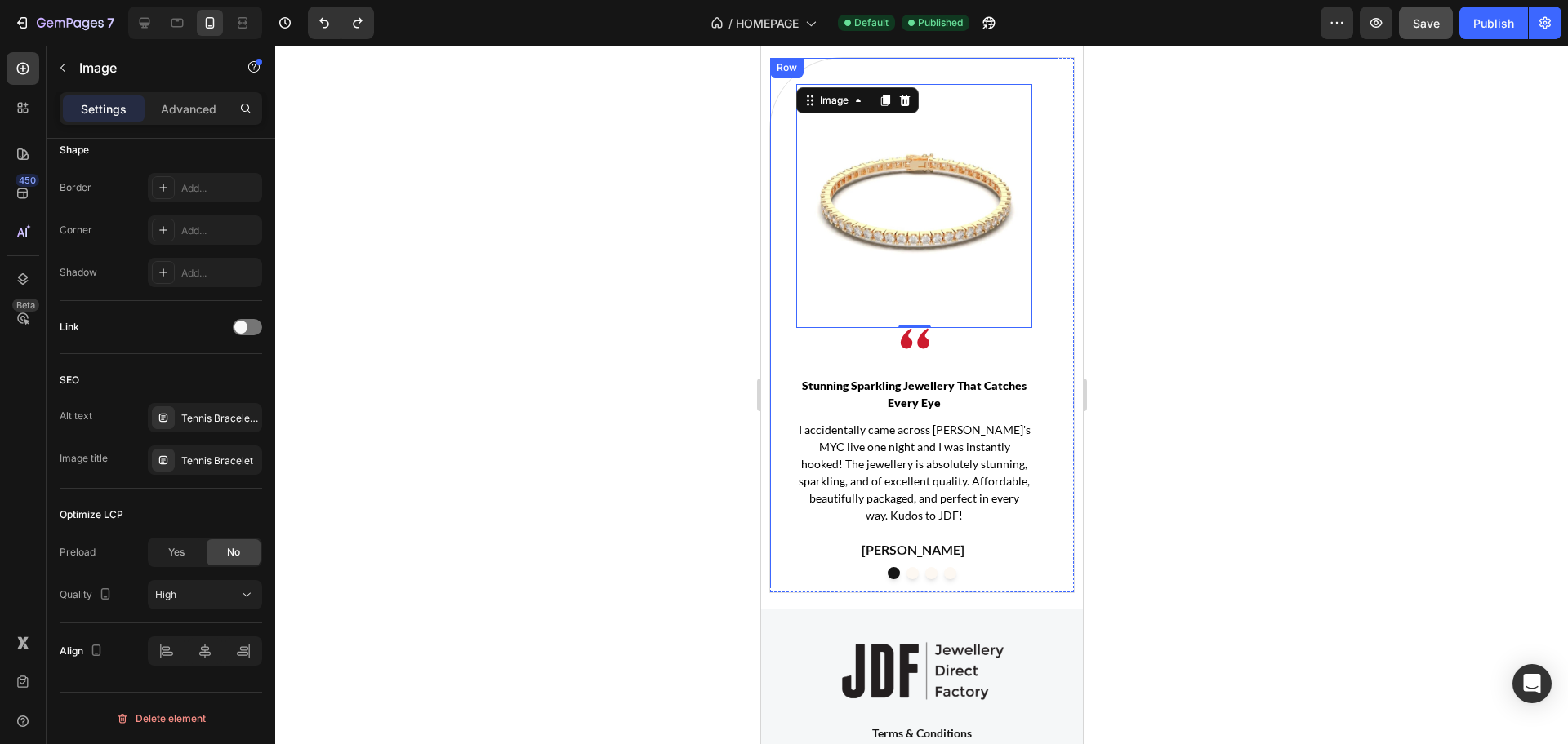
click at [900, 588] on div "Image 0 Image Row Stunning Sparkling Jewellery That Catches Every Eye Text bloc…" at bounding box center [913, 323] width 288 height 530
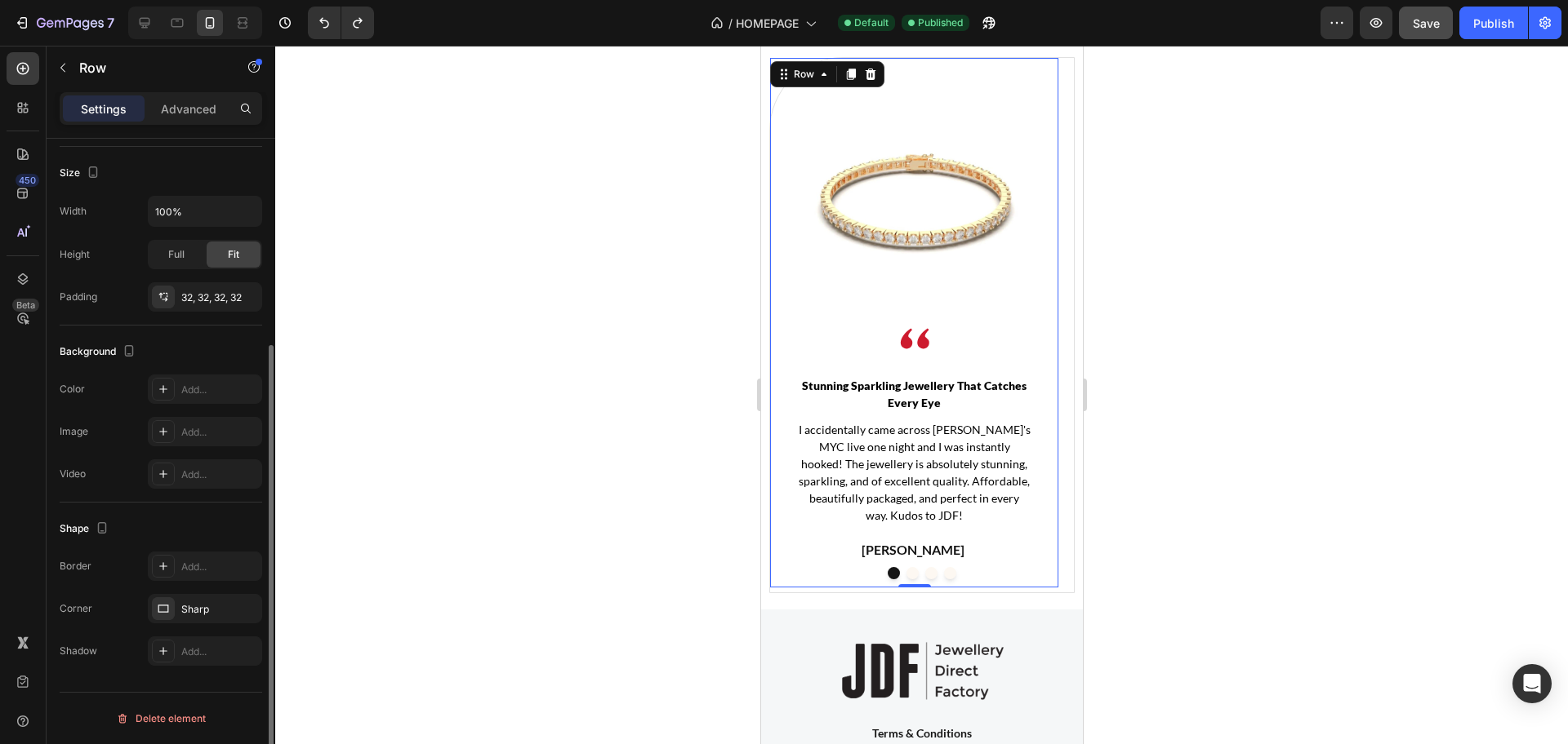
scroll to position [0, 0]
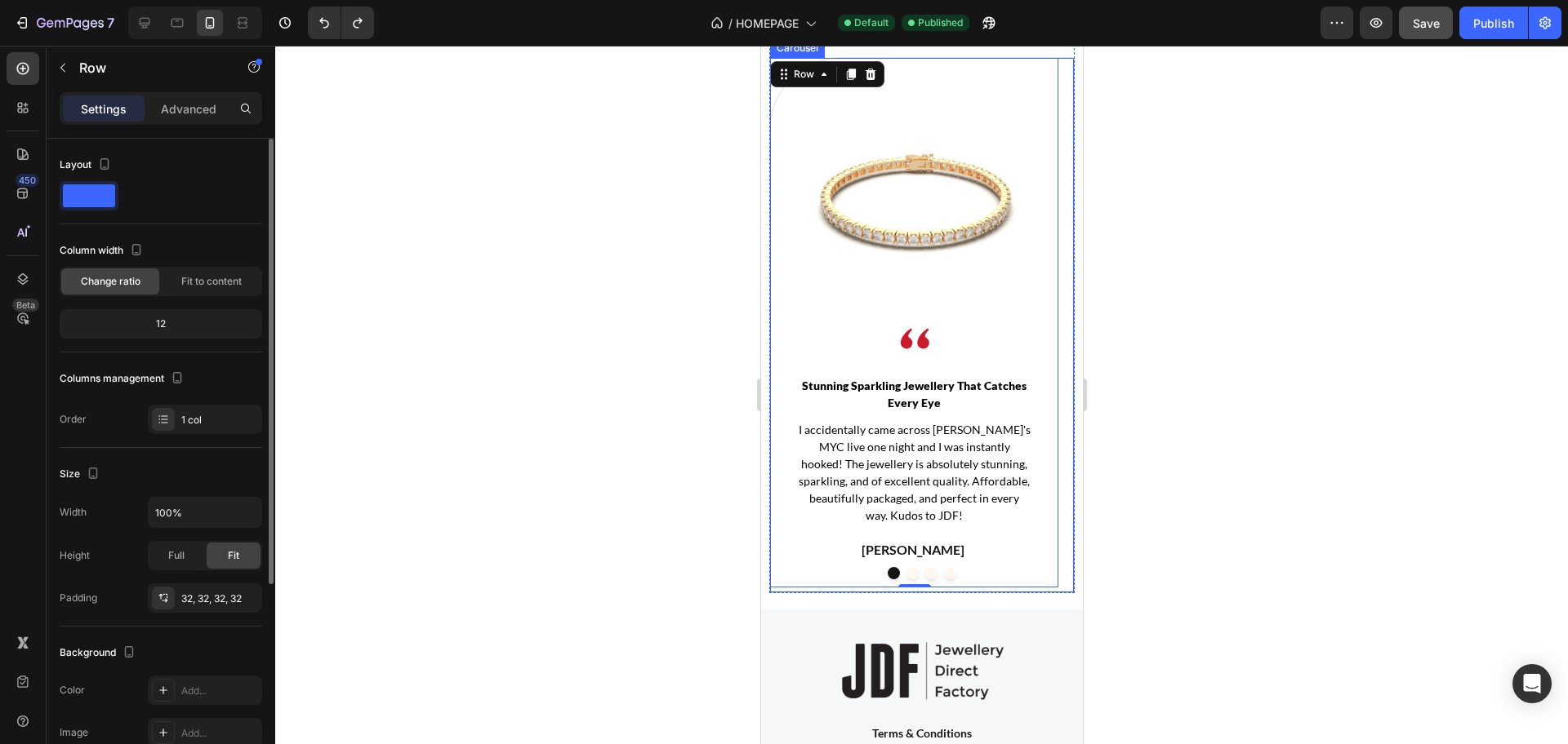
click at [906, 580] on button "Dot" at bounding box center [912, 574] width 12 height 12
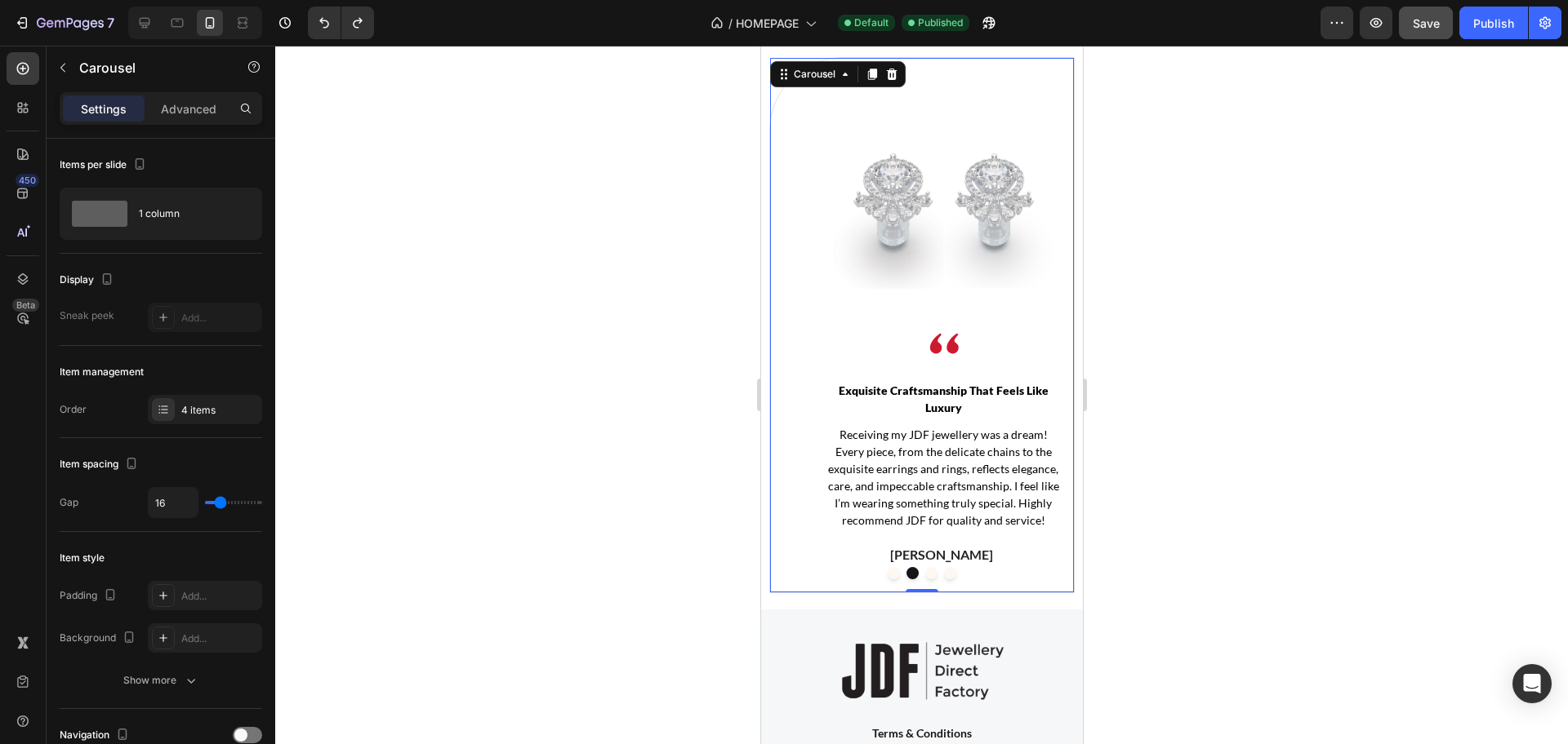
click at [906, 297] on img at bounding box center [942, 202] width 236 height 236
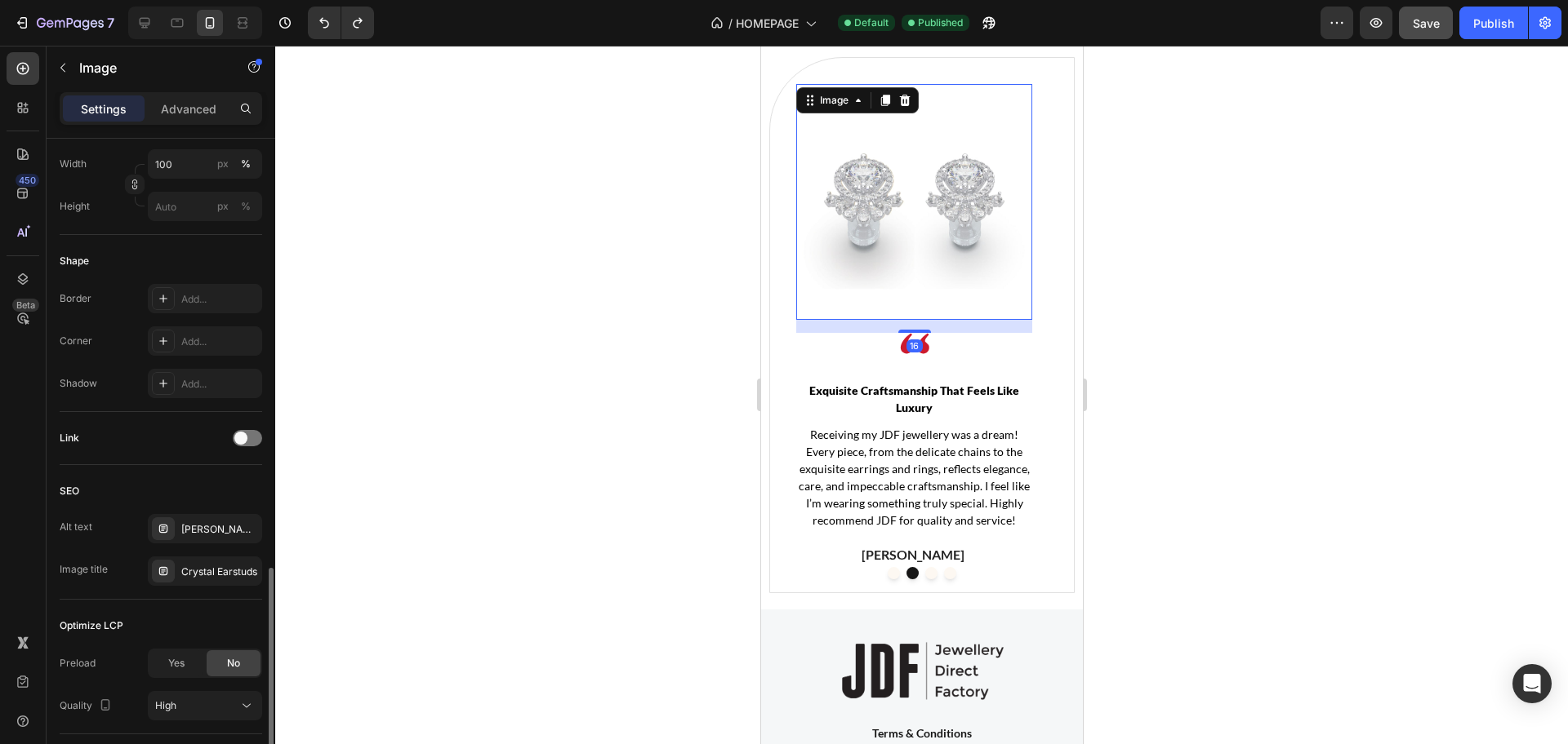
scroll to position [621, 0]
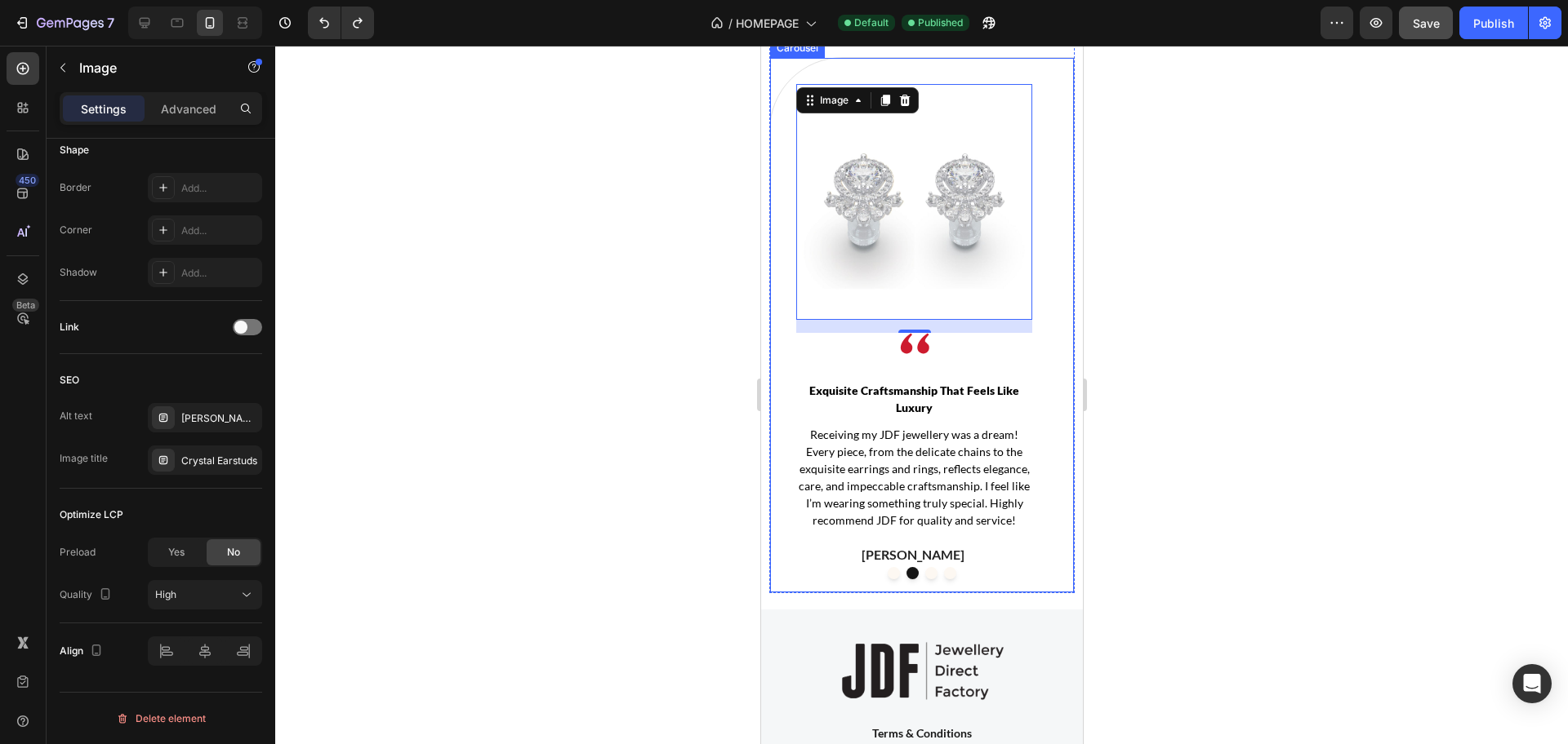
click at [925, 580] on button "Dot" at bounding box center [931, 574] width 12 height 12
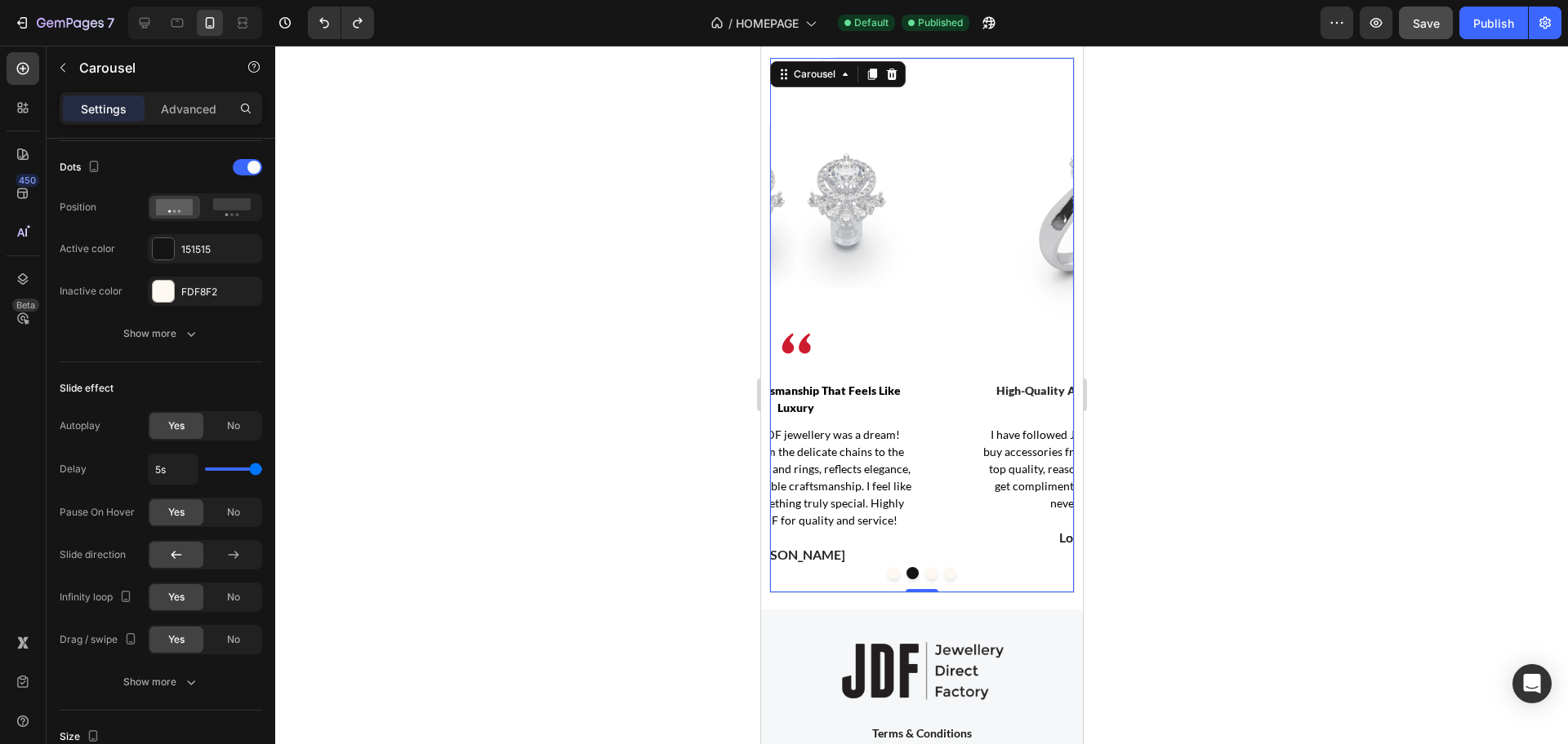
scroll to position [0, 0]
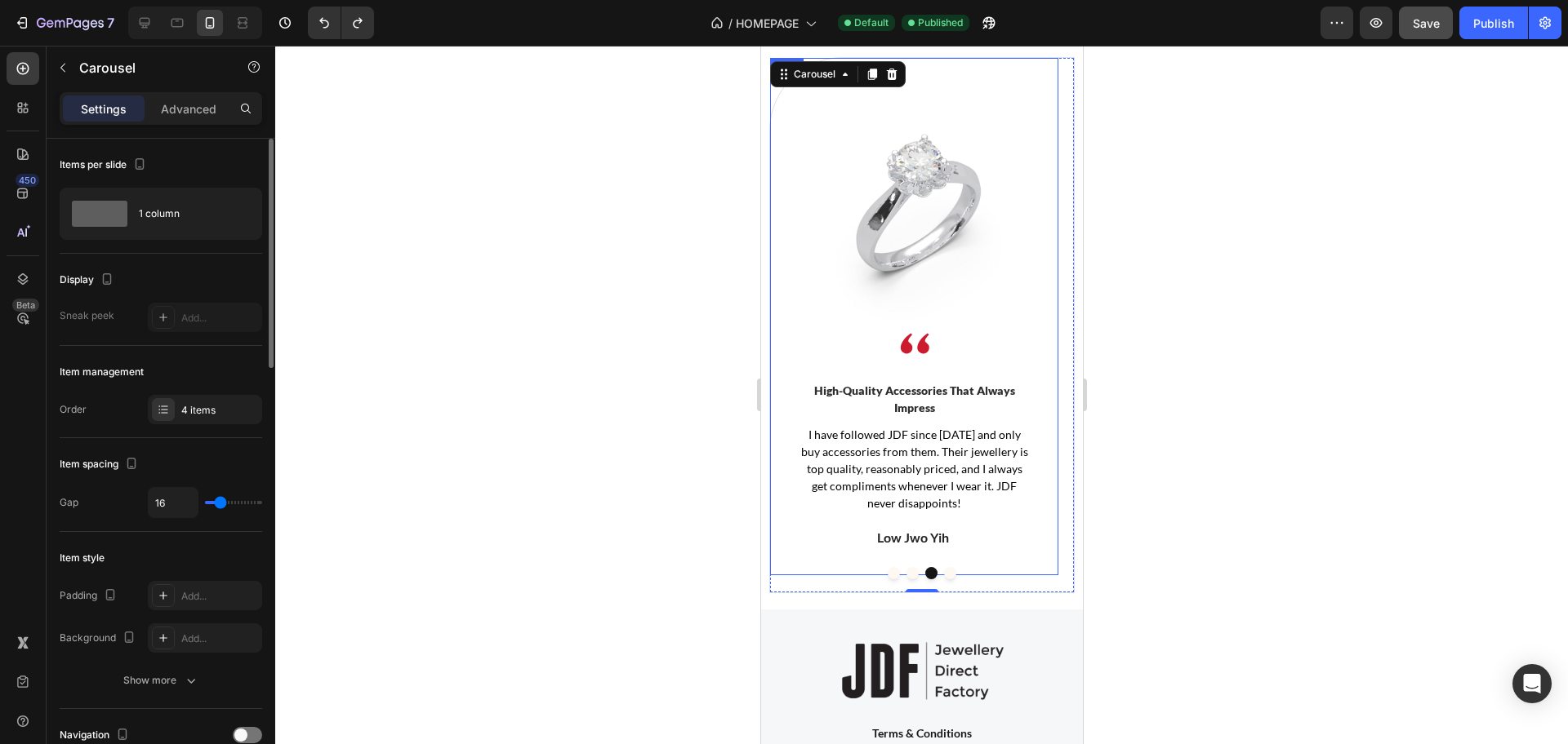
click at [849, 302] on img at bounding box center [913, 202] width 236 height 236
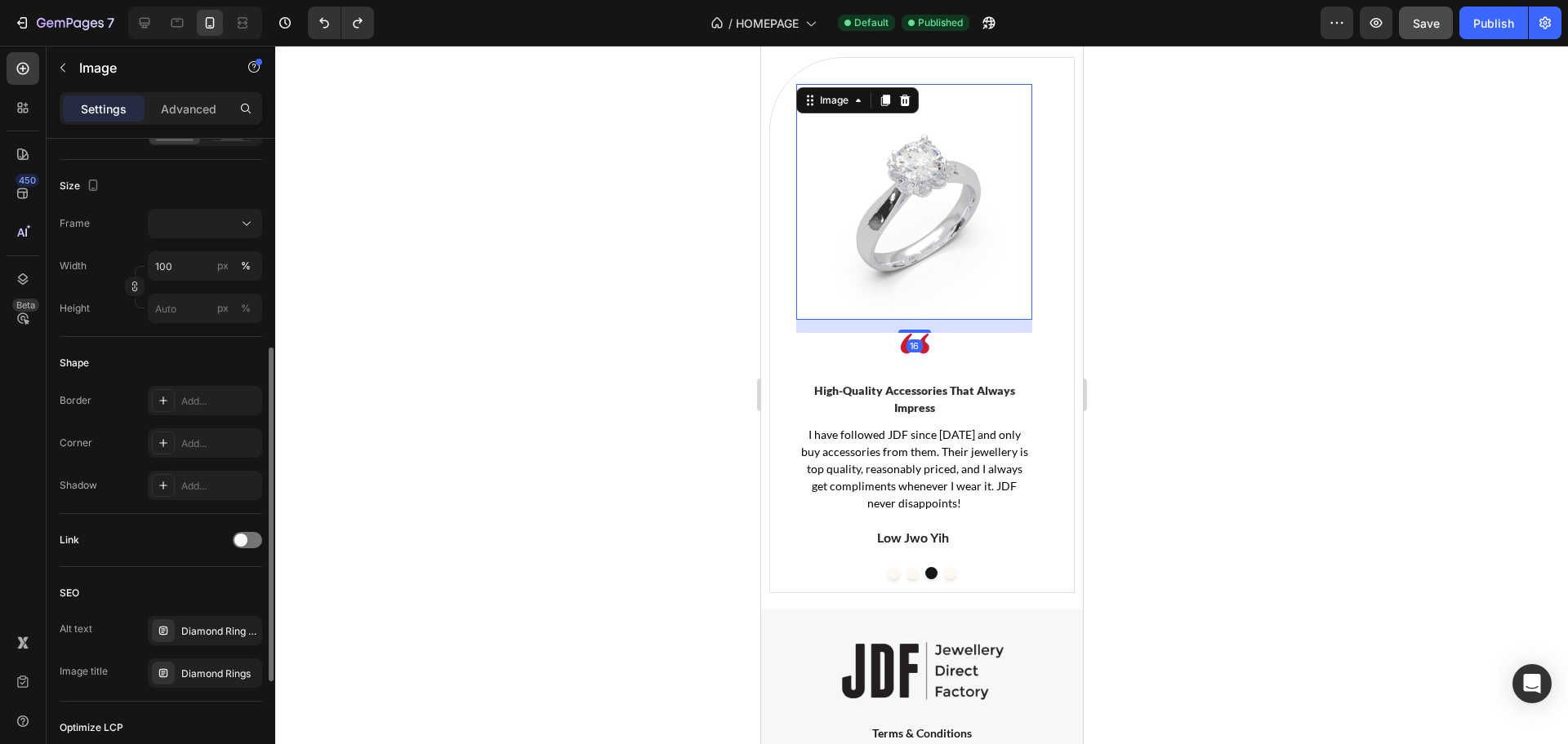
scroll to position [612, 0]
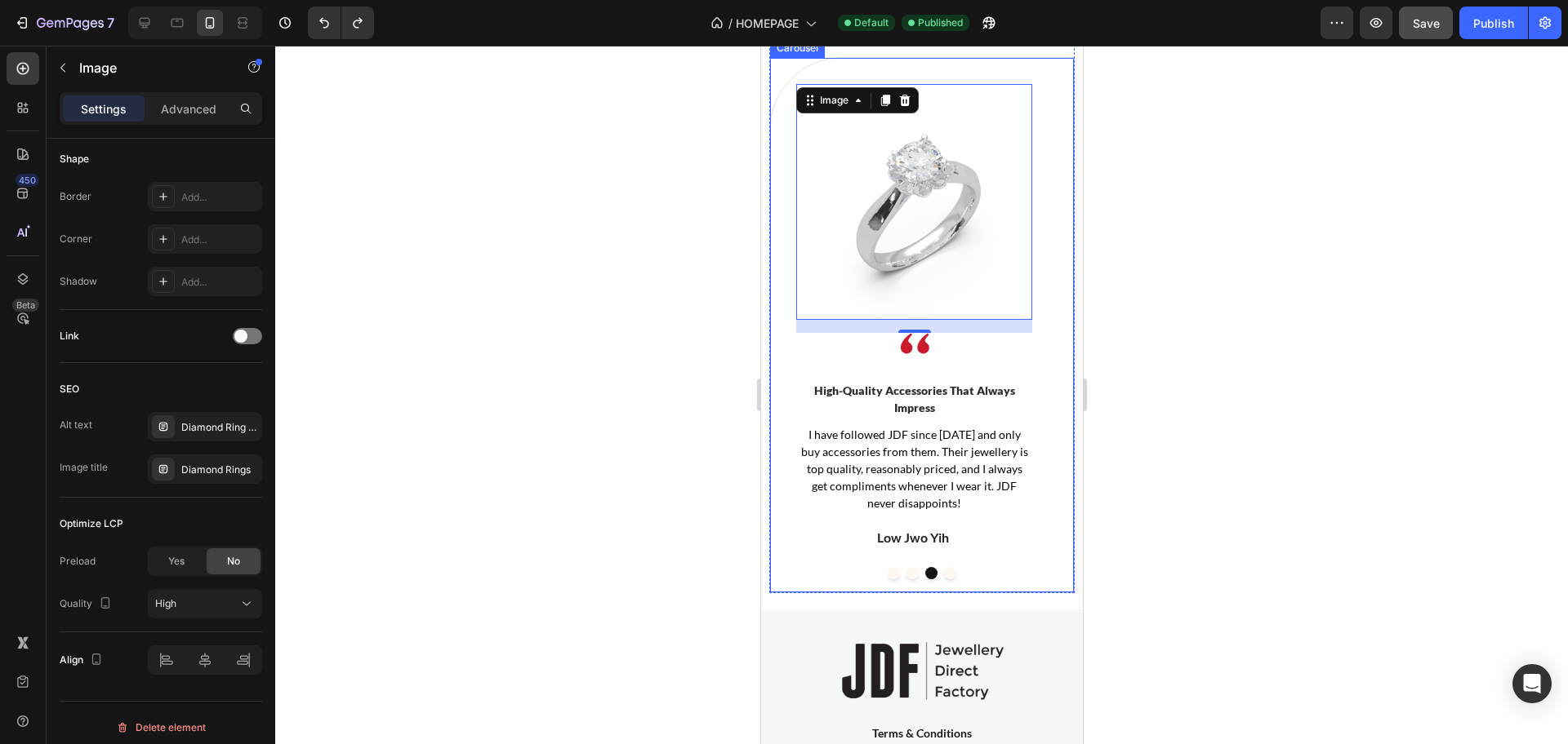
click at [944, 580] on button "Dot" at bounding box center [950, 574] width 12 height 12
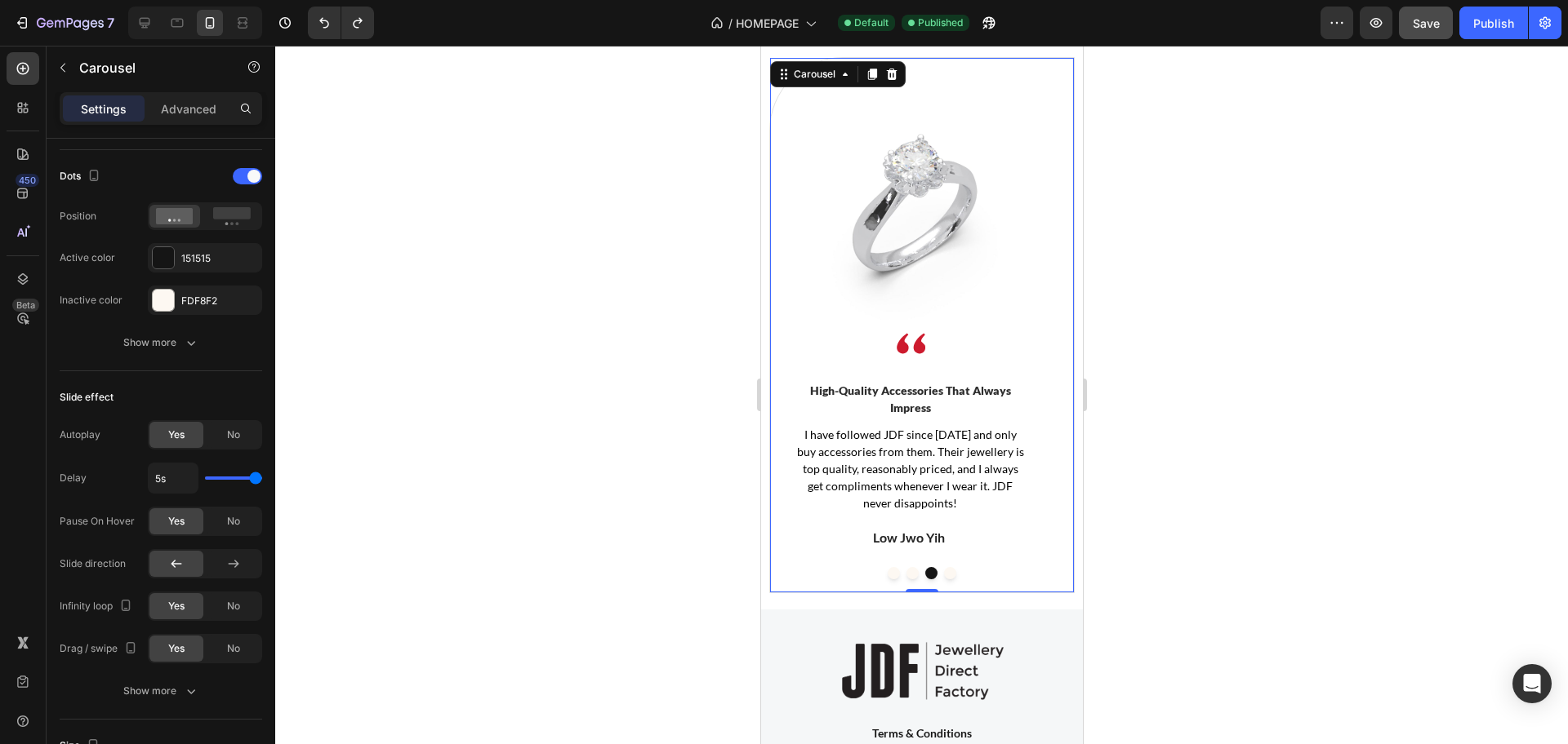
scroll to position [0, 0]
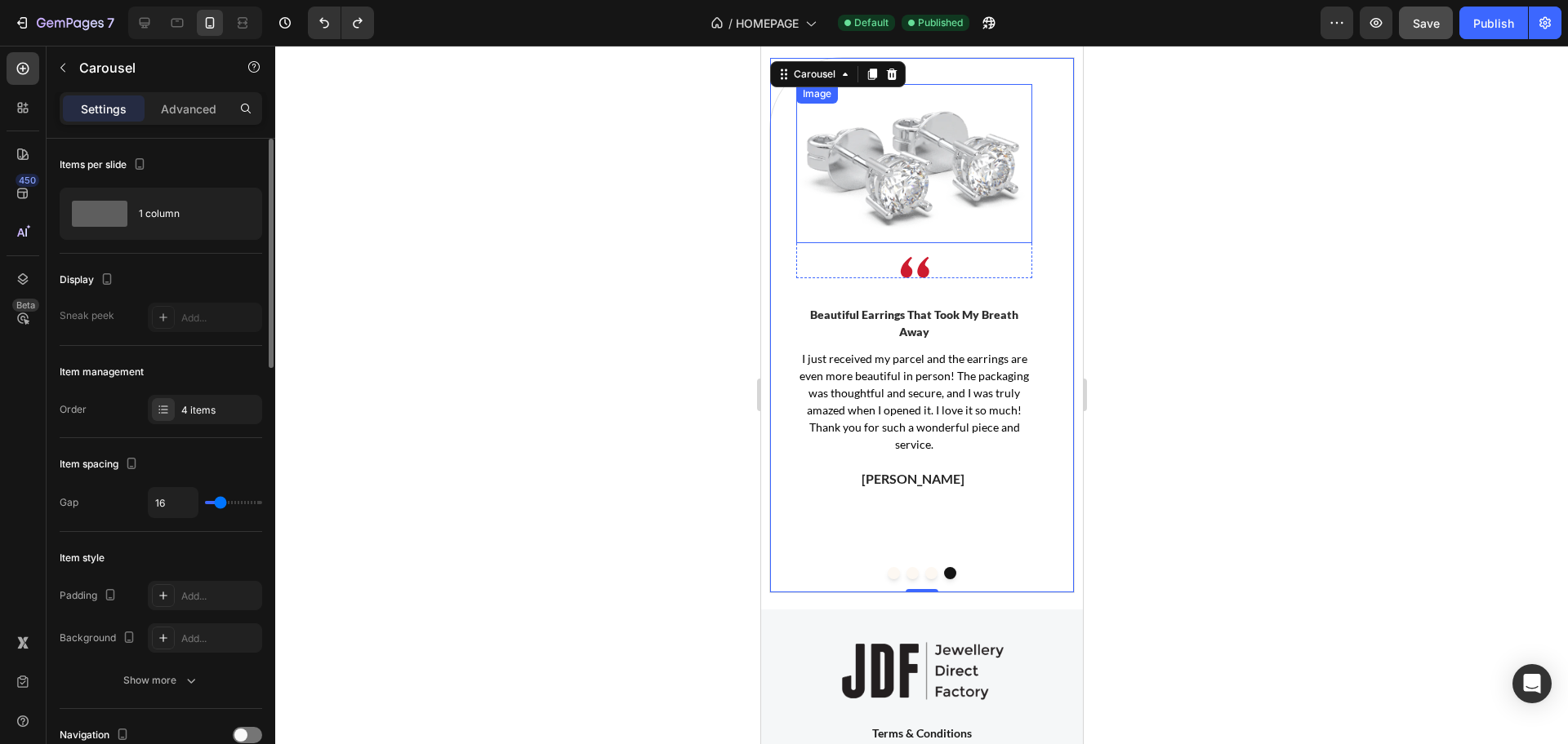
click at [973, 200] on img at bounding box center [913, 163] width 236 height 159
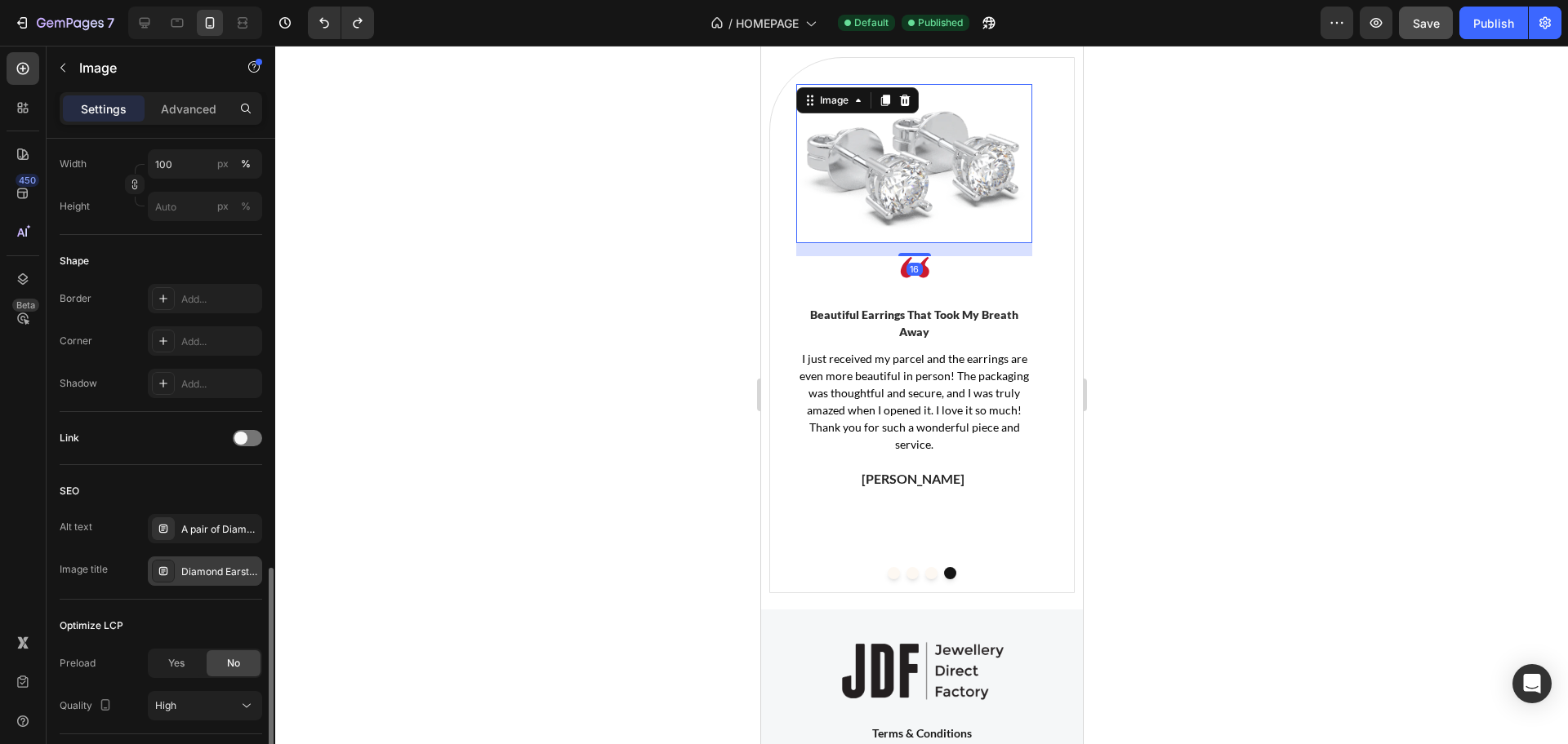
scroll to position [621, 0]
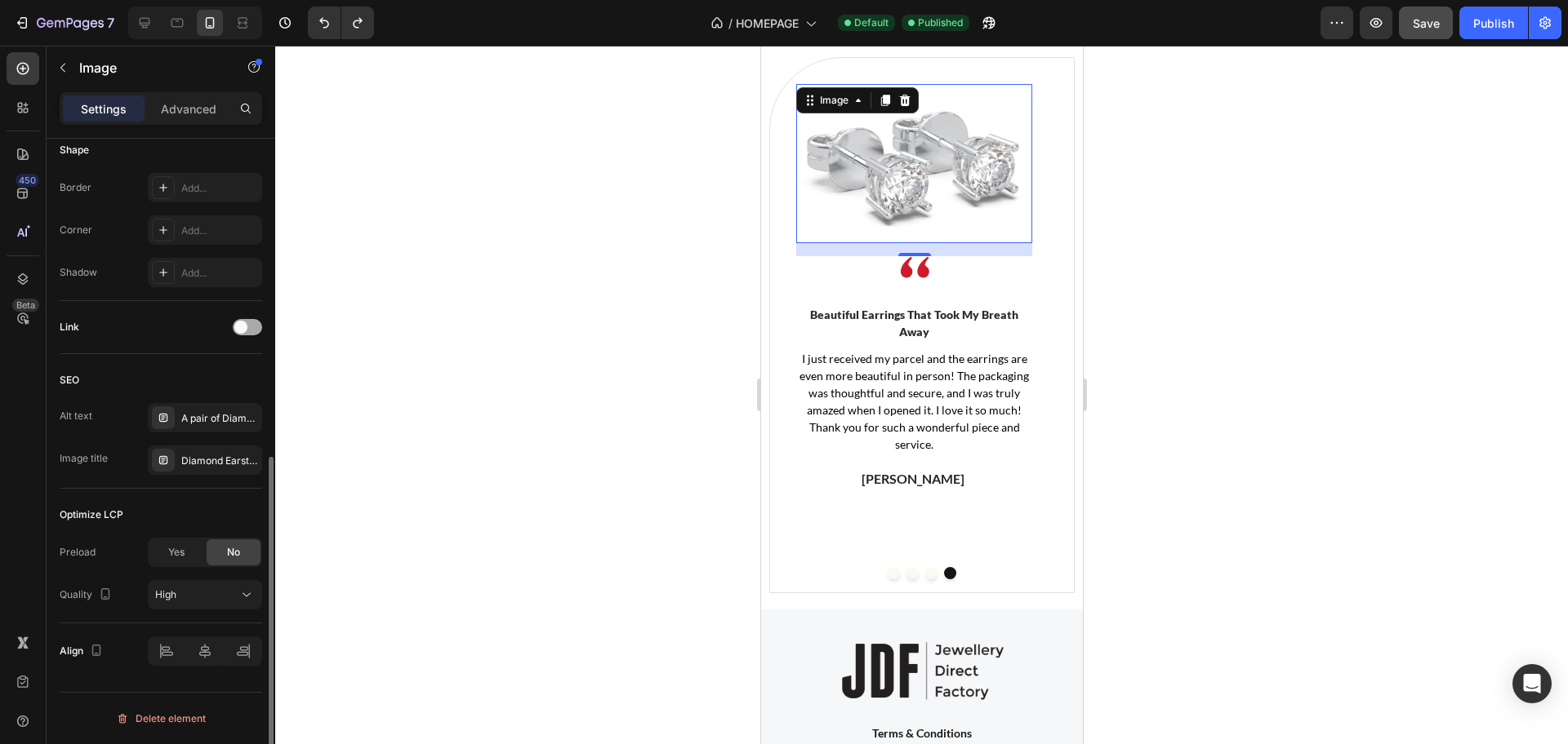
click at [251, 329] on div at bounding box center [247, 327] width 29 height 16
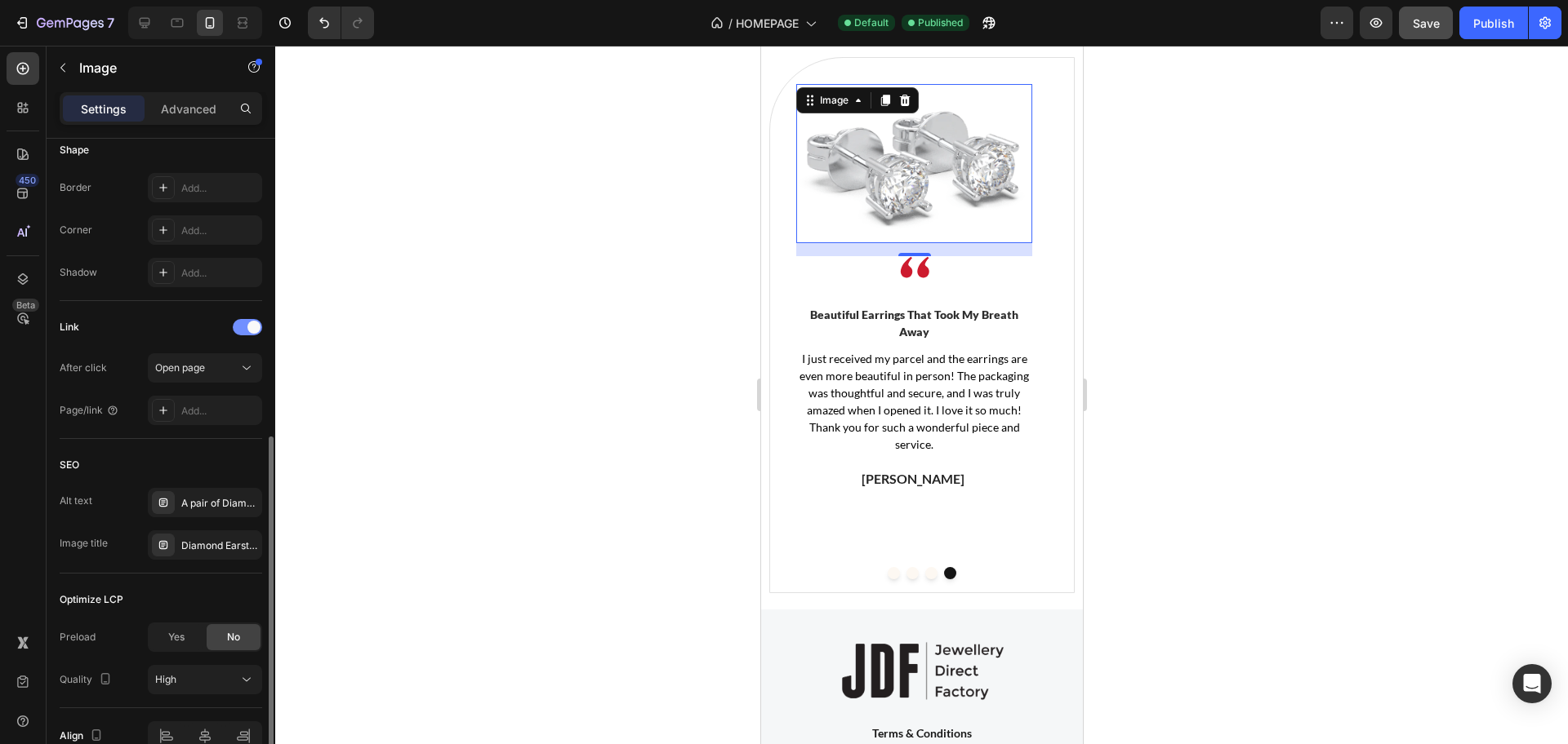
click at [251, 329] on span at bounding box center [253, 327] width 13 height 13
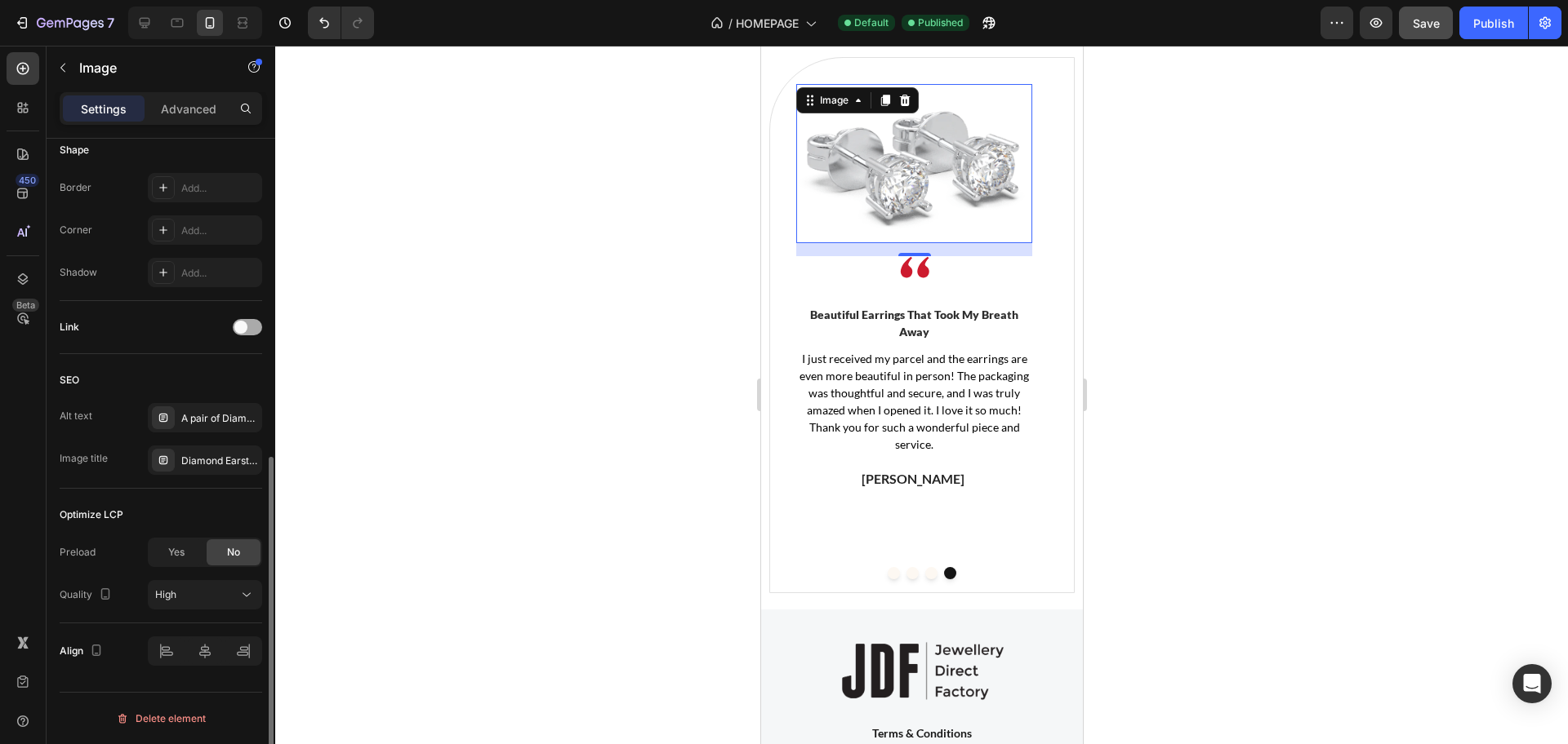
click at [251, 329] on div at bounding box center [247, 327] width 29 height 16
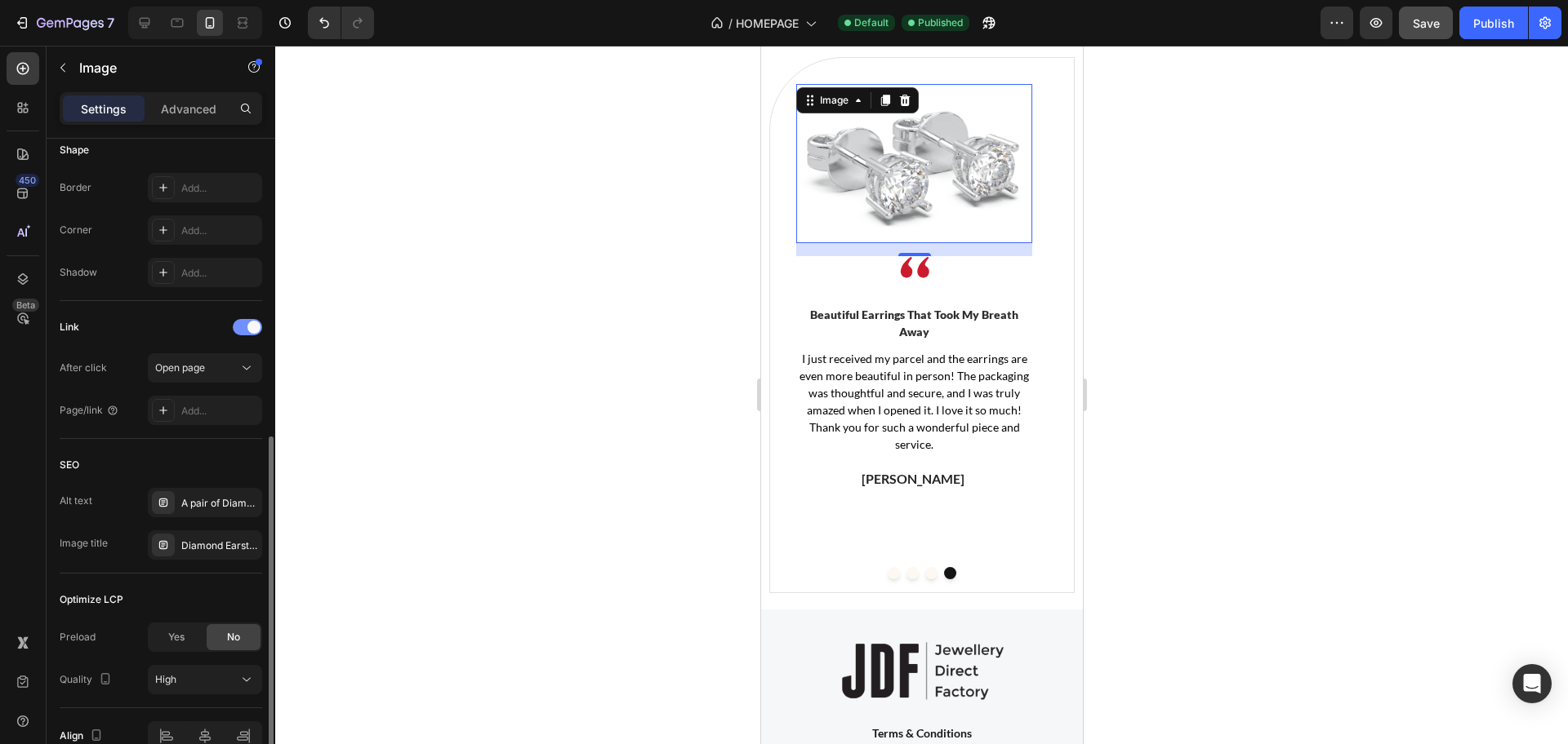
click at [251, 329] on span at bounding box center [253, 327] width 13 height 13
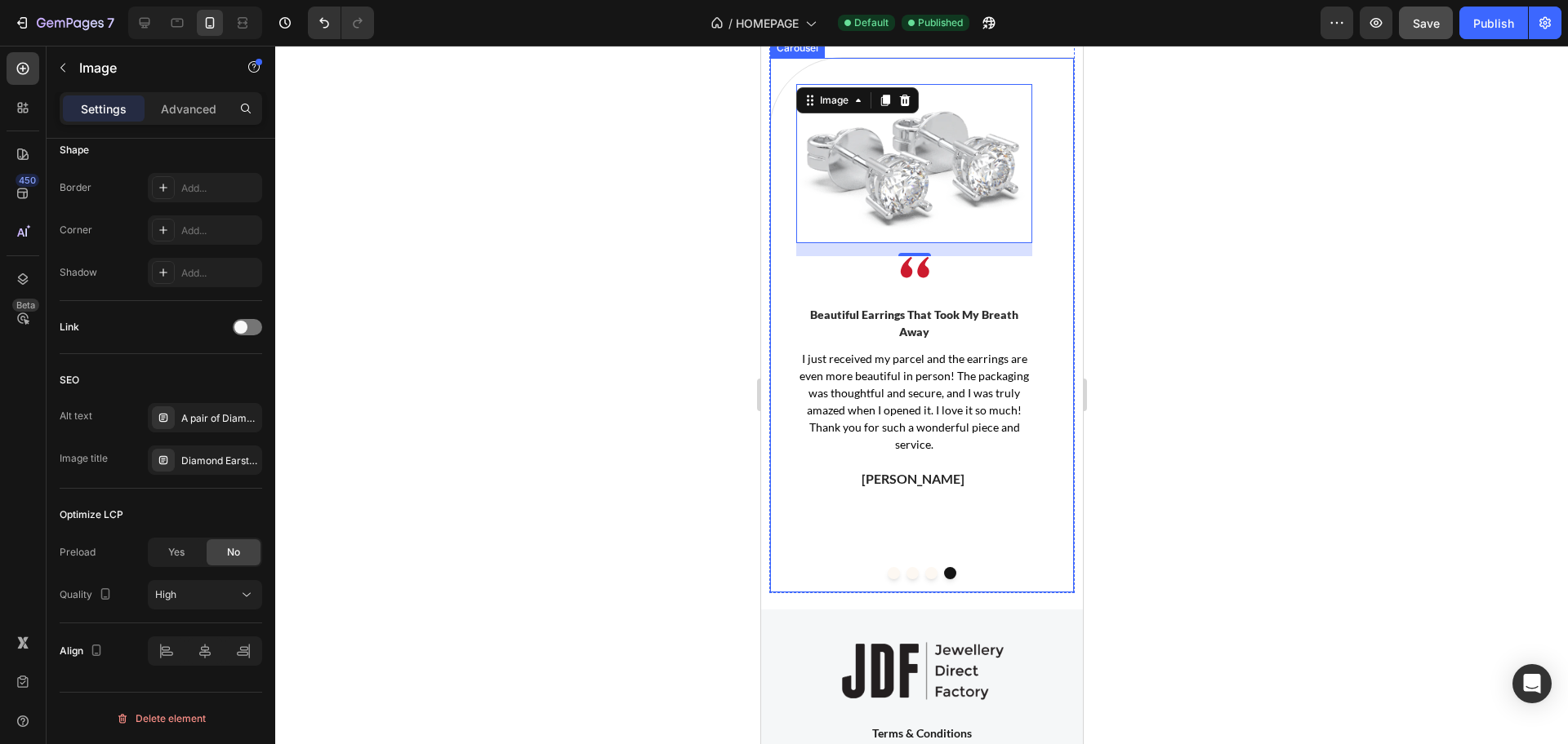
click at [887, 580] on button "Dot" at bounding box center [893, 574] width 12 height 12
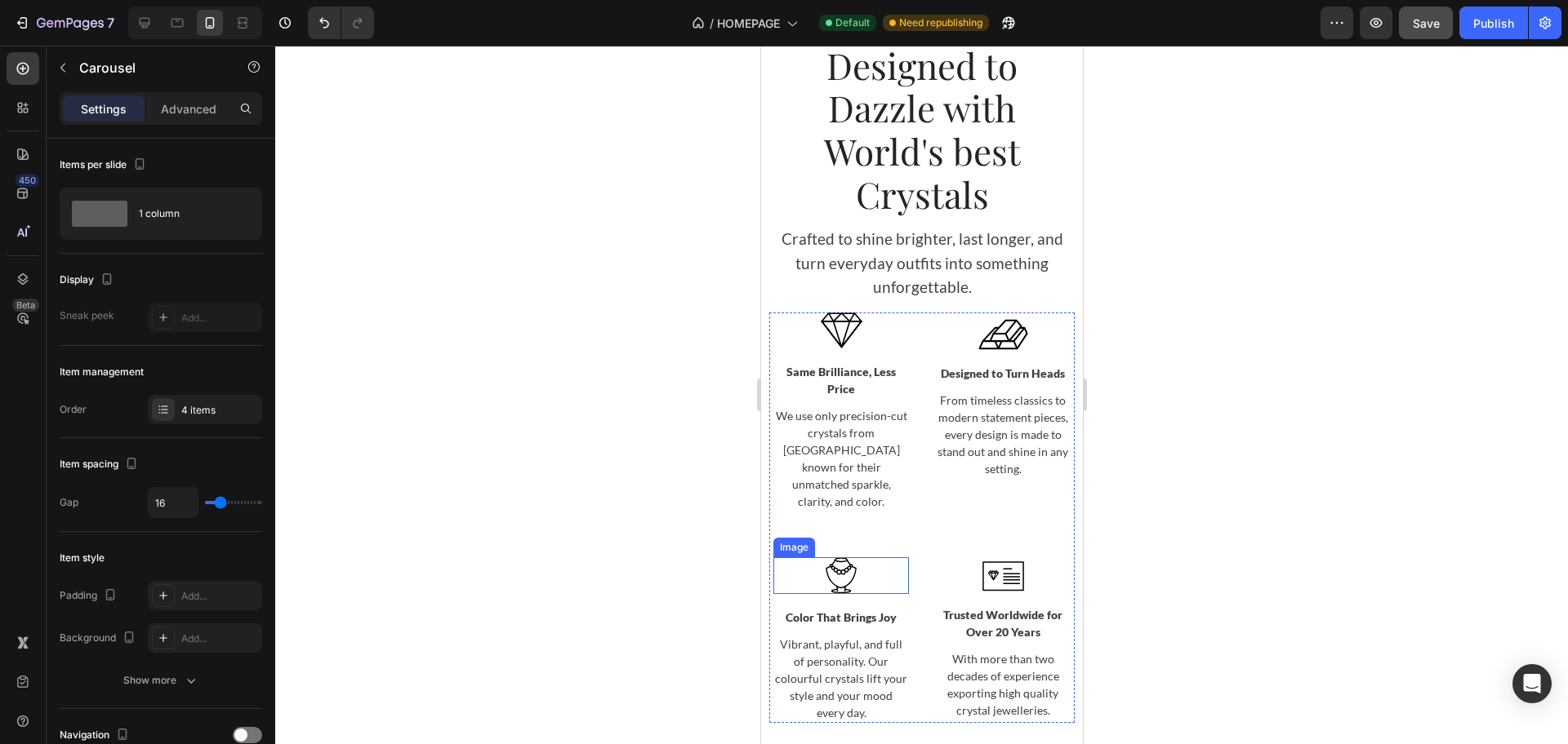
scroll to position [2907, 0]
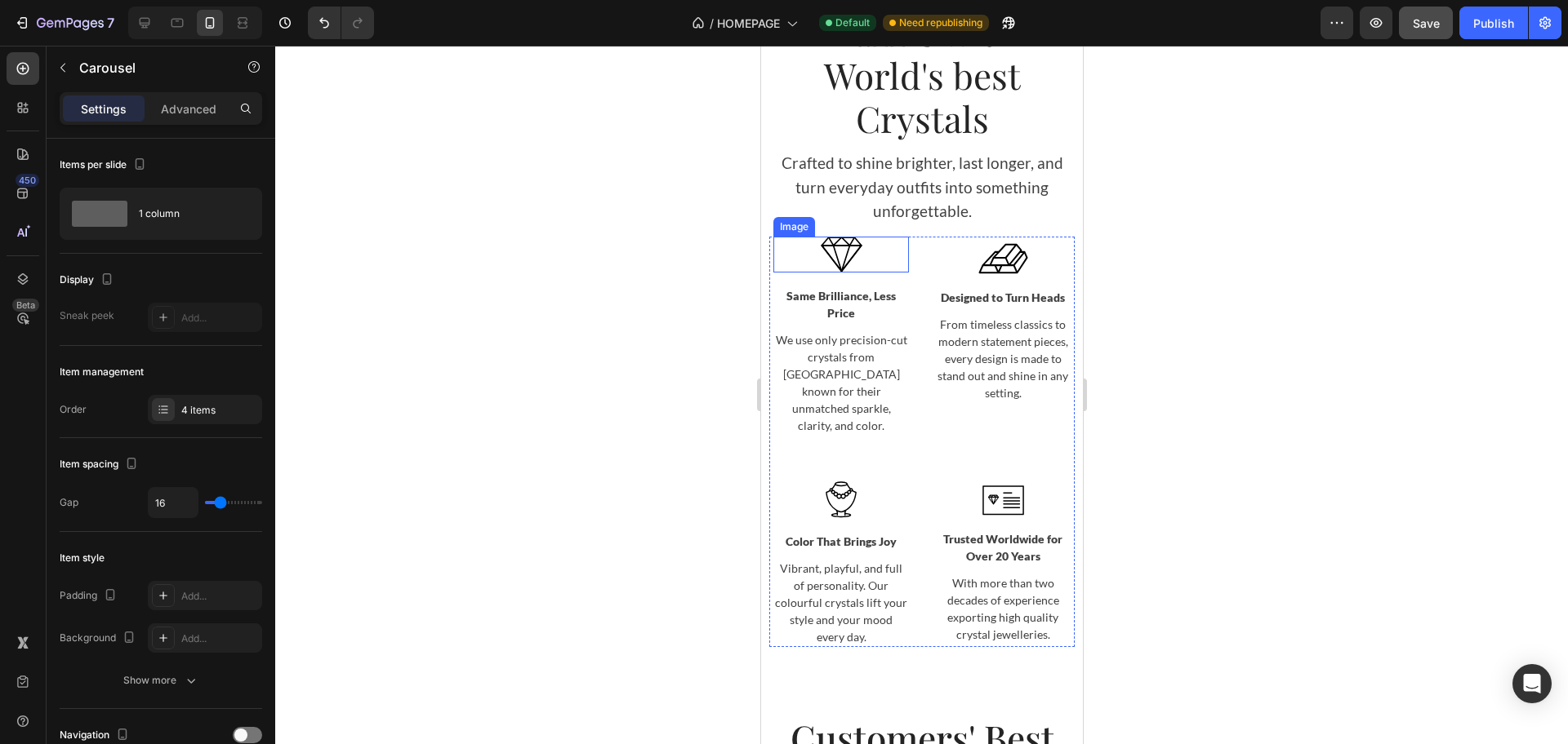
click at [827, 259] on img at bounding box center [841, 254] width 42 height 36
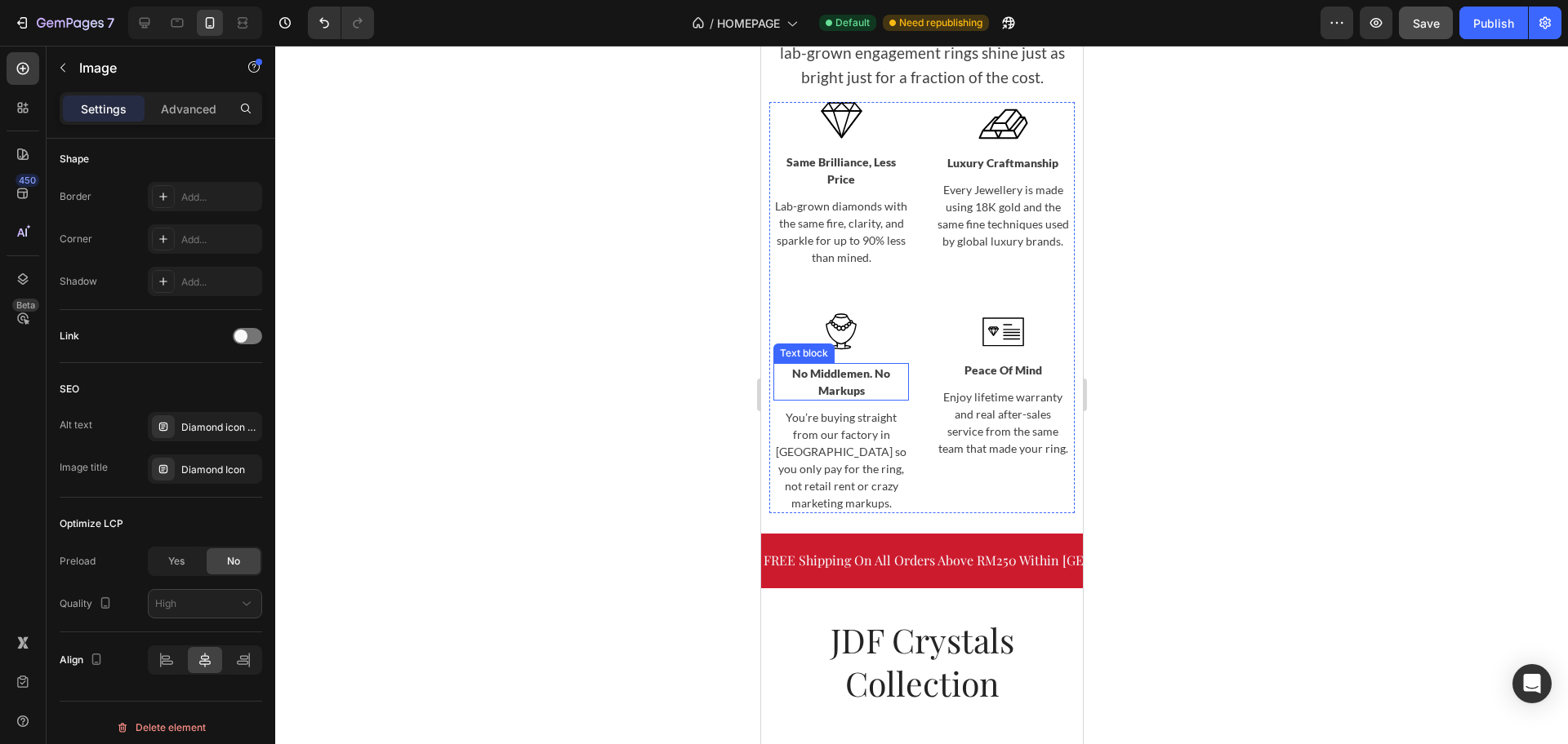
scroll to position [1683, 0]
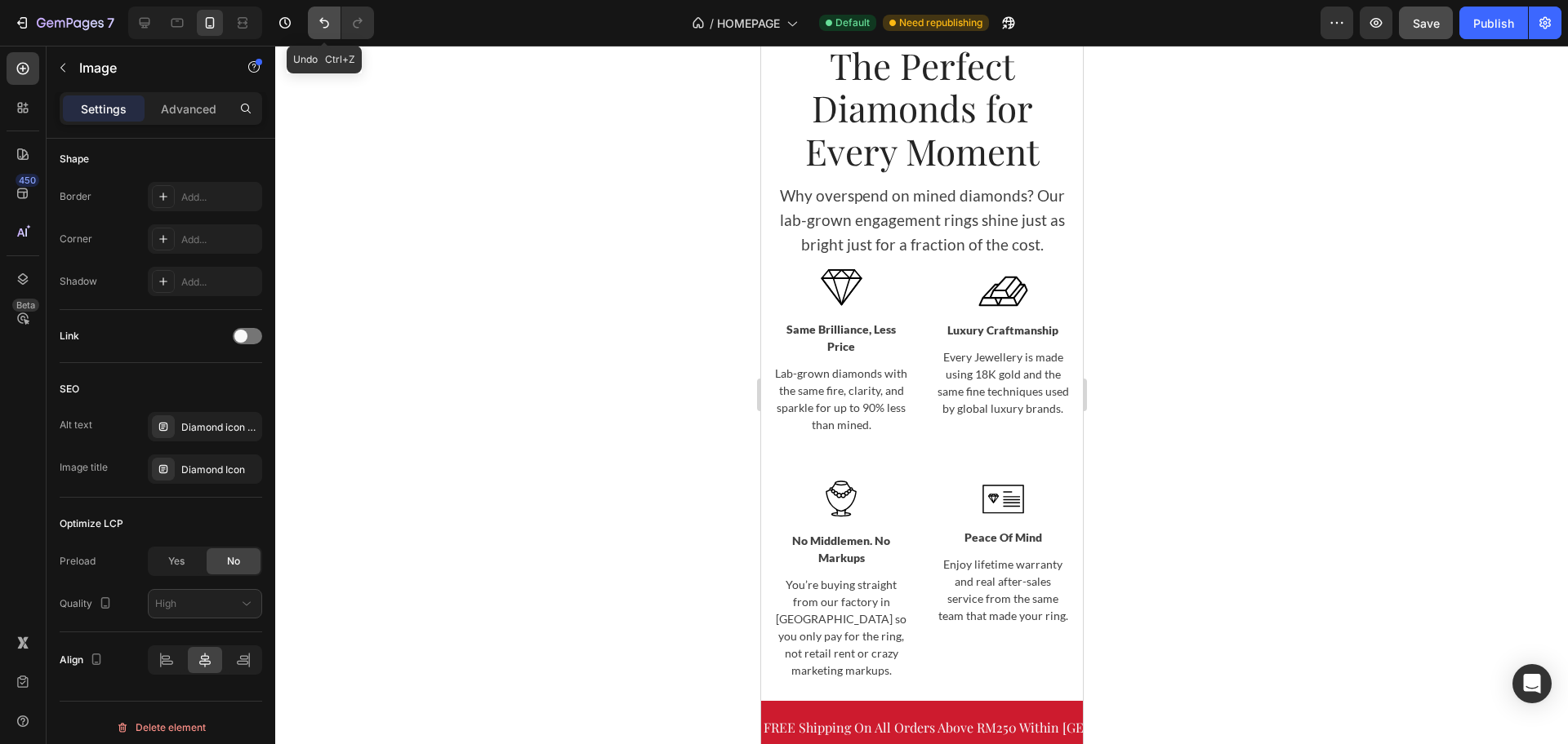
click at [315, 22] on button "Undo/Redo" at bounding box center [324, 22] width 33 height 33
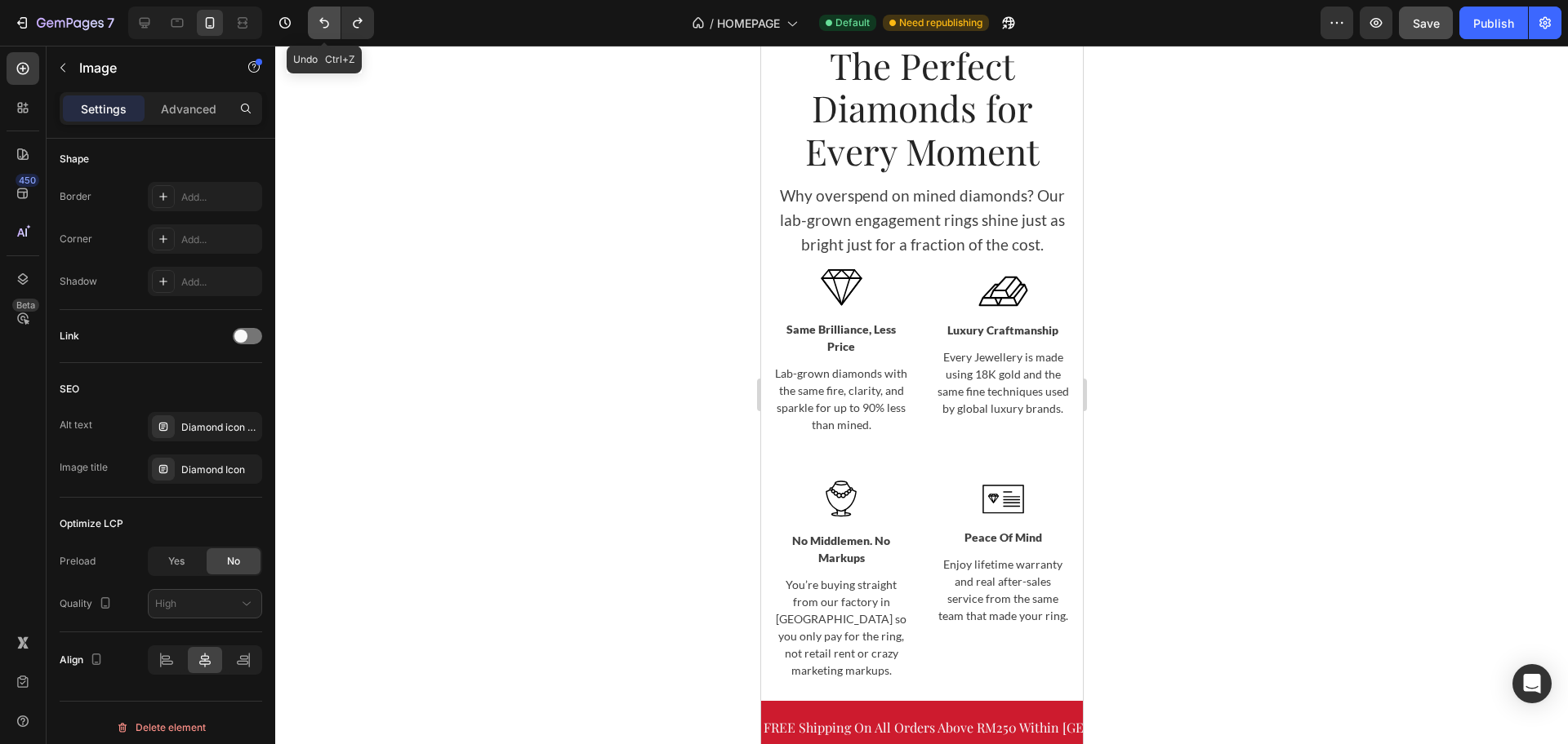
click at [317, 22] on icon "Undo/Redo" at bounding box center [324, 22] width 16 height 16
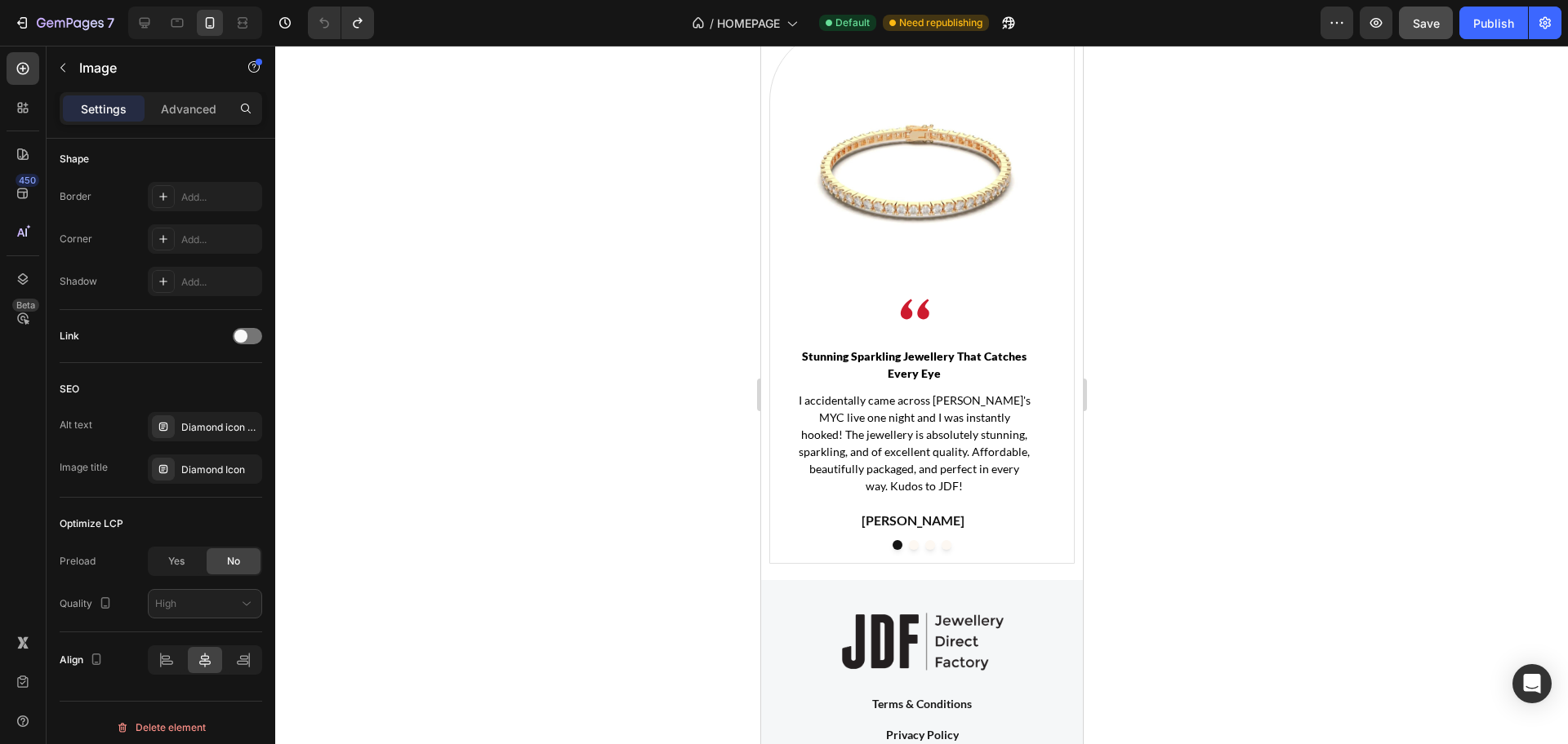
scroll to position [5356, 0]
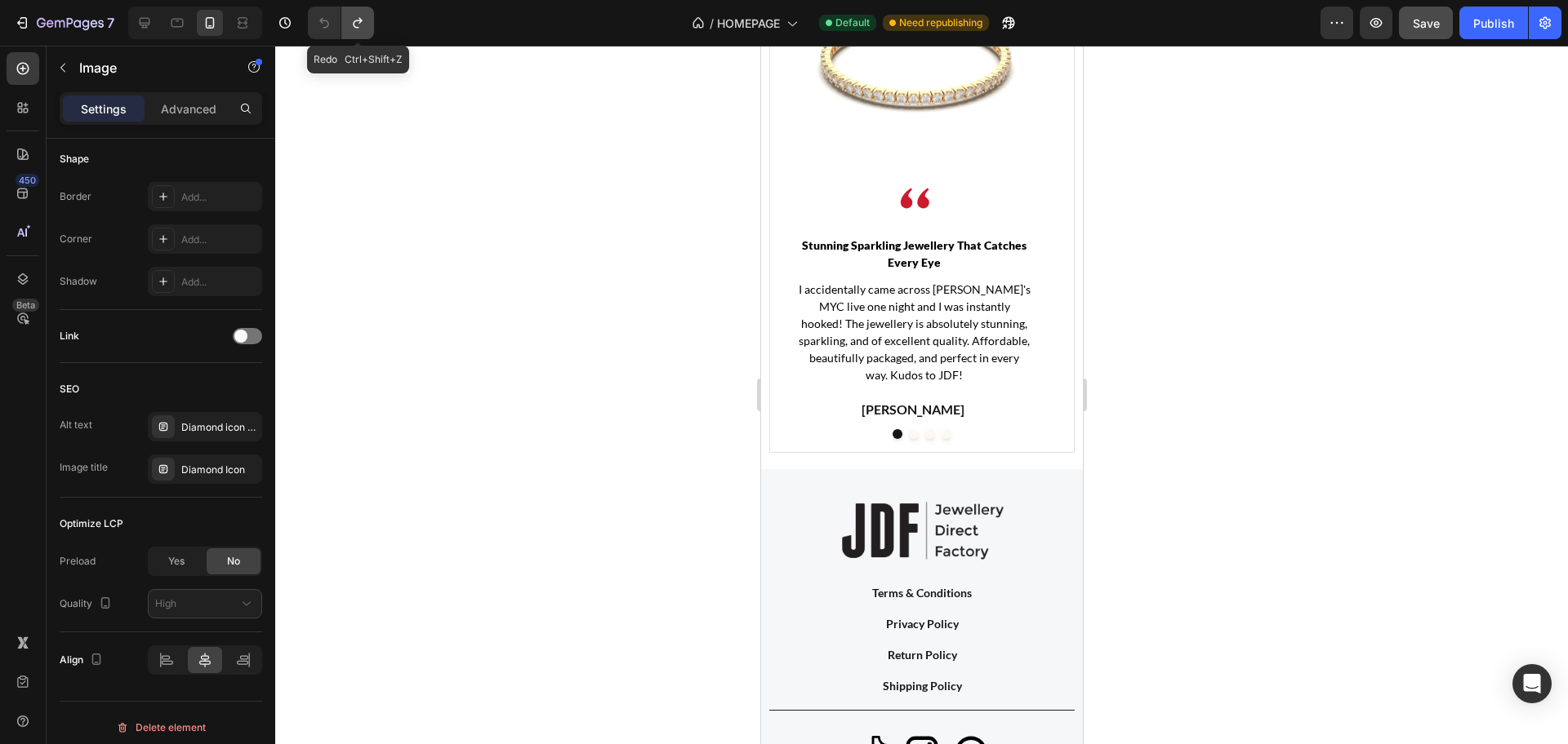
click at [353, 20] on icon "Undo/Redo" at bounding box center [358, 22] width 16 height 16
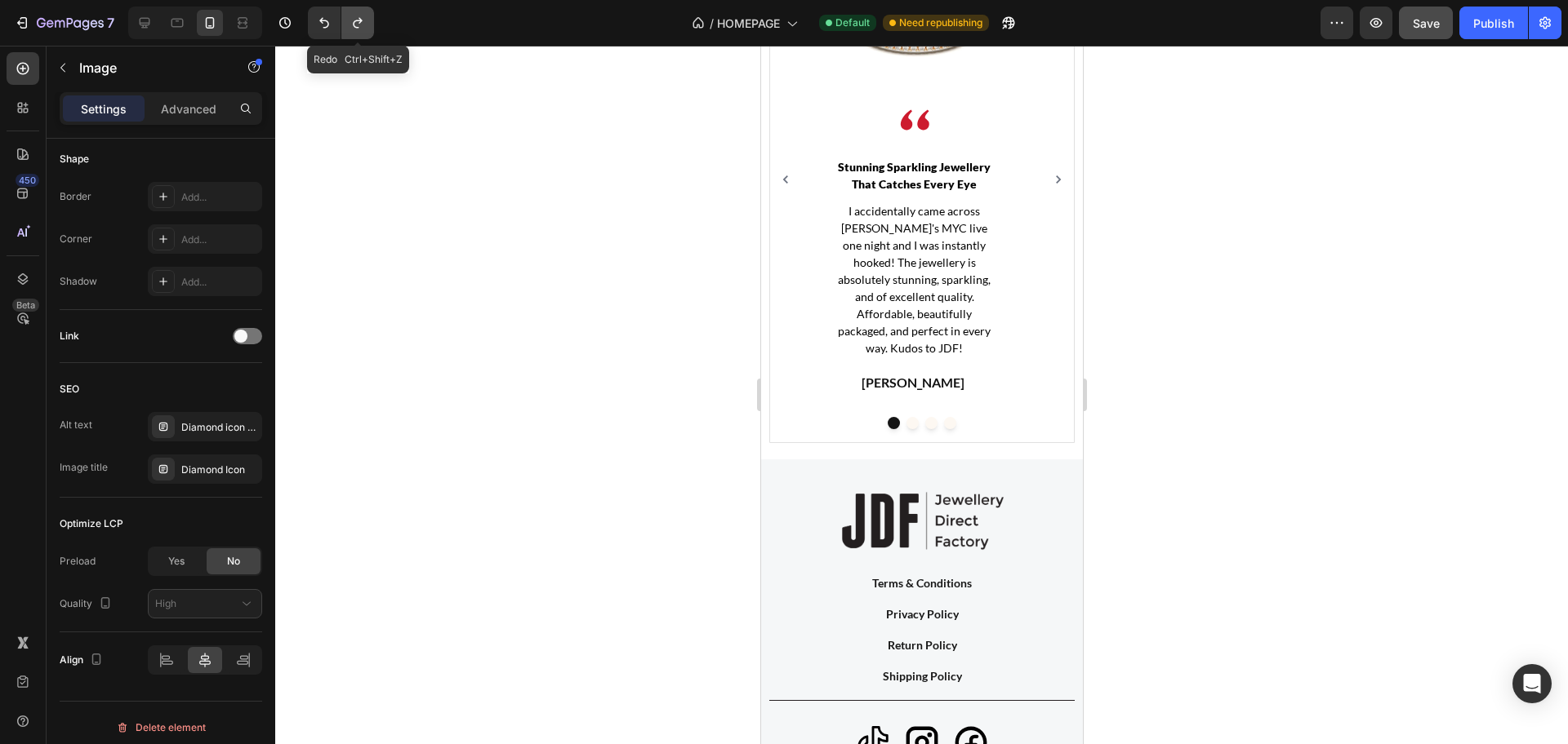
click at [353, 20] on icon "Undo/Redo" at bounding box center [358, 22] width 16 height 16
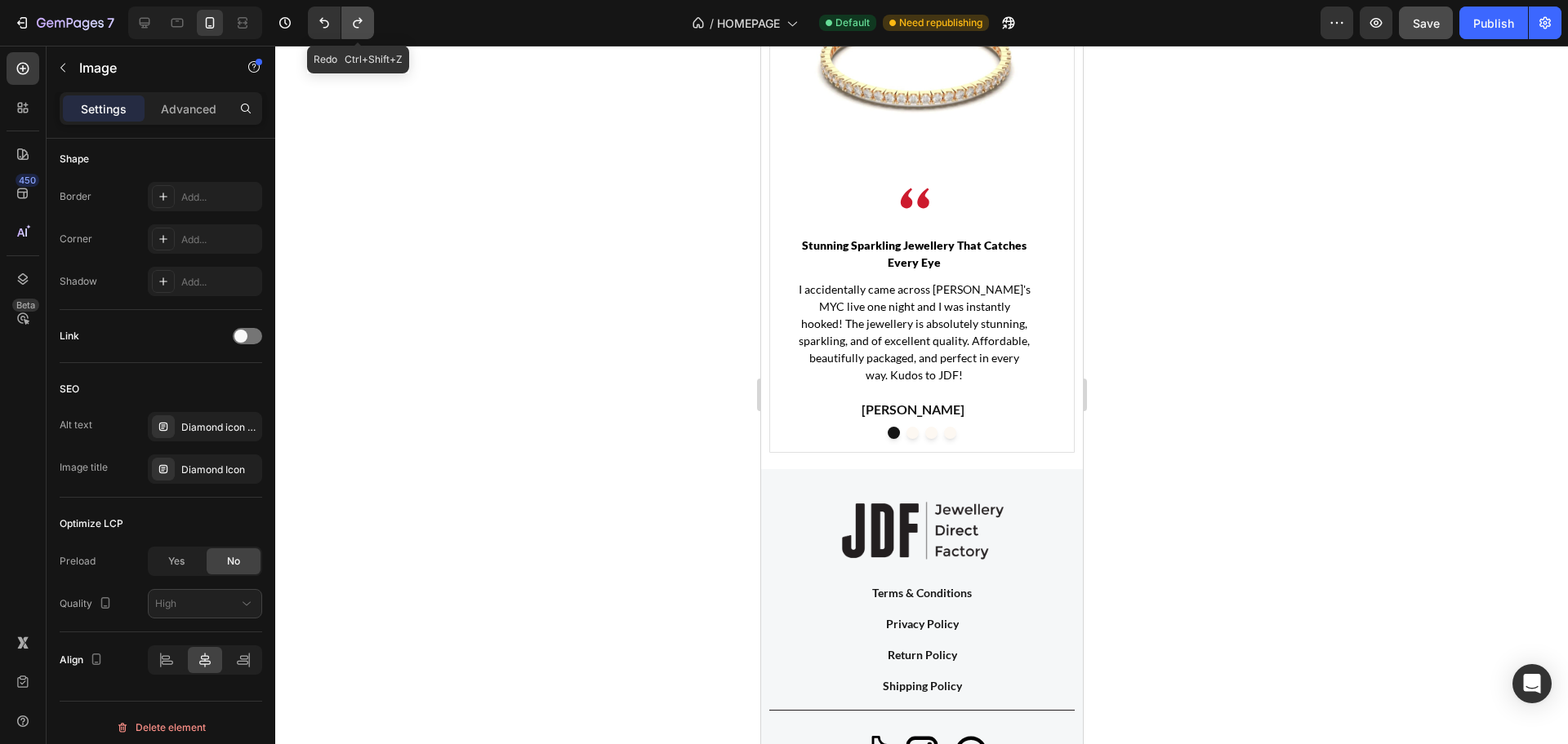
click at [353, 20] on icon "Undo/Redo" at bounding box center [358, 22] width 16 height 16
click at [1491, 31] on div "Publish" at bounding box center [1494, 22] width 41 height 17
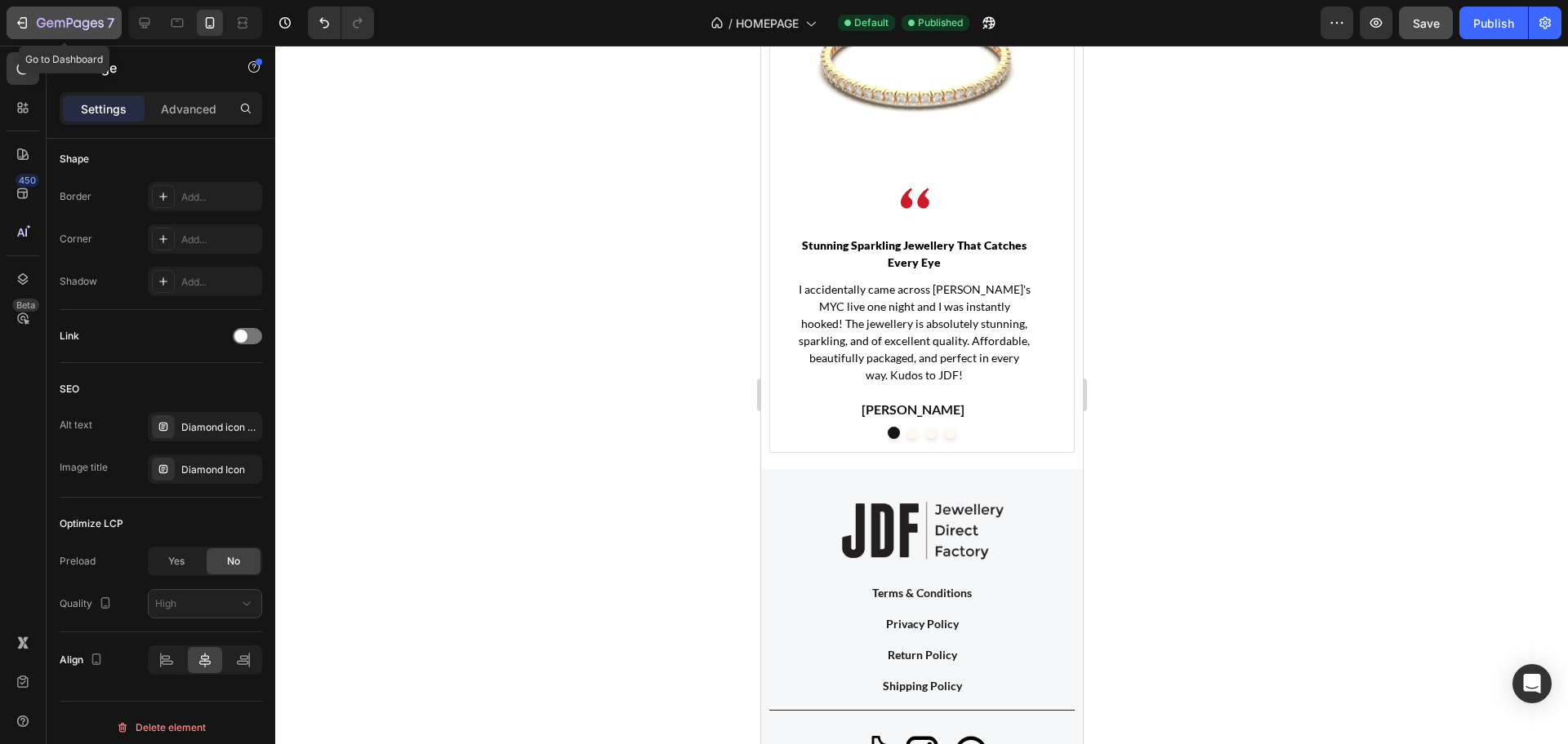
click at [63, 35] on button "7" at bounding box center [63, 22] width 115 height 33
